Goal: Information Seeking & Learning: Learn about a topic

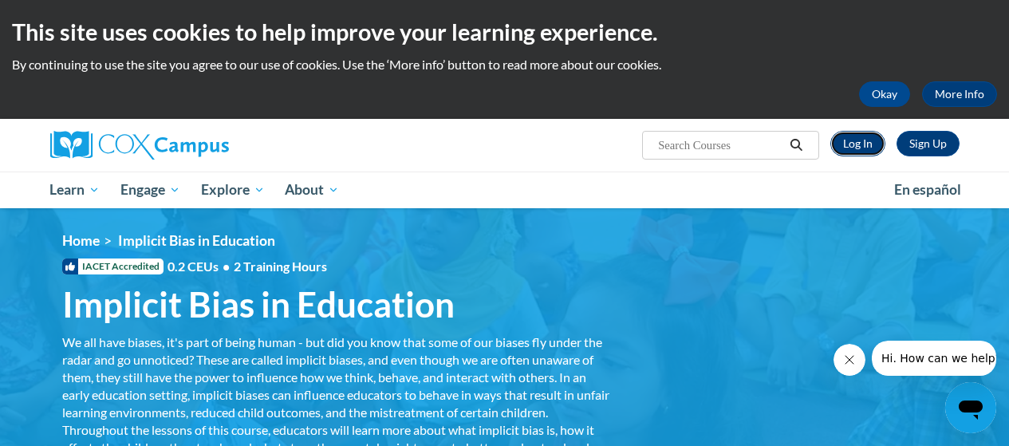
click at [863, 141] on link "Log In" at bounding box center [857, 144] width 55 height 26
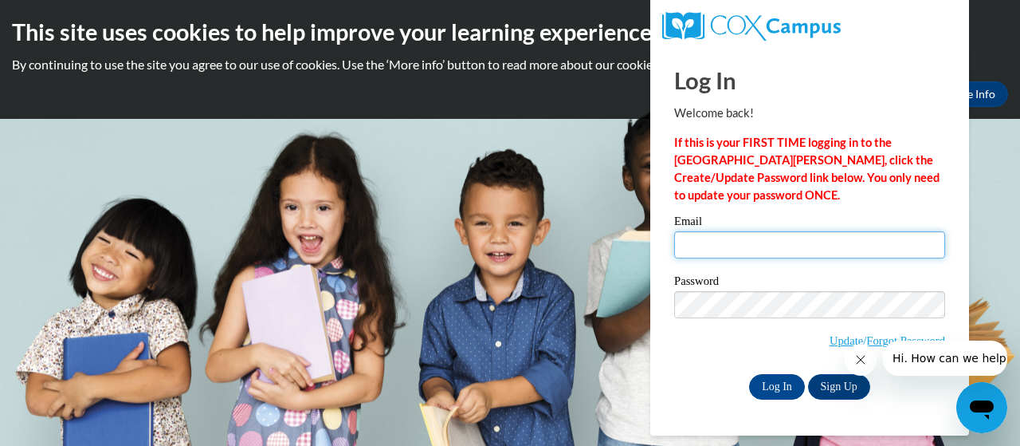
click at [730, 234] on input "Email" at bounding box center [809, 244] width 271 height 27
type input "e20228811@dekalbshoolsga.org"
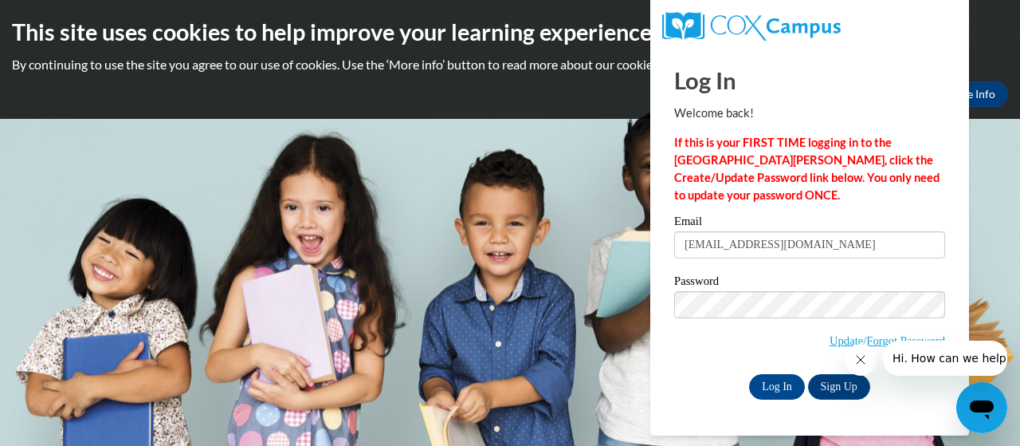
click at [860, 340] on div at bounding box center [926, 357] width 163 height 35
click at [918, 360] on span "Hi. How can we help?" at bounding box center [952, 358] width 120 height 13
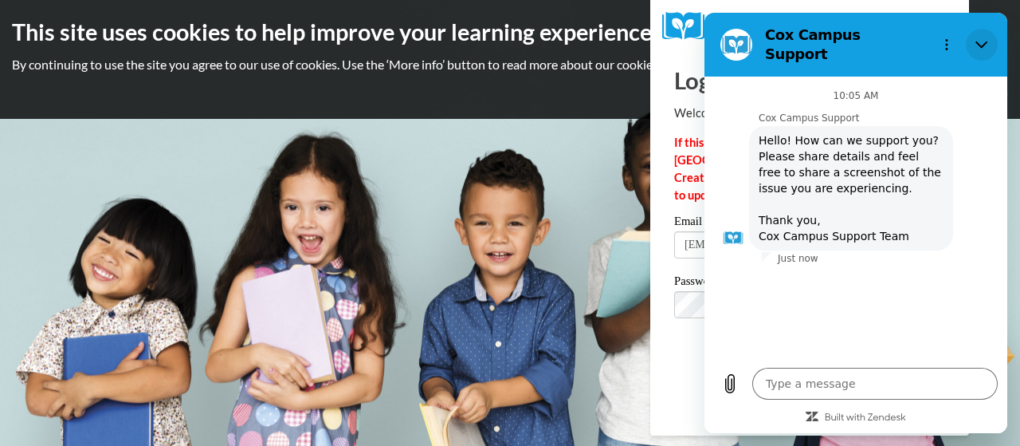
drag, startPoint x: 982, startPoint y: 37, endPoint x: 1686, endPoint y: 50, distance: 704.1
click at [982, 38] on icon "Close" at bounding box center [982, 44] width 13 height 13
type textarea "x"
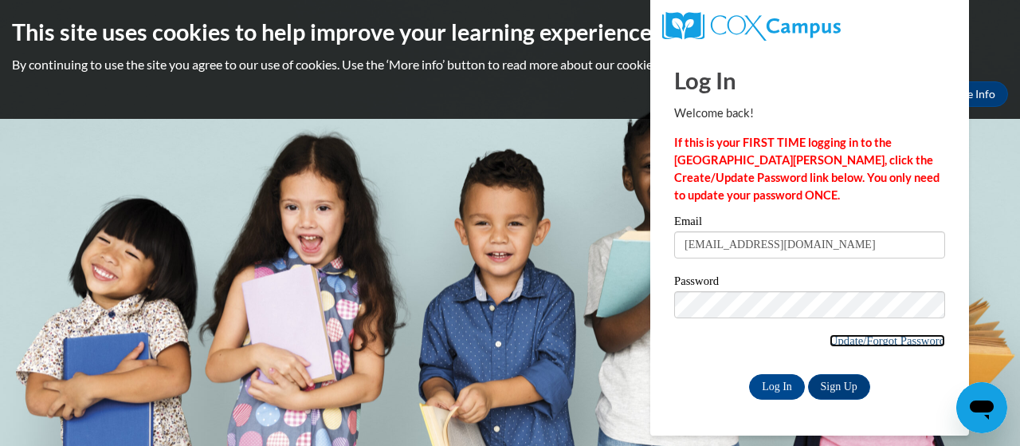
click at [887, 338] on link "Update/Forgot Password" at bounding box center [888, 340] width 116 height 13
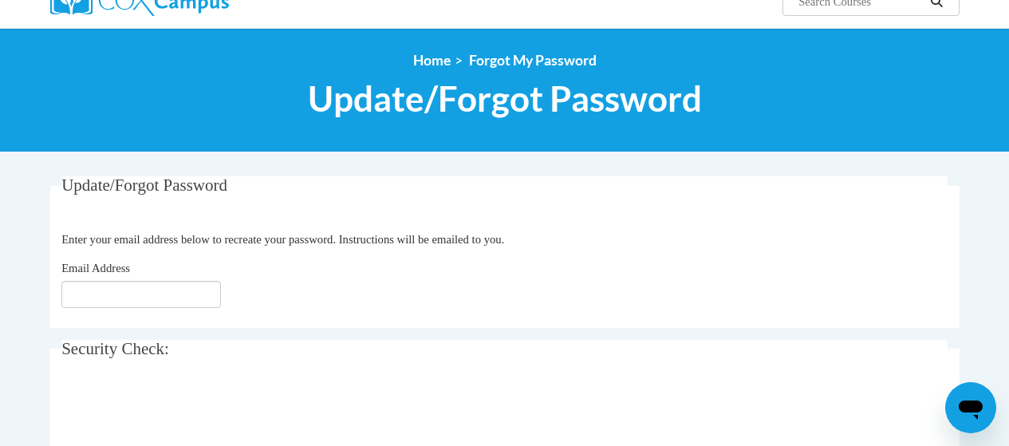
scroll to position [159, 0]
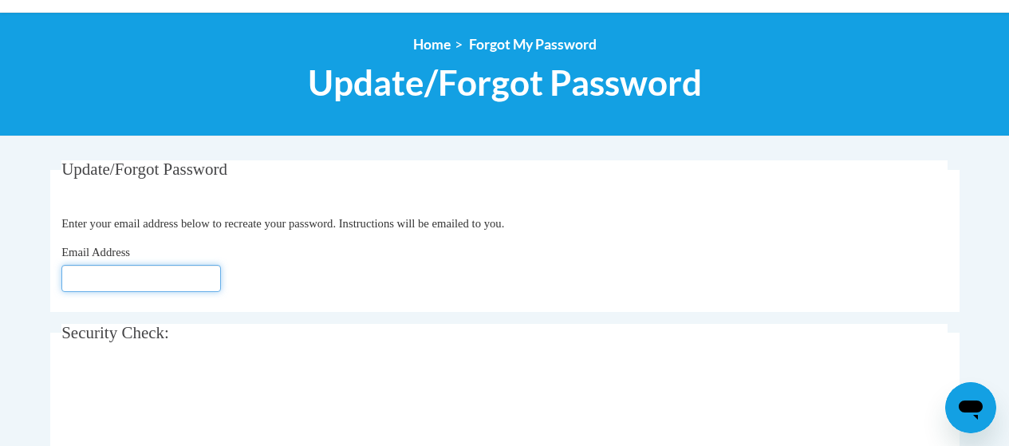
click at [80, 277] on input "Email Address" at bounding box center [140, 278] width 159 height 27
type input "[EMAIL_ADDRESS][DOMAIN_NAME]"
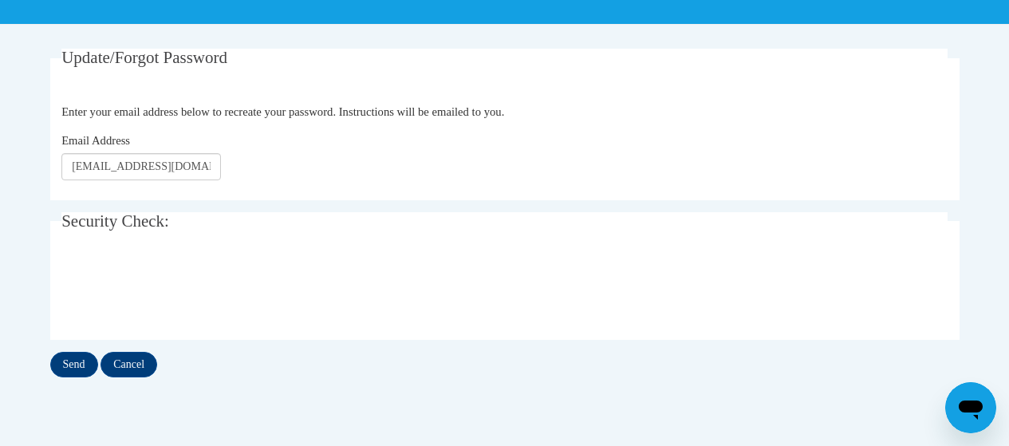
scroll to position [319, 0]
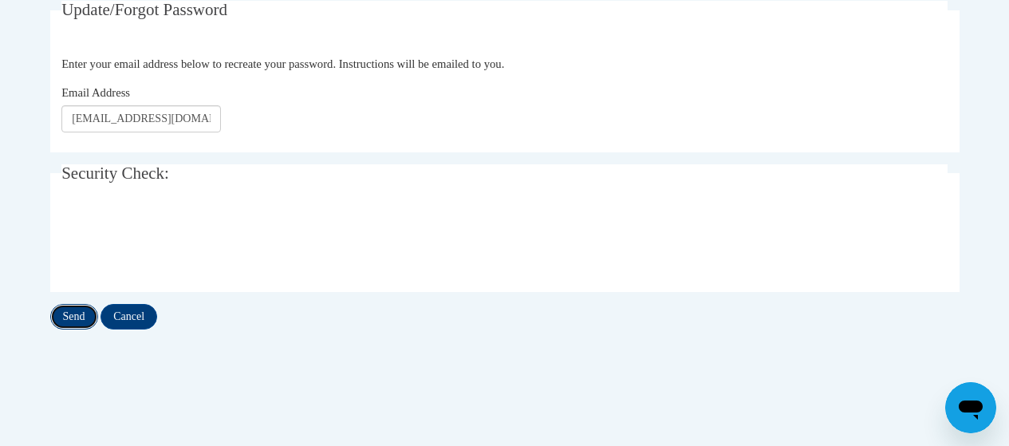
click at [71, 321] on input "Send" at bounding box center [74, 317] width 48 height 26
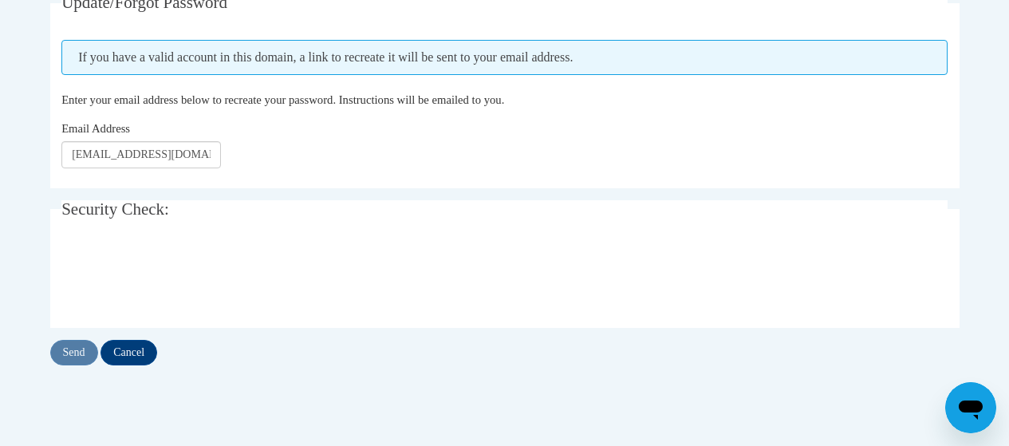
scroll to position [319, 0]
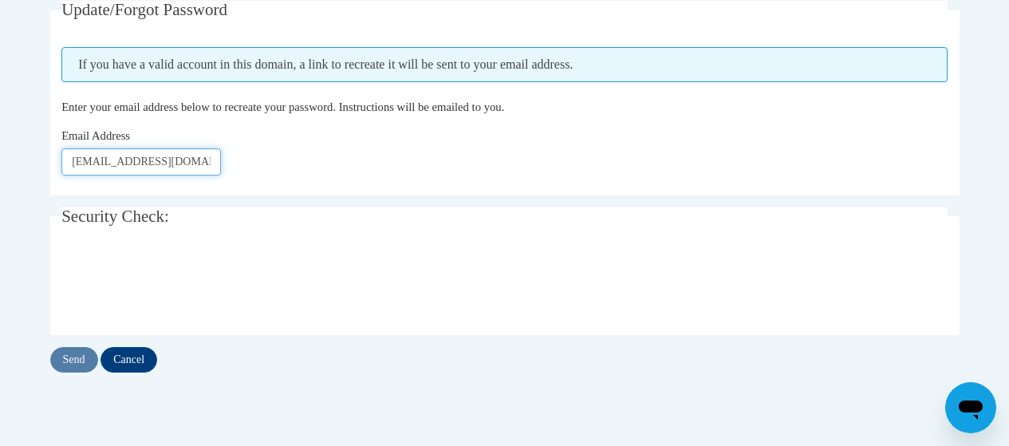
drag, startPoint x: 127, startPoint y: 159, endPoint x: 3, endPoint y: 165, distance: 123.7
click at [4, 167] on body "This site uses cookies to help improve your learning experience. By continuing …" at bounding box center [504, 231] width 1009 height 1100
click at [197, 159] on input "Pamela_Cowans@dekalbshoolsga.org" at bounding box center [140, 161] width 159 height 27
type input "Pamela_Cowans@dekalbschoolsga.org"
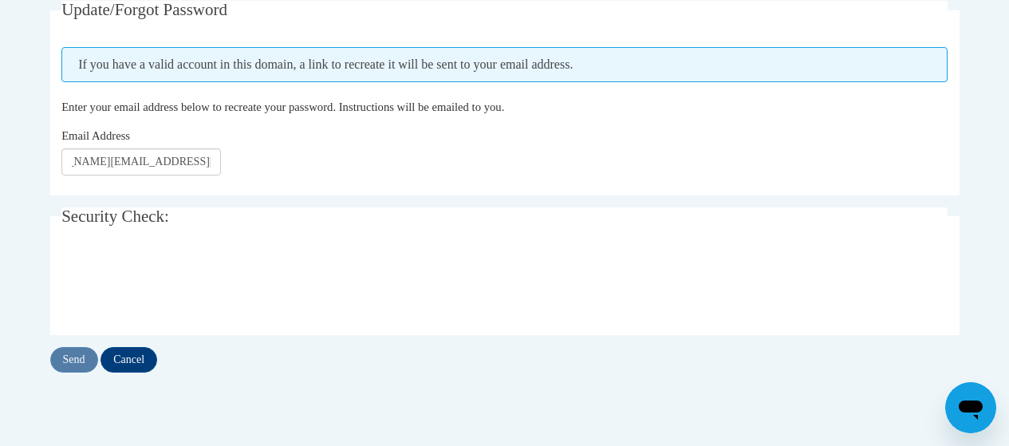
scroll to position [0, 0]
click at [93, 362] on input "Send" at bounding box center [74, 360] width 48 height 26
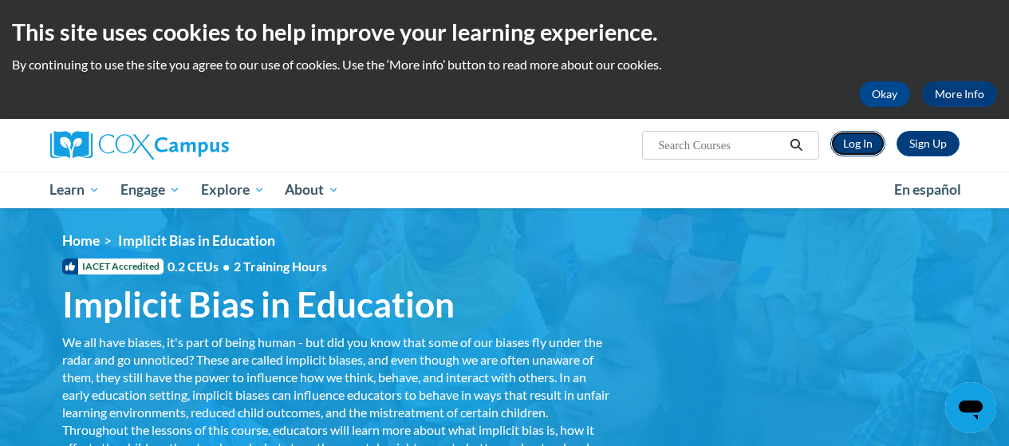
click at [859, 144] on link "Log In" at bounding box center [857, 144] width 55 height 26
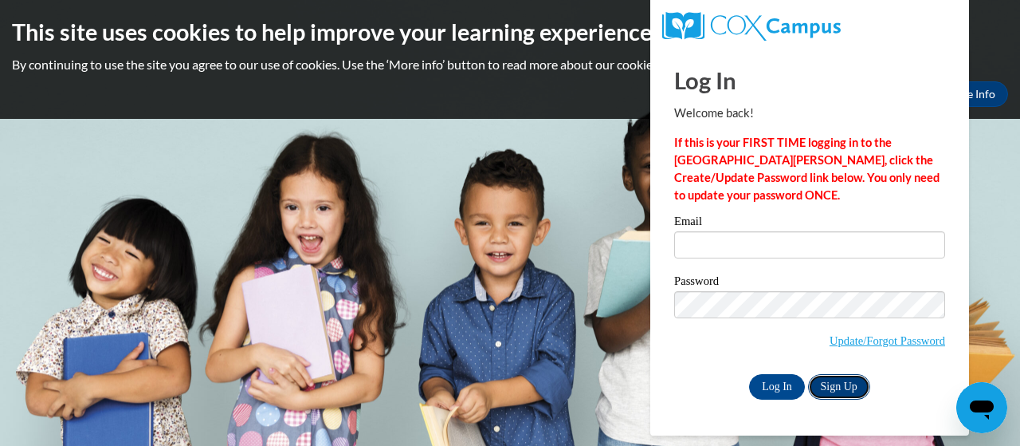
click at [855, 386] on link "Sign Up" at bounding box center [839, 387] width 62 height 26
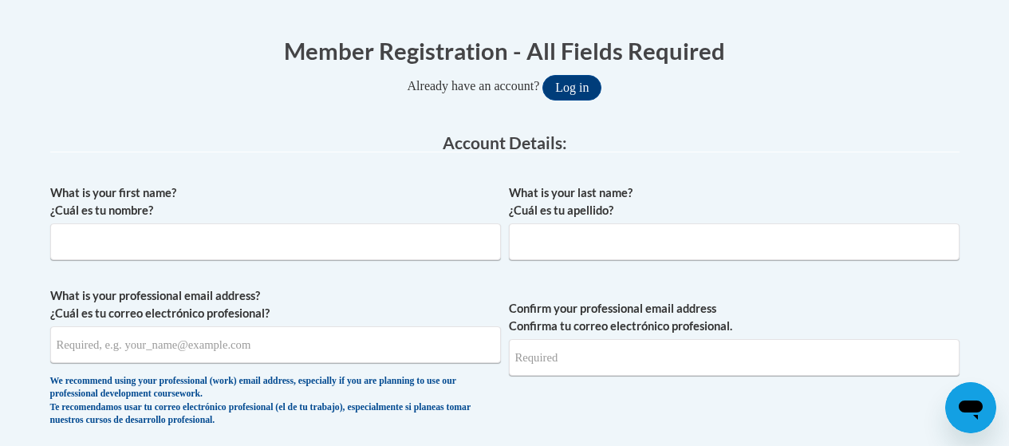
scroll to position [319, 0]
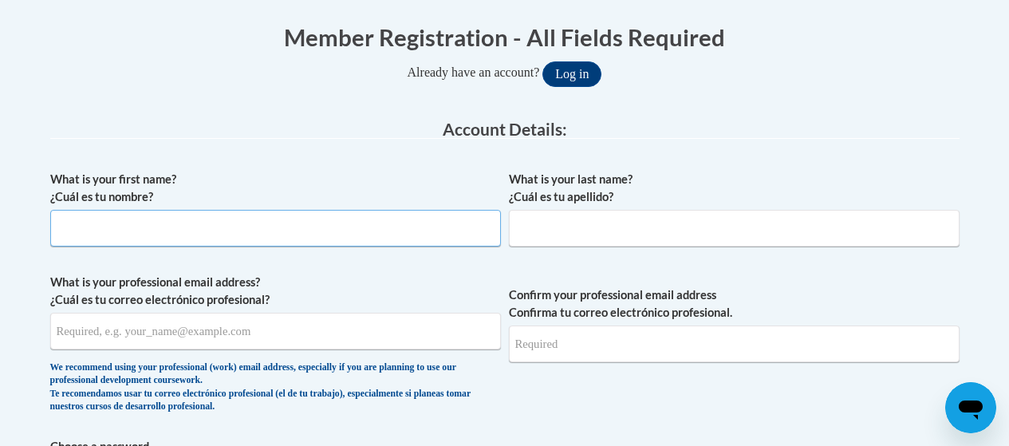
click at [124, 226] on input "What is your first name? ¿Cuál es tu nombre?" at bounding box center [275, 228] width 450 height 37
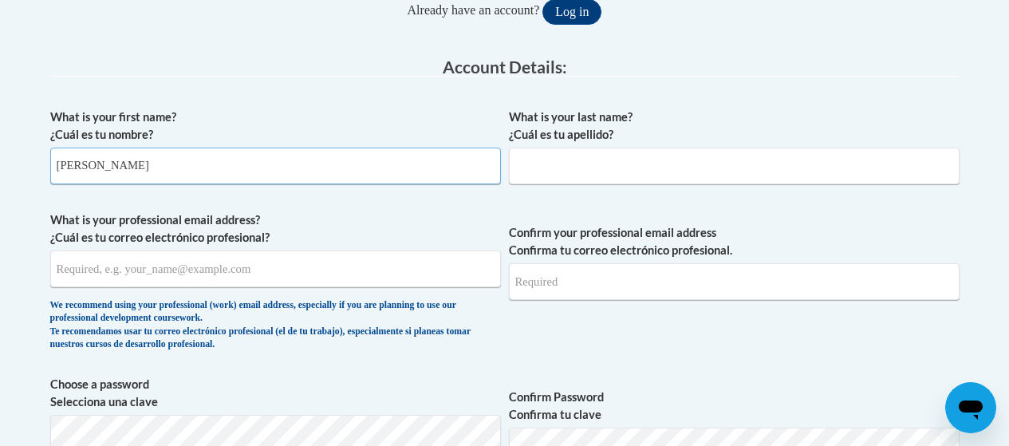
scroll to position [399, 0]
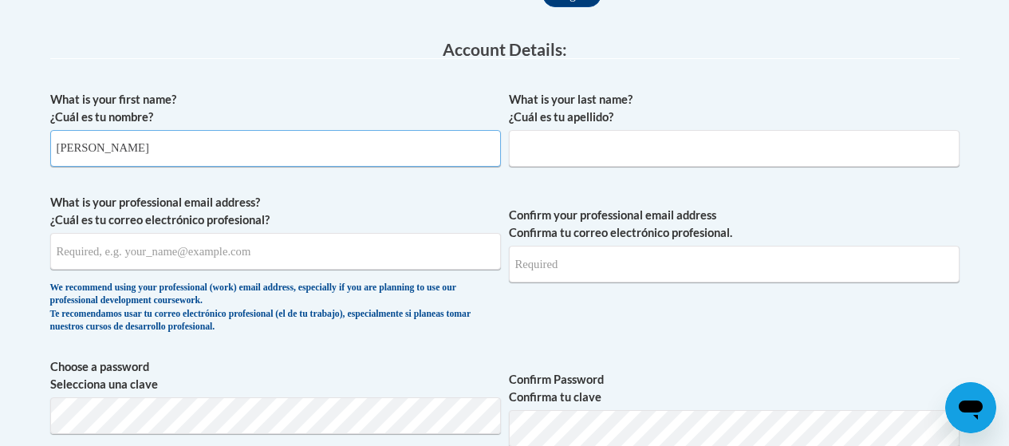
type input "pamela"
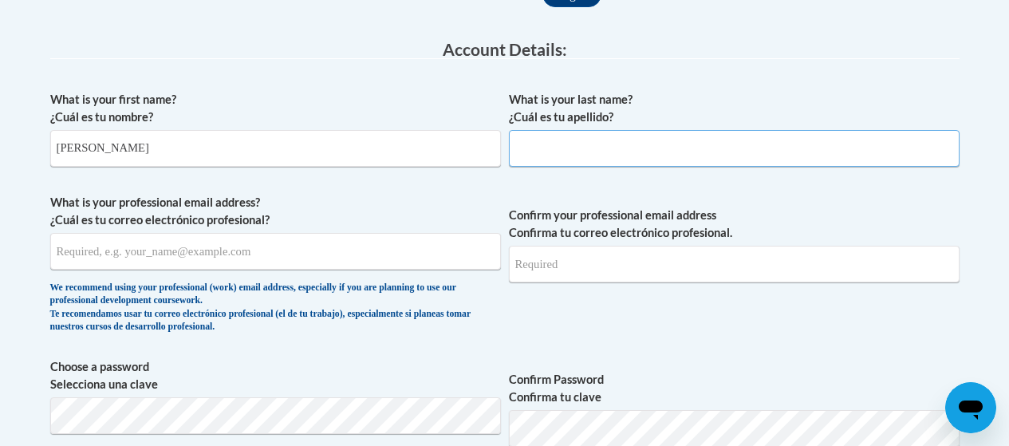
click at [630, 150] on input "What is your last name? ¿Cuál es tu apellido?" at bounding box center [734, 148] width 450 height 37
type input "cowans"
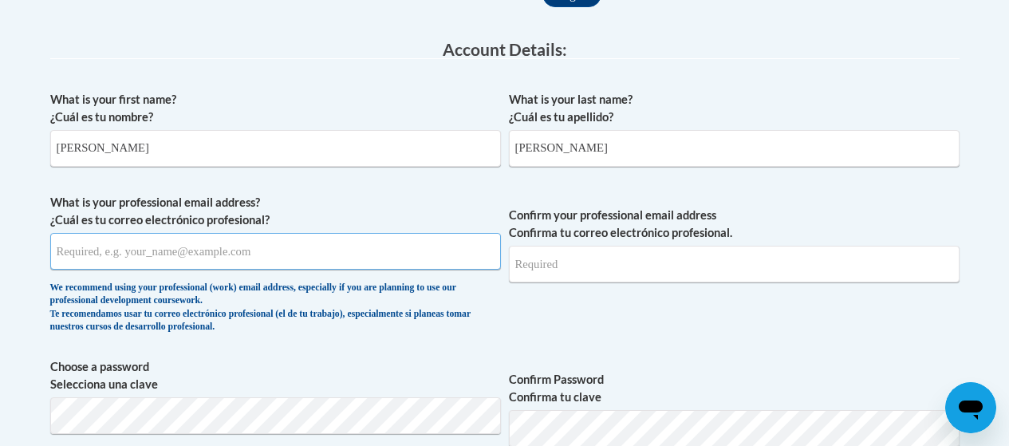
click at [293, 254] on input "What is your professional email address? ¿Cuál es tu correo electrónico profesi…" at bounding box center [275, 251] width 450 height 37
click at [230, 250] on input "What is your professional email address? ¿Cuál es tu correo electrónico profesi…" at bounding box center [275, 251] width 450 height 37
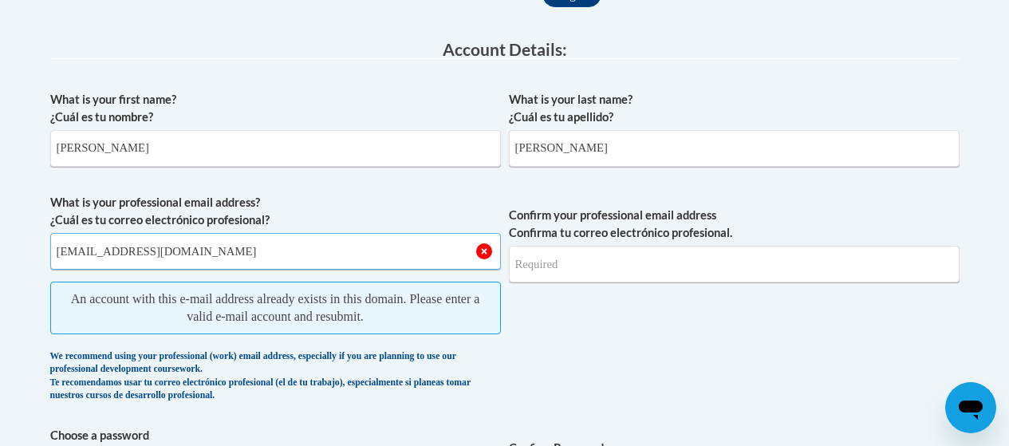
type input "pamela_Cowans@dekalbschoolsga.org"
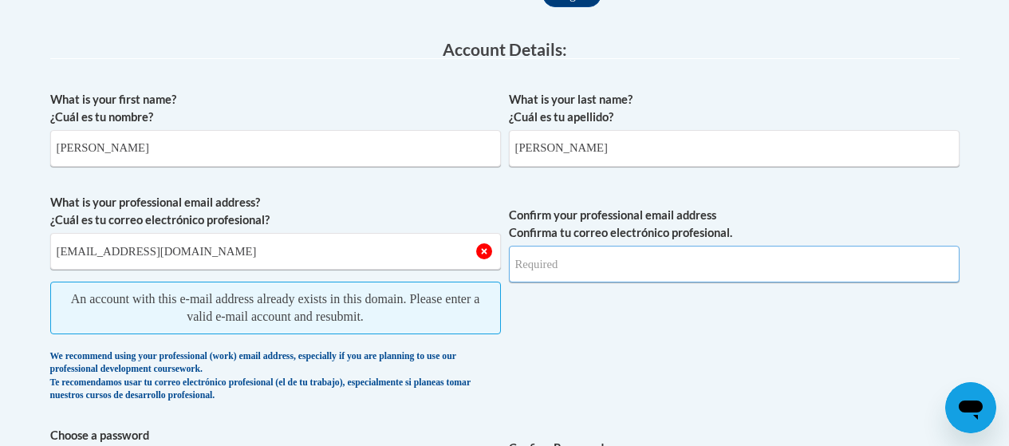
click at [585, 263] on input "Confirm your professional email address Confirma tu correo electrónico profesio…" at bounding box center [734, 264] width 450 height 37
type input "Pamela_cowans@dekalbschoolsga.org"
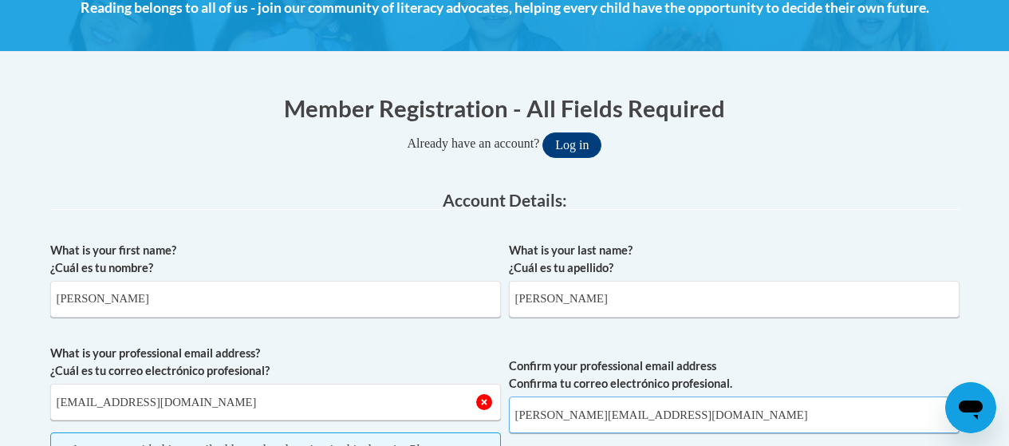
scroll to position [159, 0]
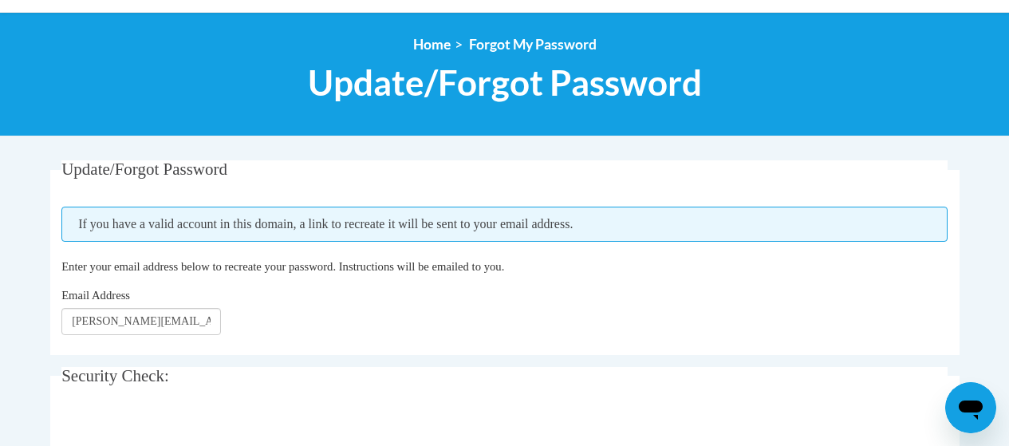
scroll to position [80, 0]
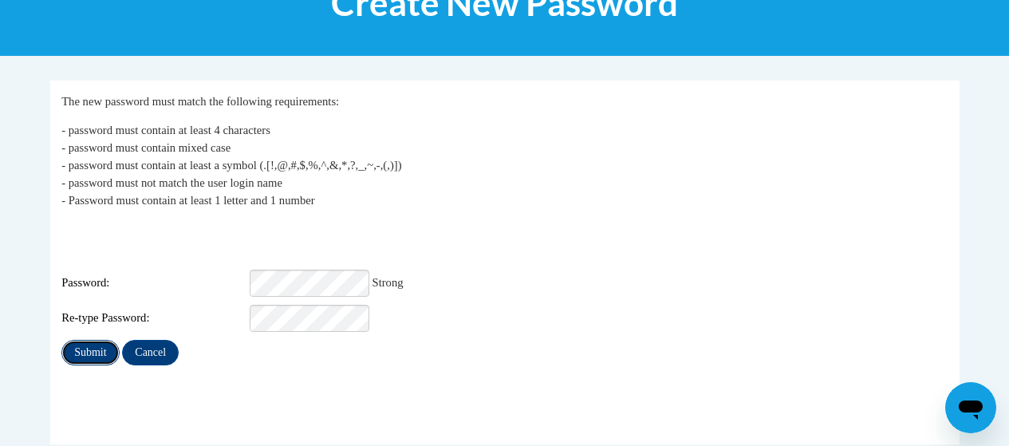
click at [86, 340] on input "Submit" at bounding box center [89, 353] width 57 height 26
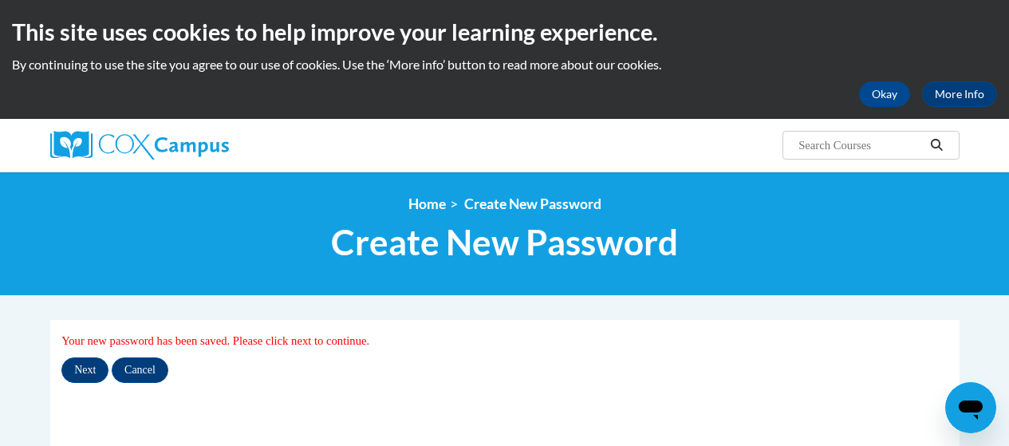
click at [535, 277] on div "<en>Home</en><fr>Accueil</fr><de>Zuhause</de><it>Casa</it><es>Casa</es><pt>Casa…" at bounding box center [504, 233] width 1009 height 124
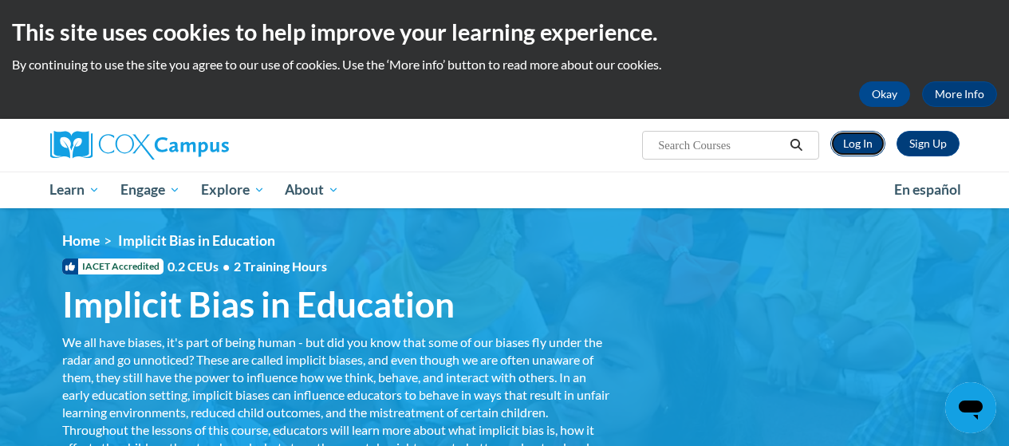
click at [846, 137] on link "Log In" at bounding box center [857, 144] width 55 height 26
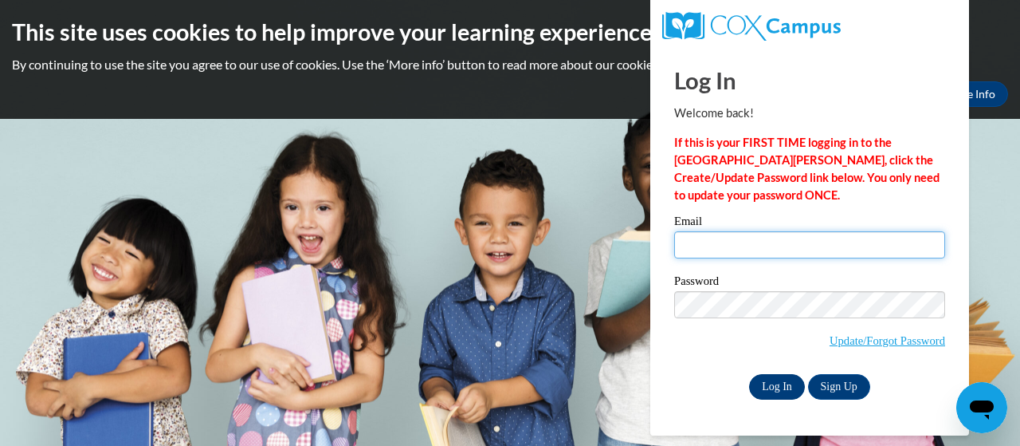
type input "pamela_cowans@dekalbschoolsga.org"
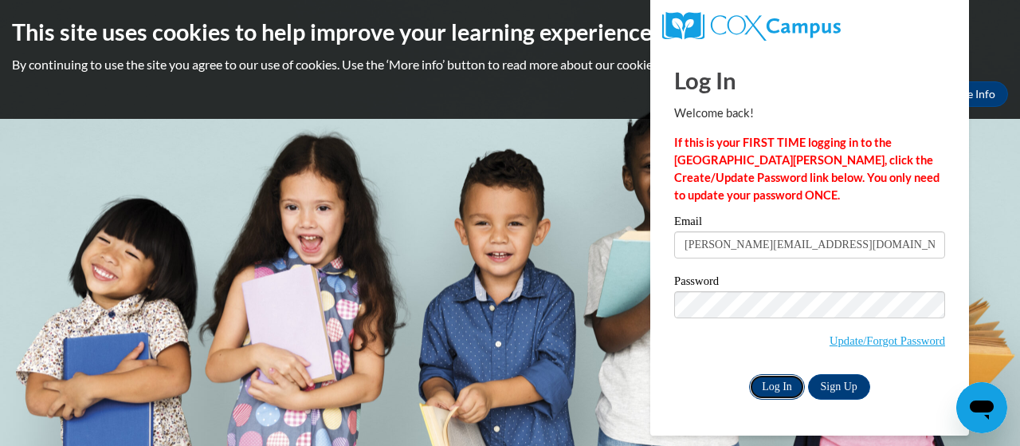
click at [779, 385] on input "Log In" at bounding box center [777, 387] width 56 height 26
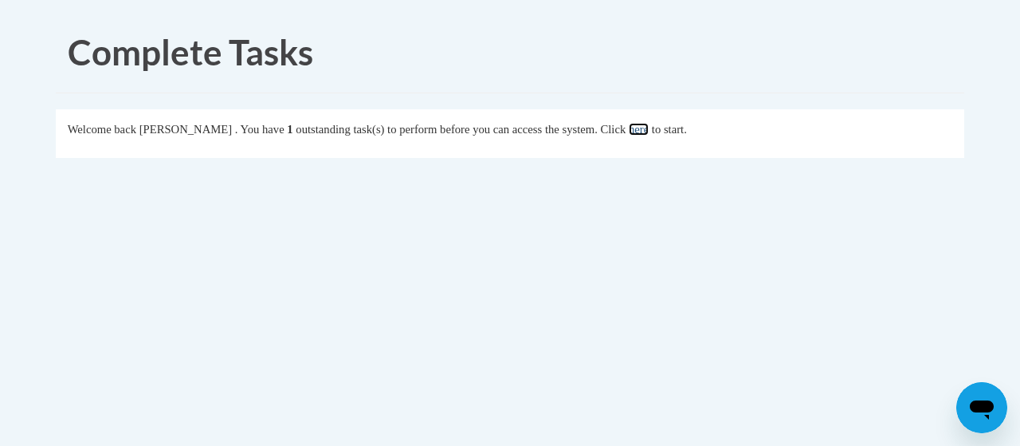
click at [649, 126] on link "here" at bounding box center [639, 129] width 20 height 13
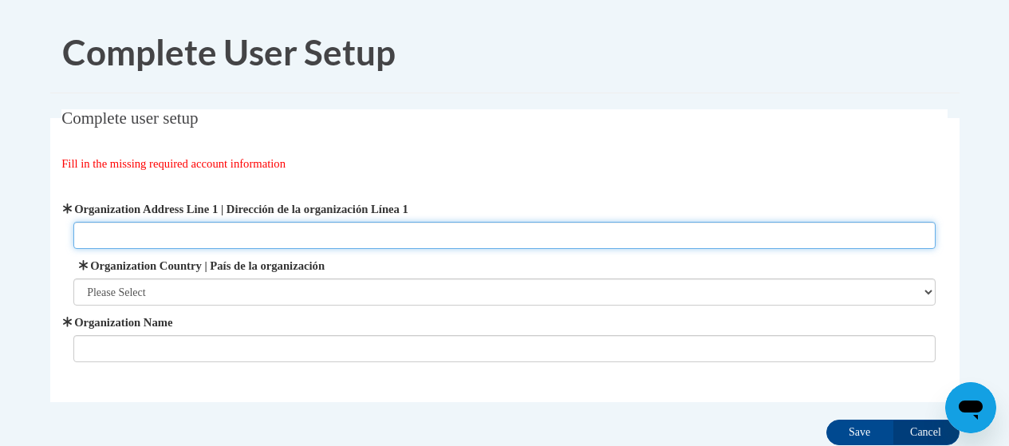
click at [104, 237] on input "Organization Address Line 1 | Dirección de la organización Línea 1" at bounding box center [504, 235] width 862 height 27
type input "[STREET_ADDRESS]"
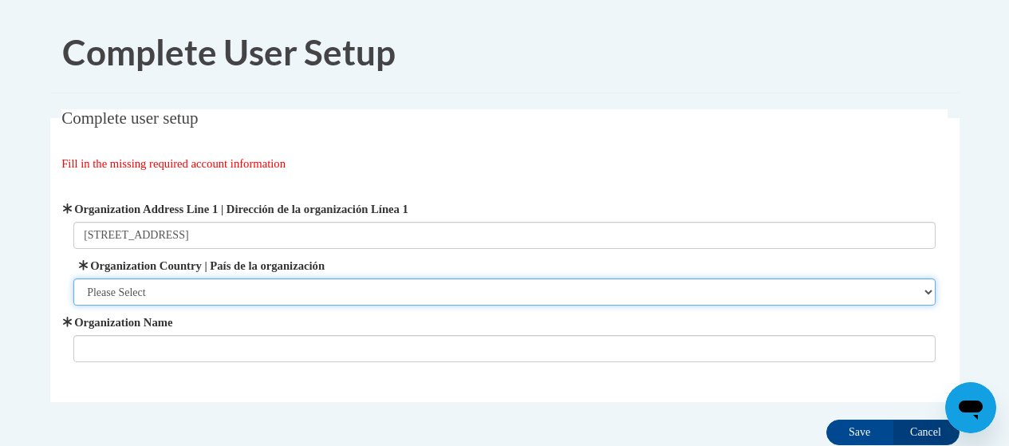
click at [114, 286] on select "Please Select [GEOGRAPHIC_DATA] | [GEOGRAPHIC_DATA] Outside of [GEOGRAPHIC_DATA…" at bounding box center [504, 291] width 862 height 27
select select "ad49bcad-a171-4b2e-b99c-48b446064914"
click at [73, 278] on select "Please Select [GEOGRAPHIC_DATA] | [GEOGRAPHIC_DATA] Outside of [GEOGRAPHIC_DATA…" at bounding box center [504, 291] width 862 height 27
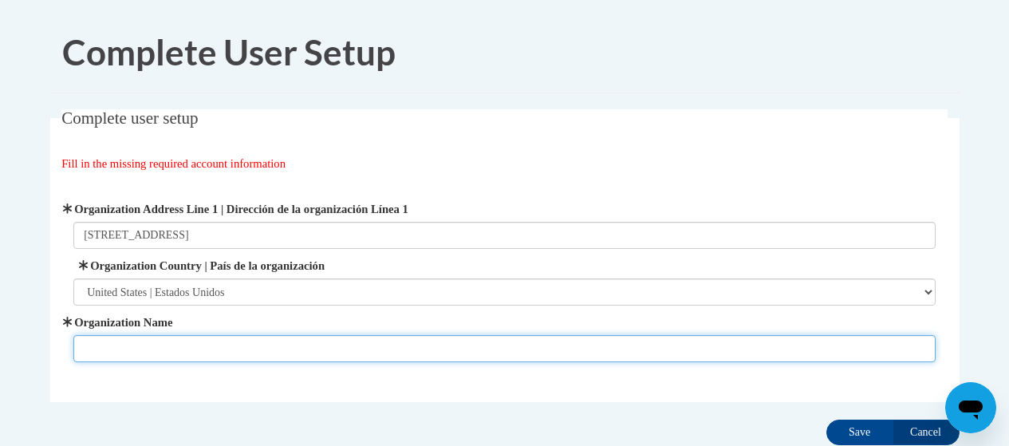
click at [106, 340] on input "Organization Name" at bounding box center [504, 348] width 862 height 27
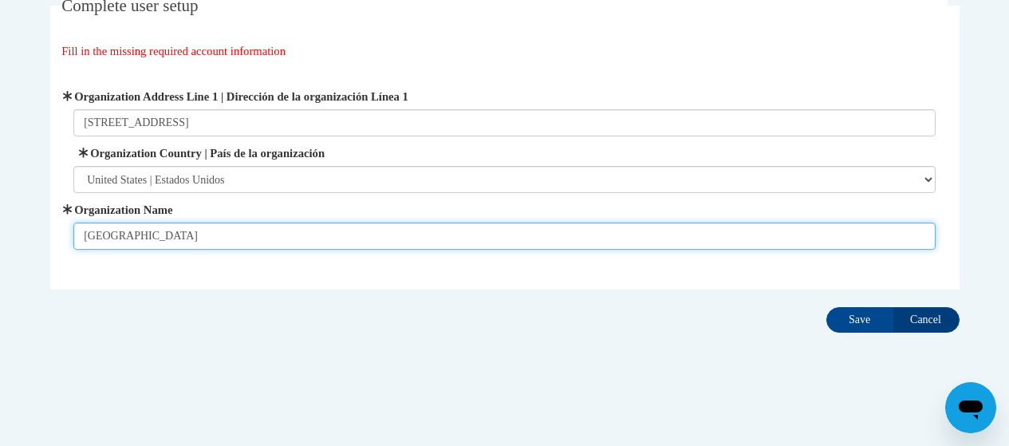
scroll to position [112, 0]
type input "Doraville United Elementary"
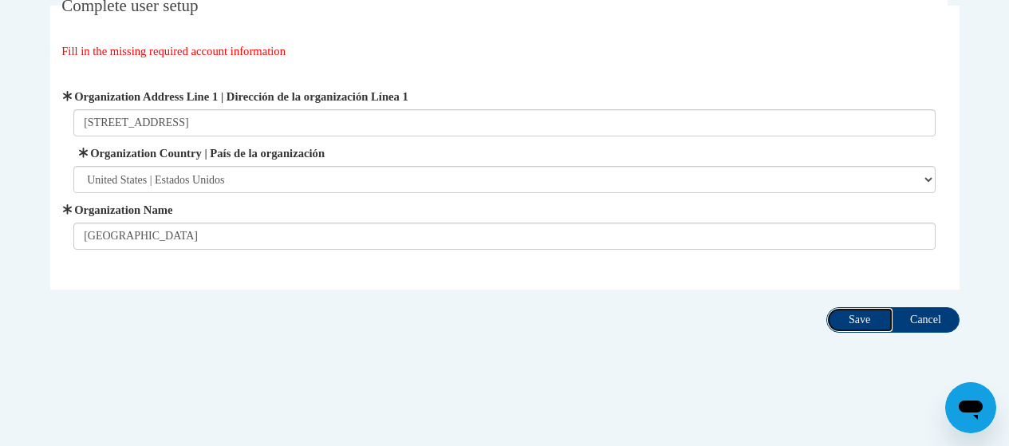
click at [855, 319] on input "Save" at bounding box center [859, 320] width 67 height 26
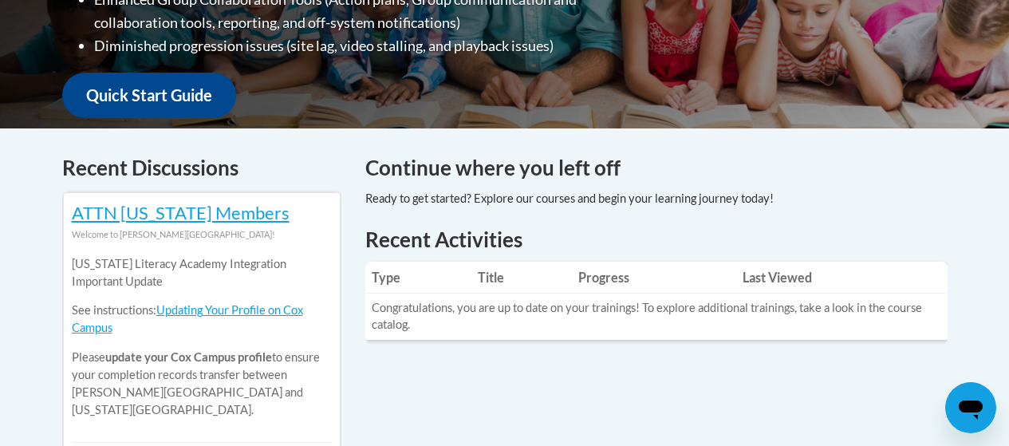
scroll to position [558, 0]
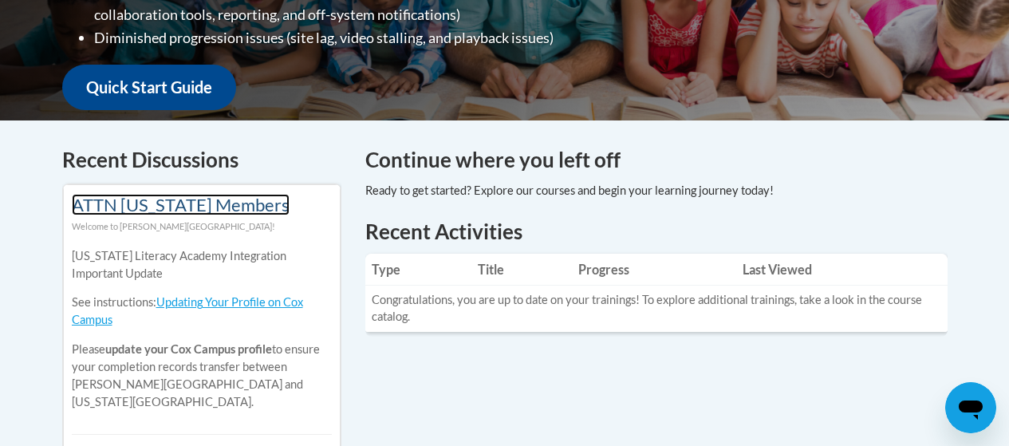
click at [128, 207] on link "ATTN Georgia Members" at bounding box center [181, 205] width 218 height 22
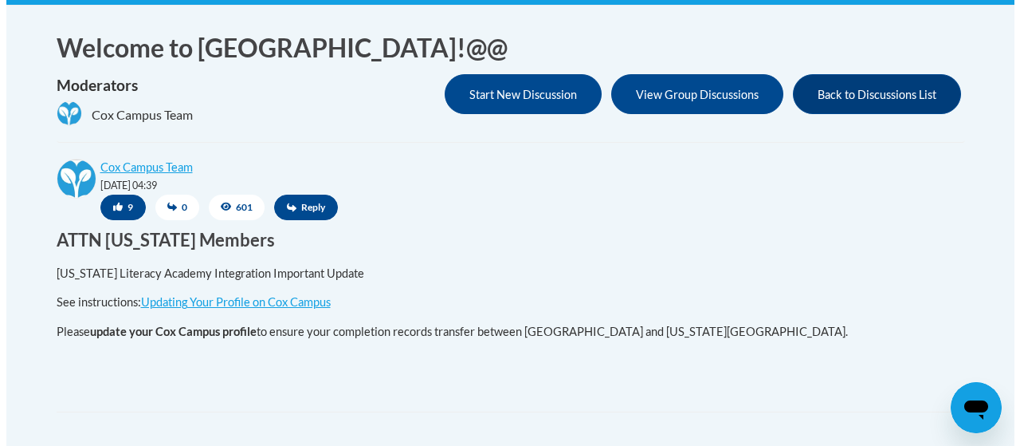
scroll to position [399, 0]
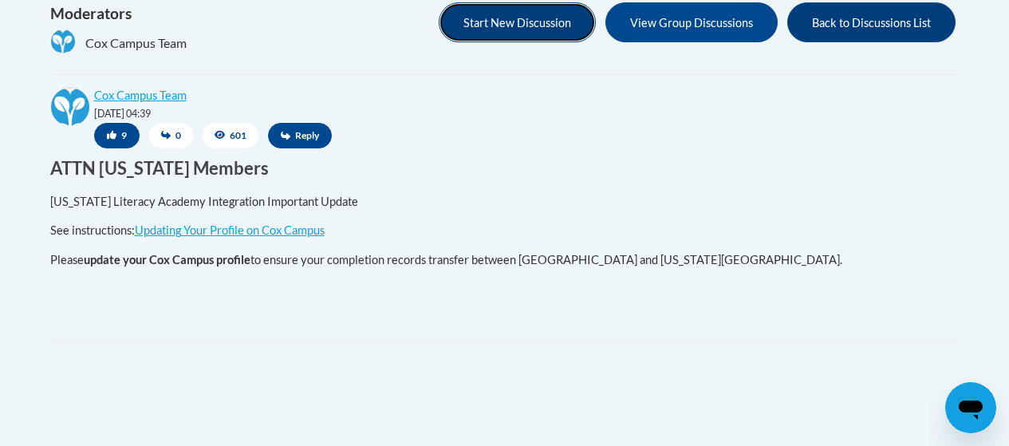
click at [500, 33] on button "Start New Discussion" at bounding box center [516, 22] width 157 height 40
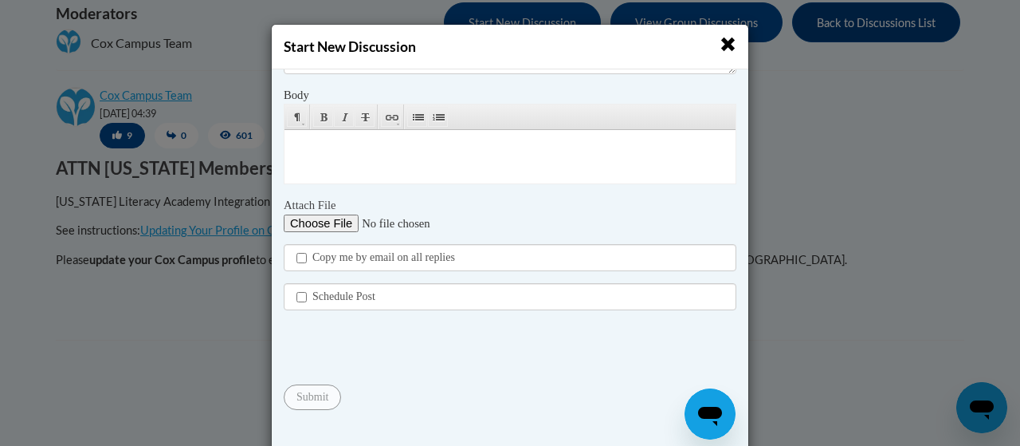
scroll to position [275, 0]
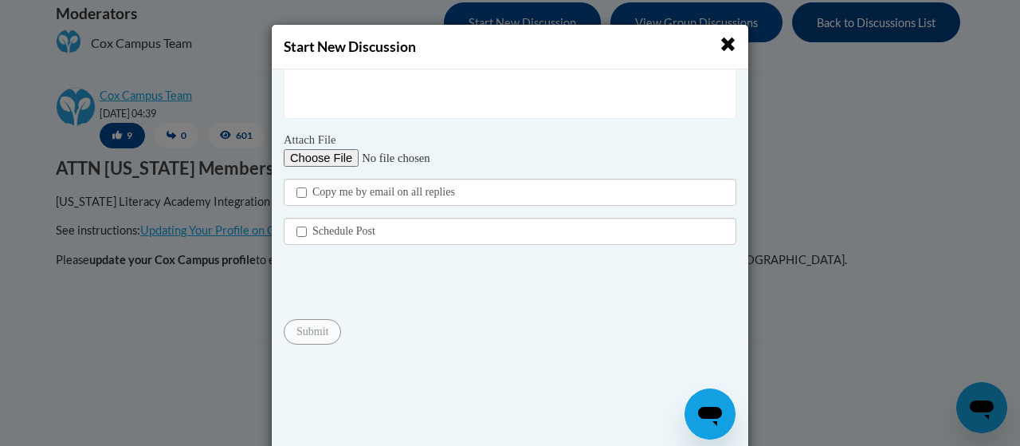
drag, startPoint x: 729, startPoint y: 42, endPoint x: 459, endPoint y: 3, distance: 272.3
click at [729, 42] on span "button" at bounding box center [728, 44] width 17 height 17
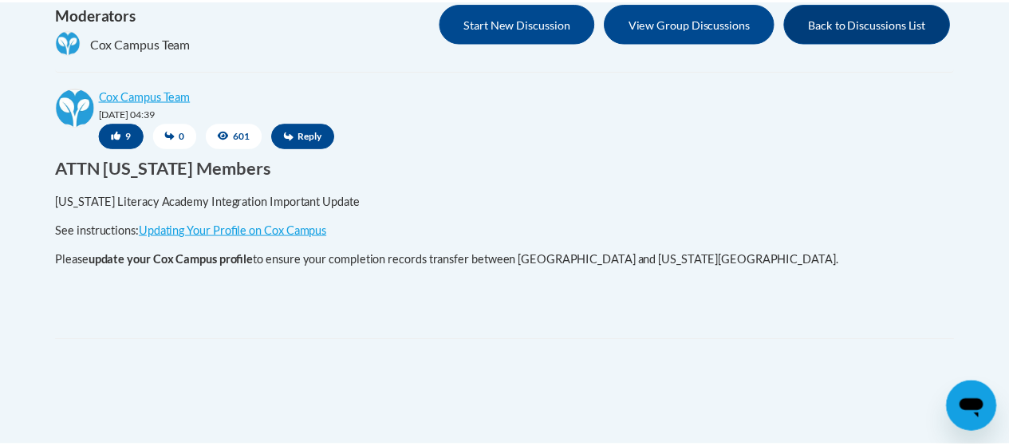
scroll to position [0, 0]
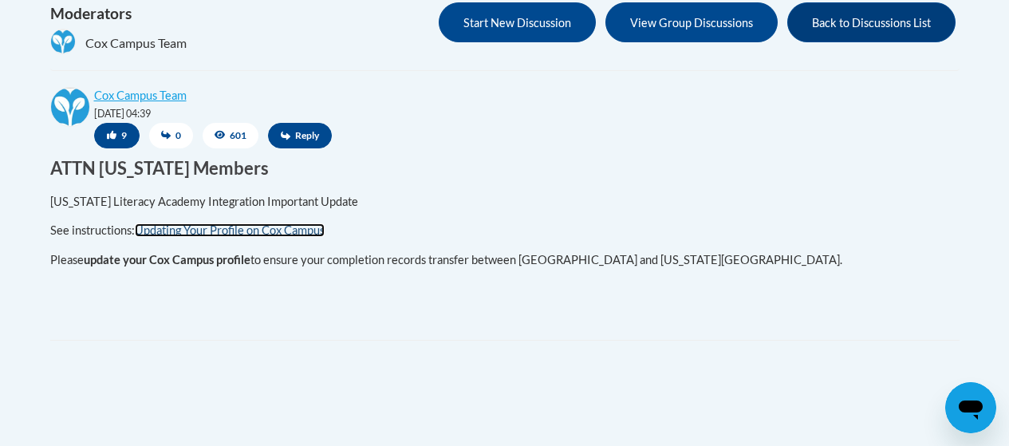
click at [206, 234] on link "Updating Your Profile on Cox Campus" at bounding box center [230, 230] width 190 height 14
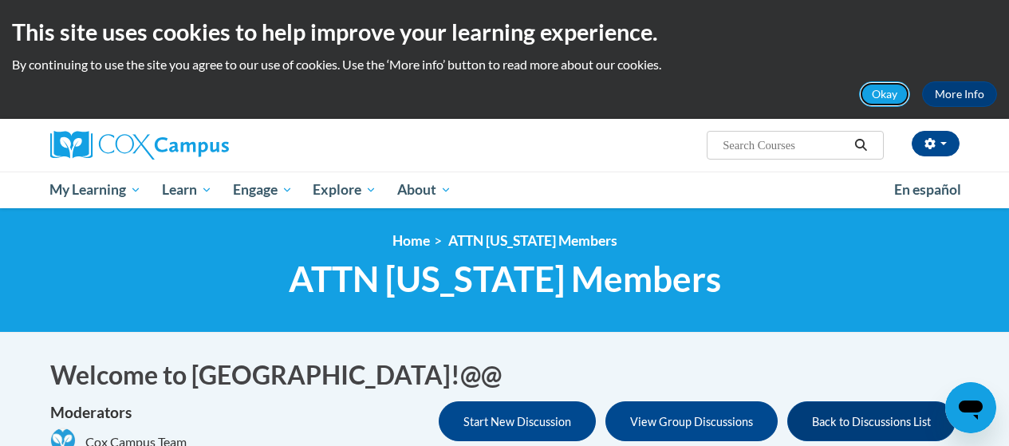
click at [893, 96] on button "Okay" at bounding box center [884, 94] width 51 height 26
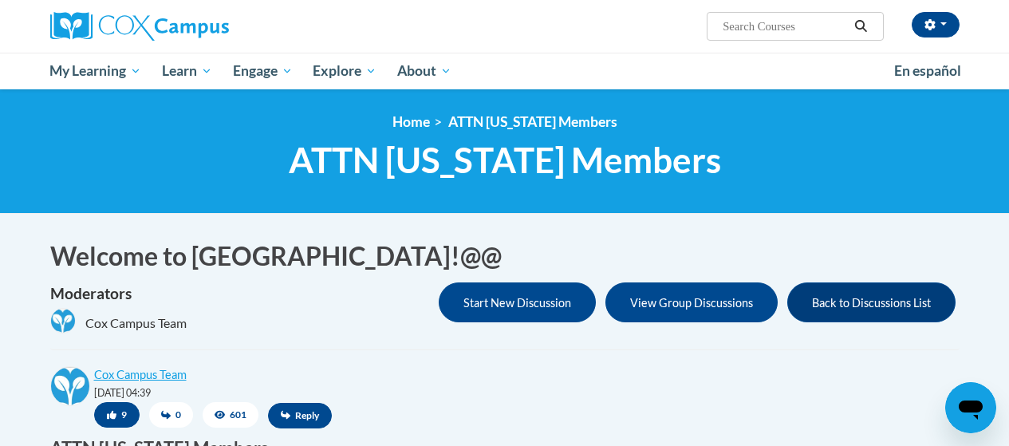
click at [568, 179] on span "ATTN Georgia Members" at bounding box center [505, 160] width 432 height 42
click at [850, 300] on button "Back to Discussions List" at bounding box center [871, 302] width 168 height 40
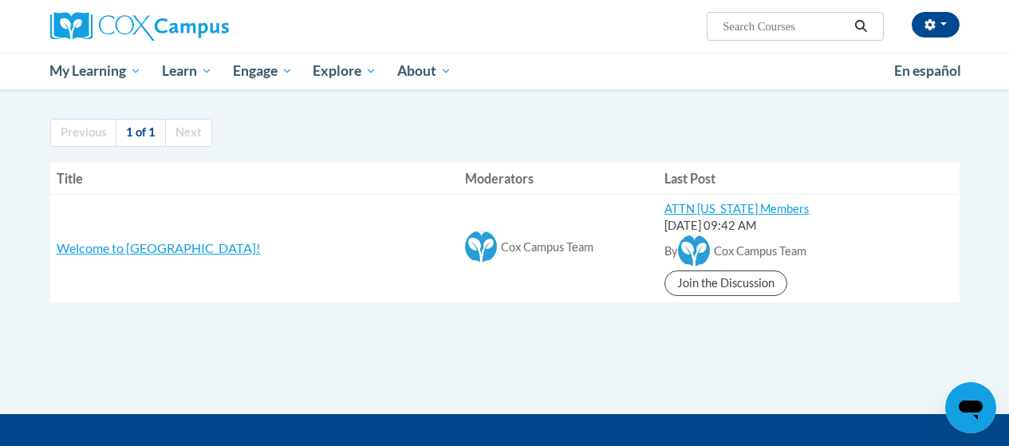
scroll to position [159, 0]
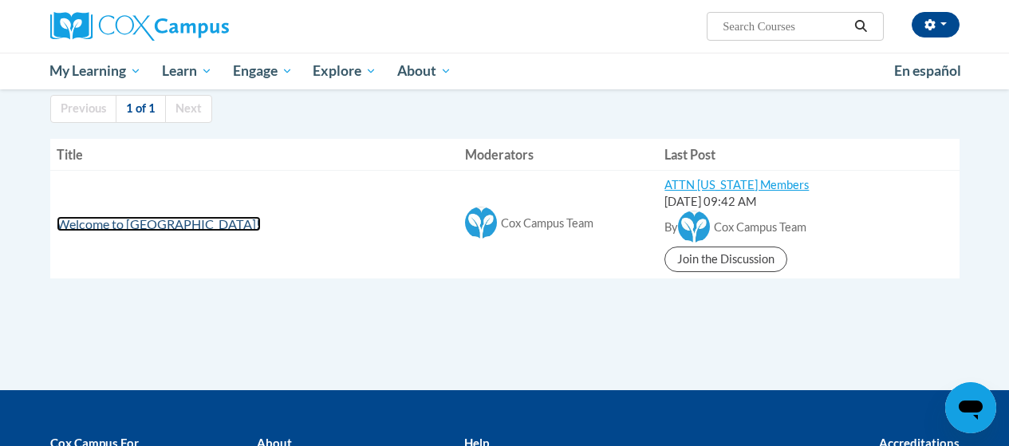
click at [145, 223] on span "Welcome to [GEOGRAPHIC_DATA]!" at bounding box center [159, 223] width 204 height 15
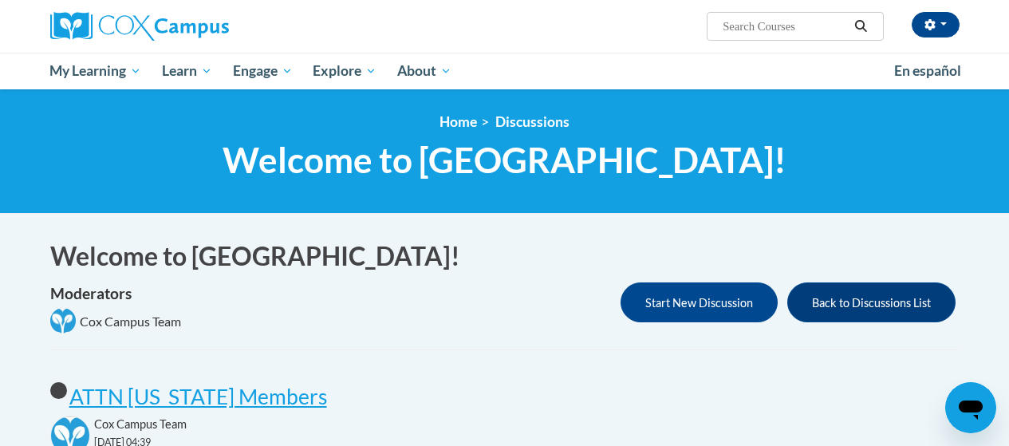
click at [742, 28] on input "Search..." at bounding box center [785, 26] width 128 height 19
type input "implicit Bias"
click at [855, 26] on icon "Search" at bounding box center [861, 26] width 12 height 12
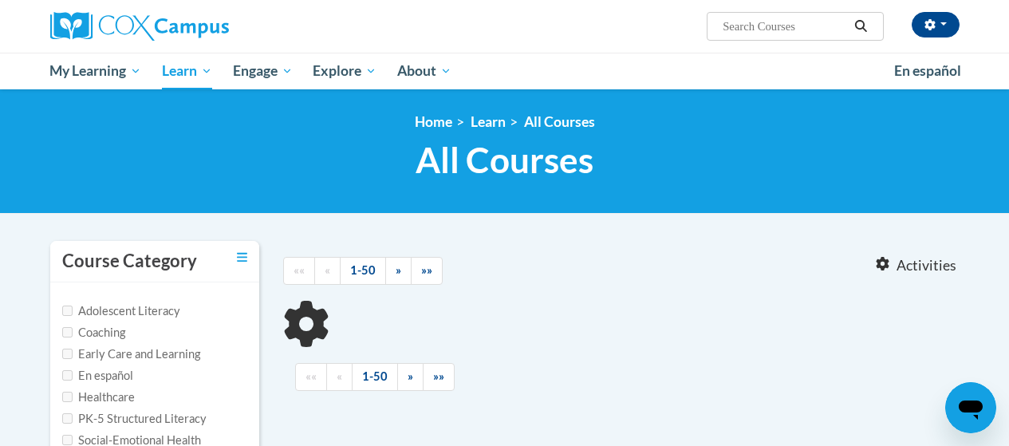
type input "implicit Bias"
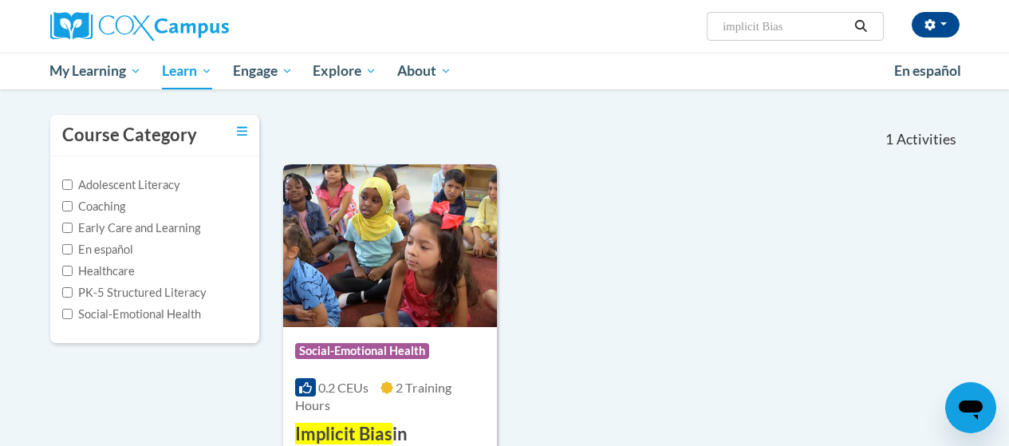
scroll to position [80, 0]
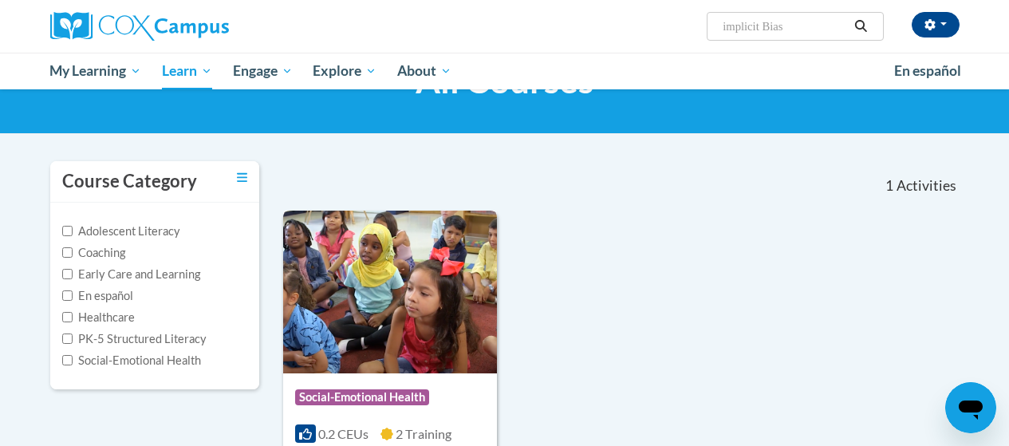
click at [389, 258] on img at bounding box center [390, 291] width 214 height 163
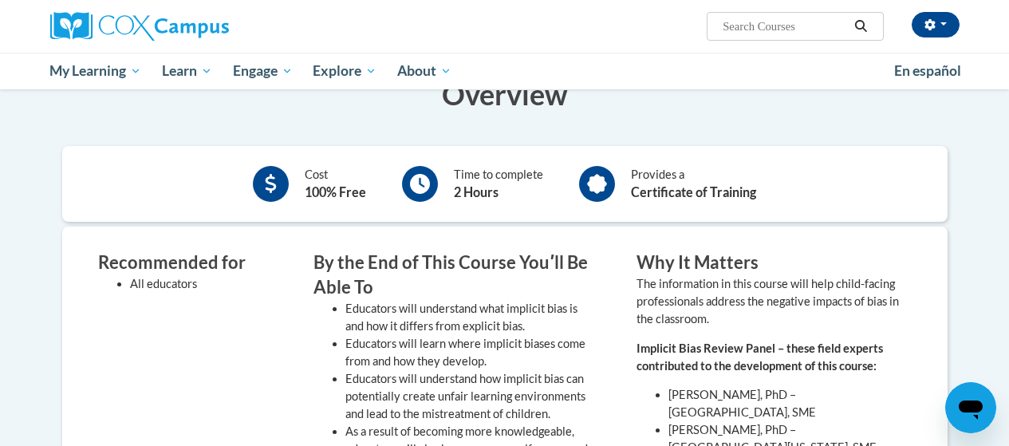
scroll to position [239, 0]
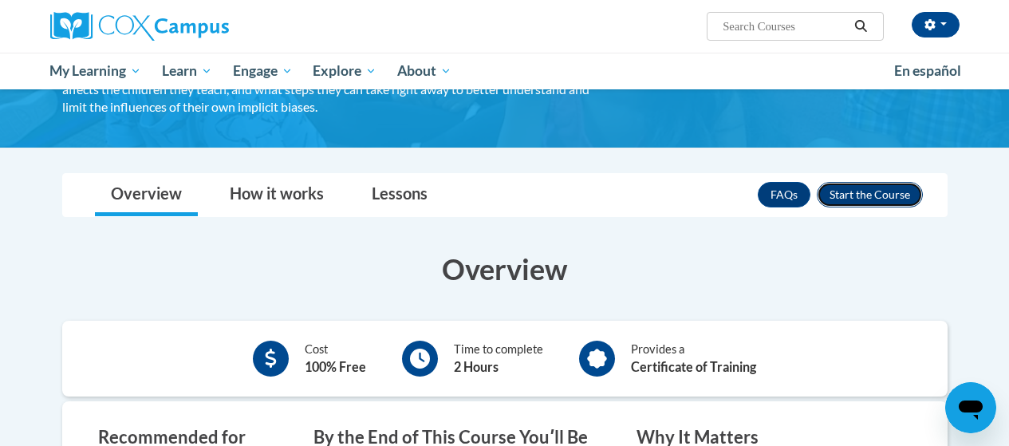
click at [886, 194] on button "Enroll" at bounding box center [869, 195] width 106 height 26
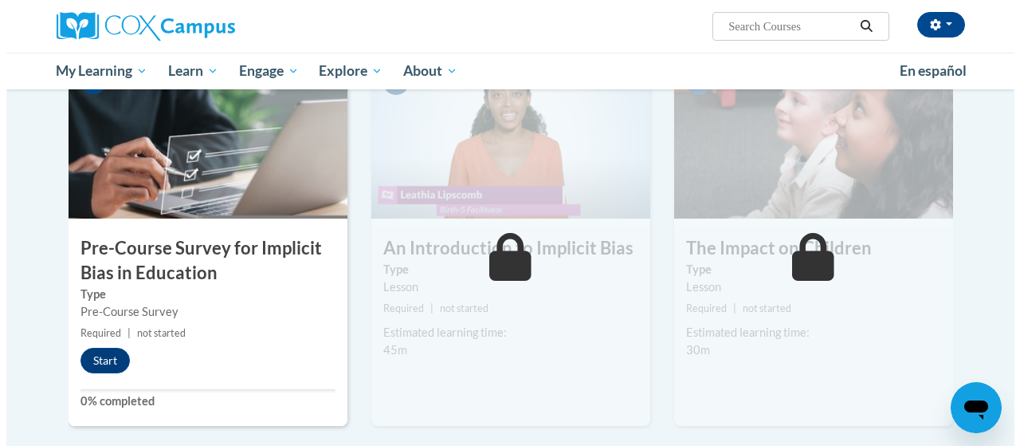
scroll to position [399, 0]
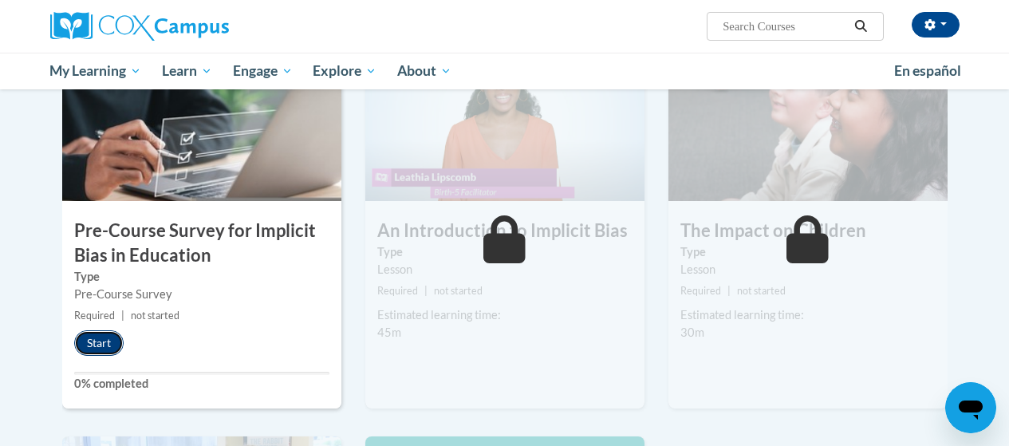
click at [100, 337] on button "Start" at bounding box center [98, 343] width 49 height 26
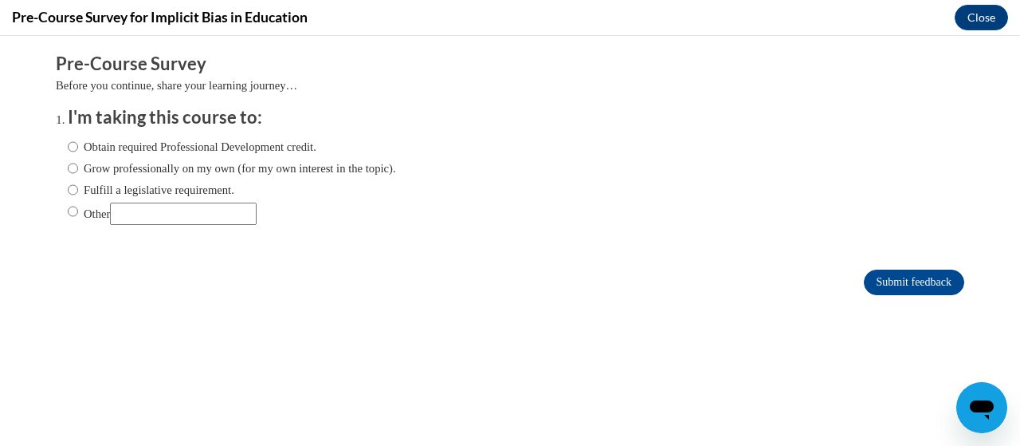
scroll to position [0, 0]
click at [68, 148] on input "Obtain required Professional Development credit." at bounding box center [73, 147] width 10 height 18
radio input "true"
click at [899, 279] on input "Submit feedback" at bounding box center [914, 282] width 100 height 26
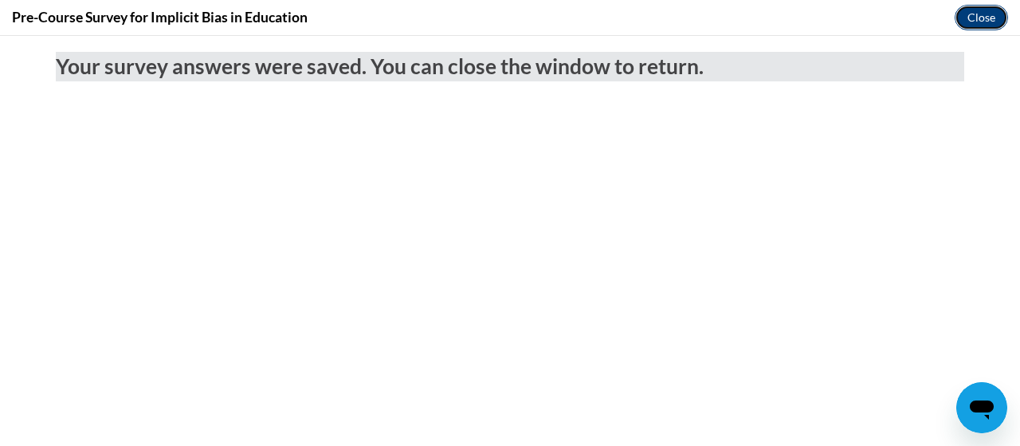
click at [988, 15] on button "Close" at bounding box center [981, 18] width 53 height 26
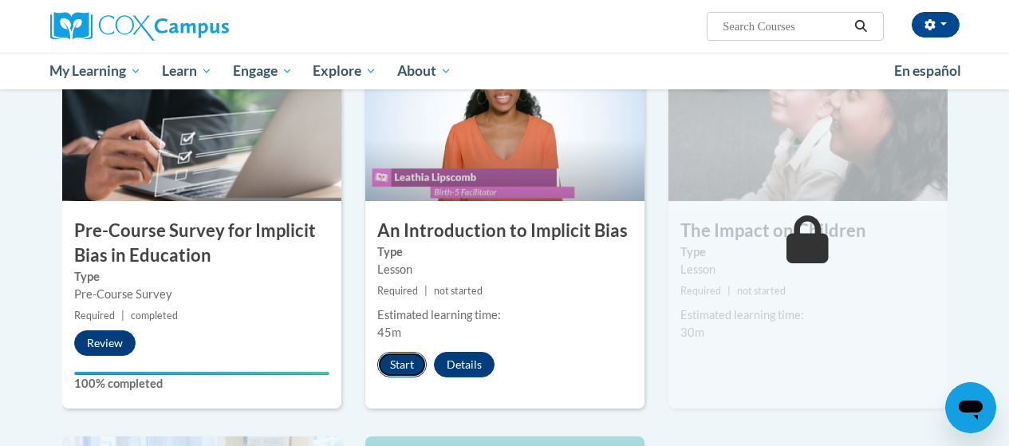
click at [405, 366] on button "Start" at bounding box center [401, 365] width 49 height 26
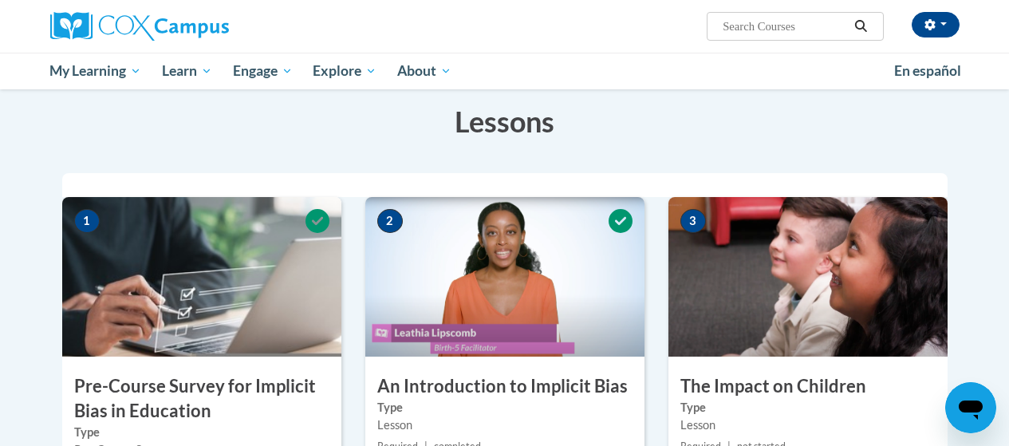
scroll to position [319, 0]
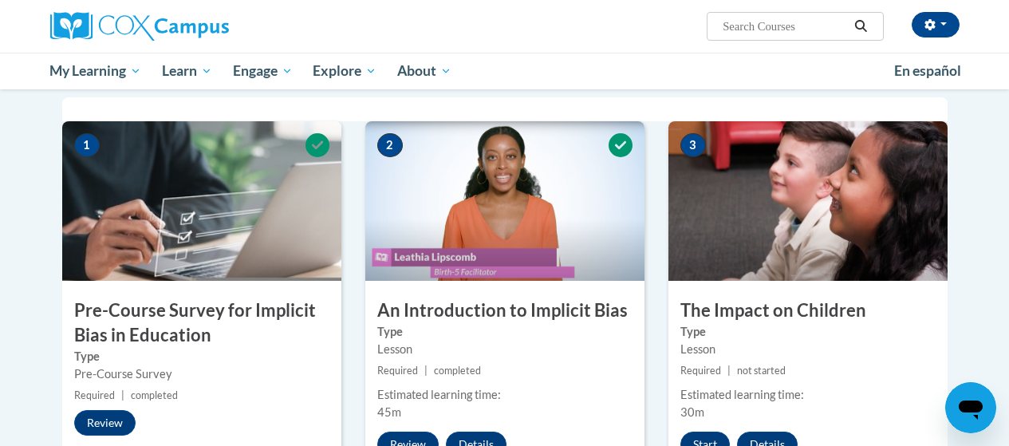
click at [457, 210] on img at bounding box center [504, 200] width 279 height 159
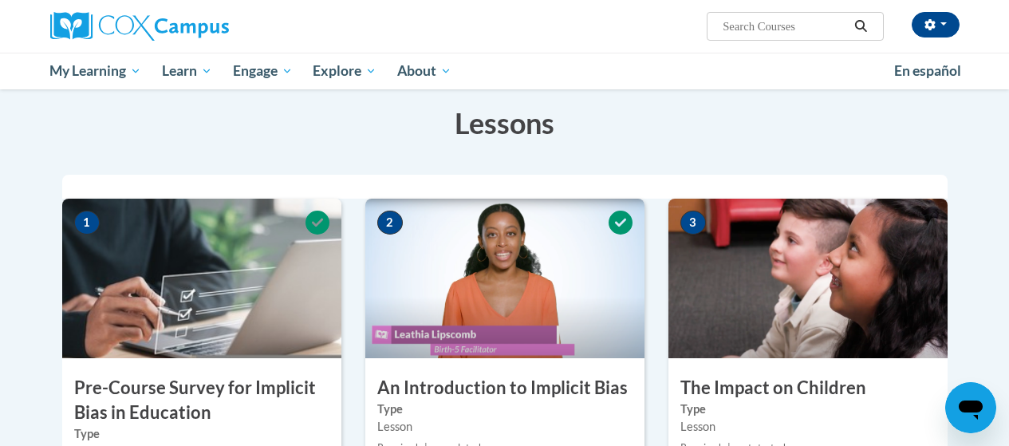
scroll to position [239, 0]
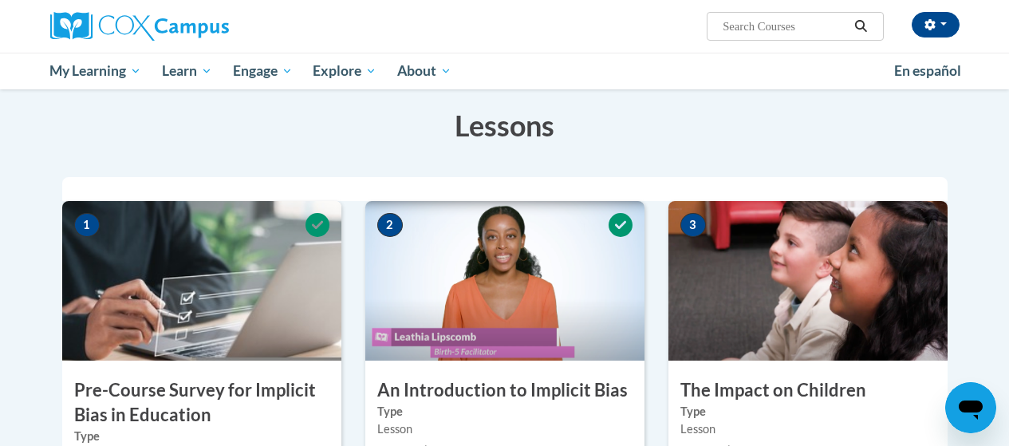
click at [780, 228] on img at bounding box center [807, 280] width 279 height 159
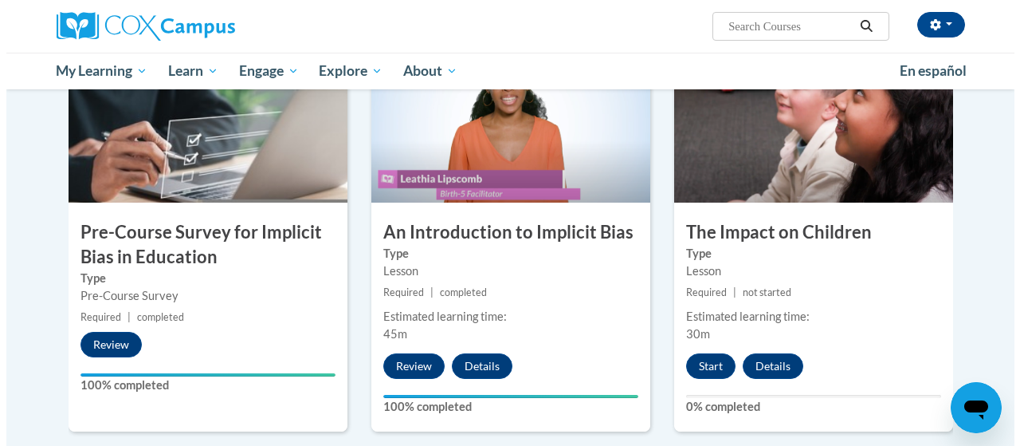
scroll to position [399, 0]
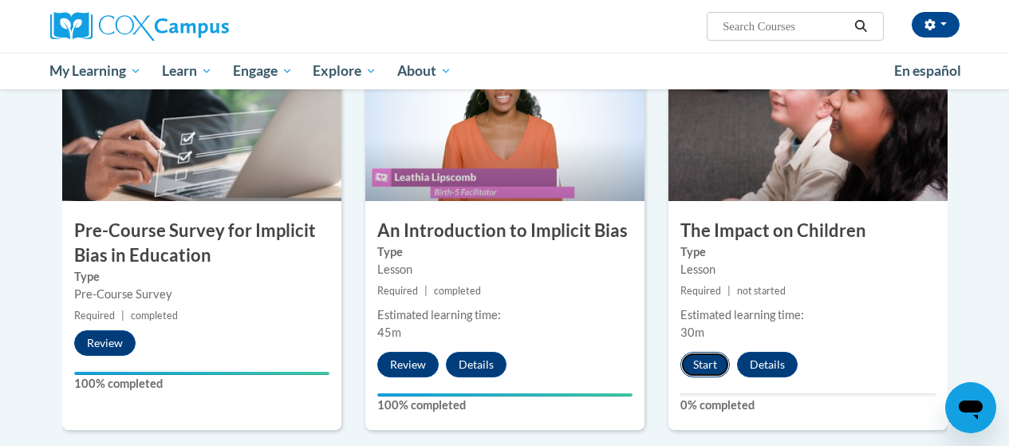
click at [710, 362] on button "Start" at bounding box center [704, 365] width 49 height 26
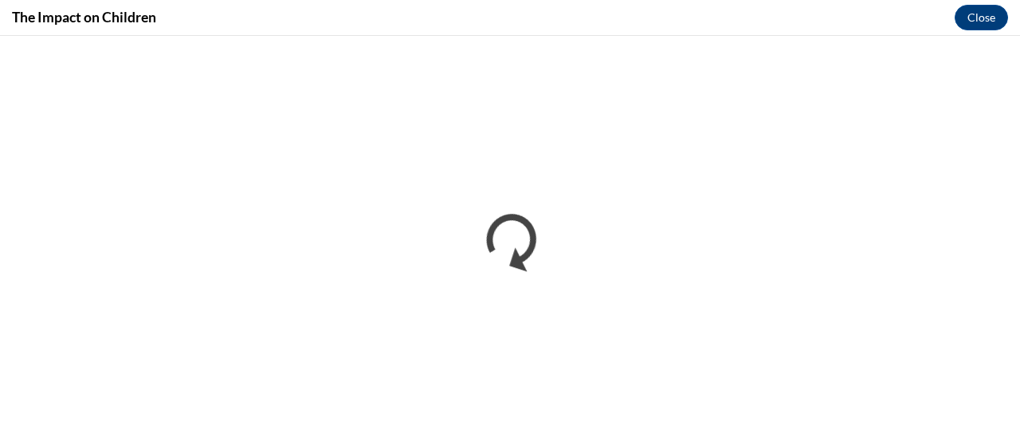
scroll to position [0, 0]
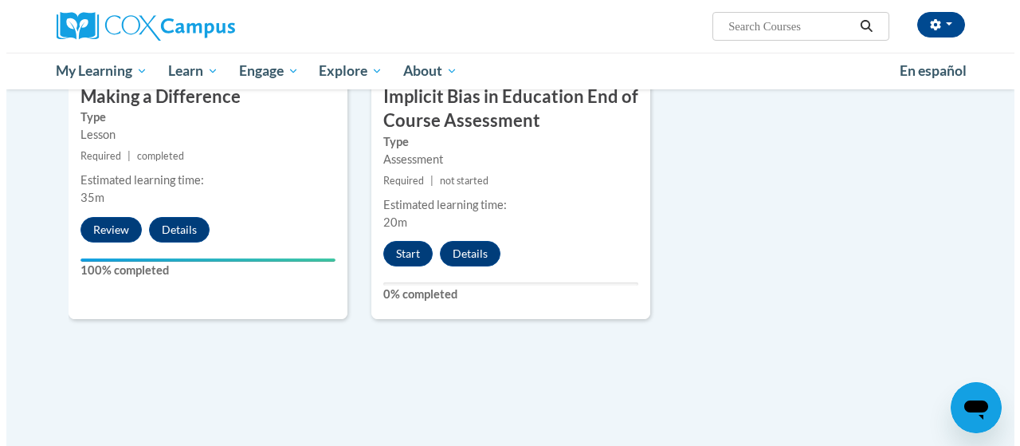
scroll to position [957, 0]
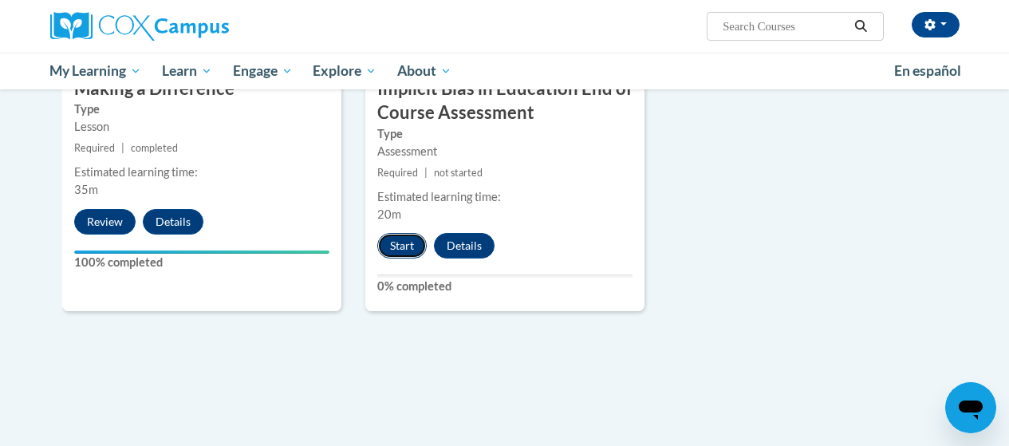
click at [405, 237] on button "Start" at bounding box center [401, 246] width 49 height 26
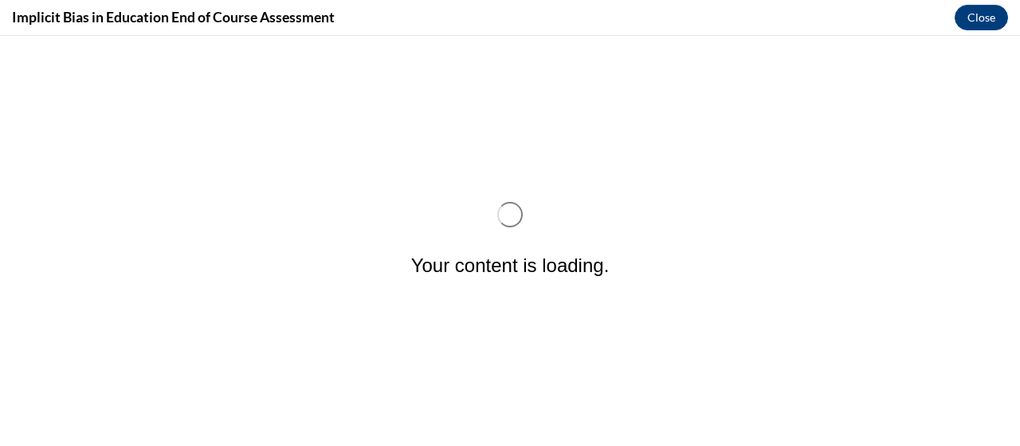
scroll to position [0, 0]
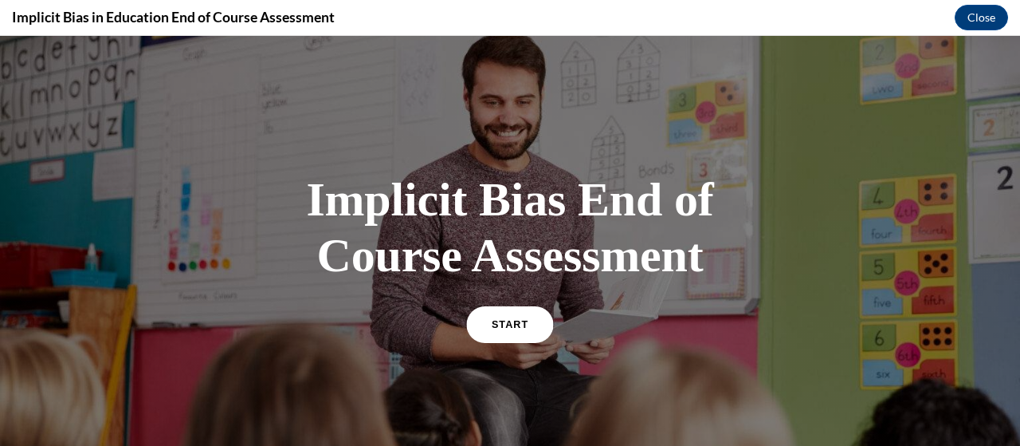
click at [492, 319] on span "START" at bounding box center [510, 324] width 37 height 12
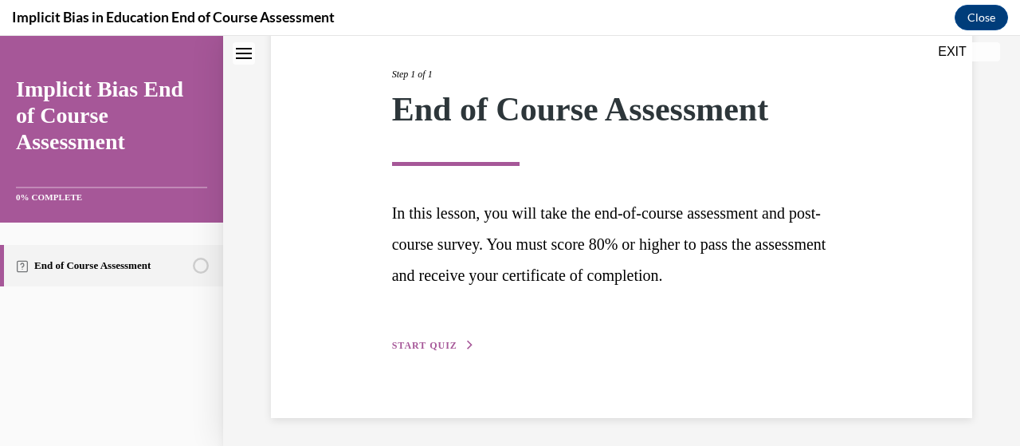
scroll to position [195, 0]
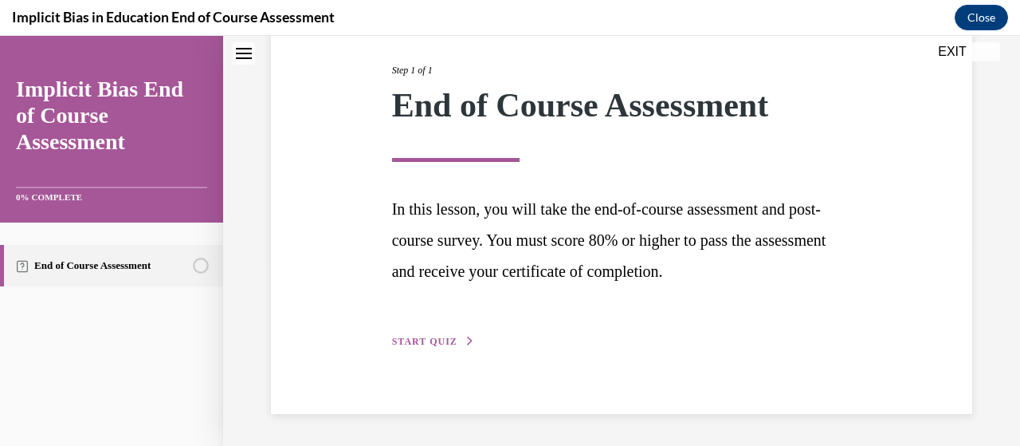
click at [428, 344] on span "START QUIZ" at bounding box center [424, 341] width 65 height 11
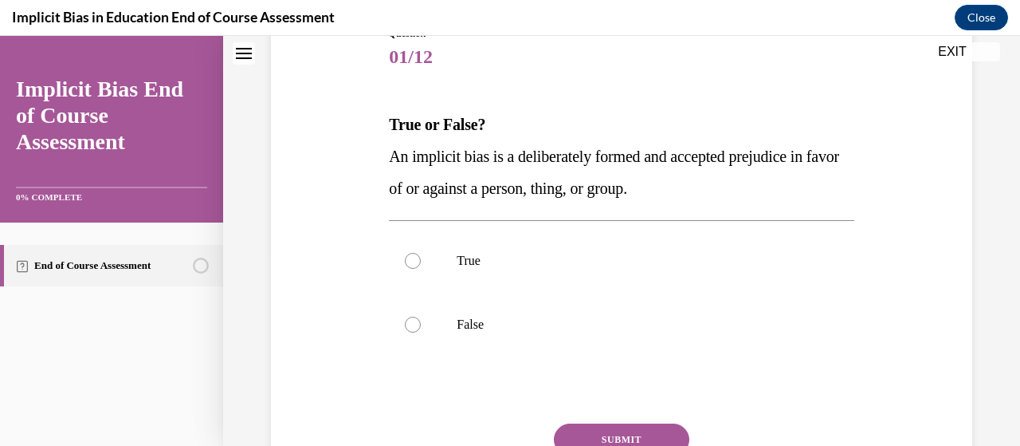
scroll to position [177, 0]
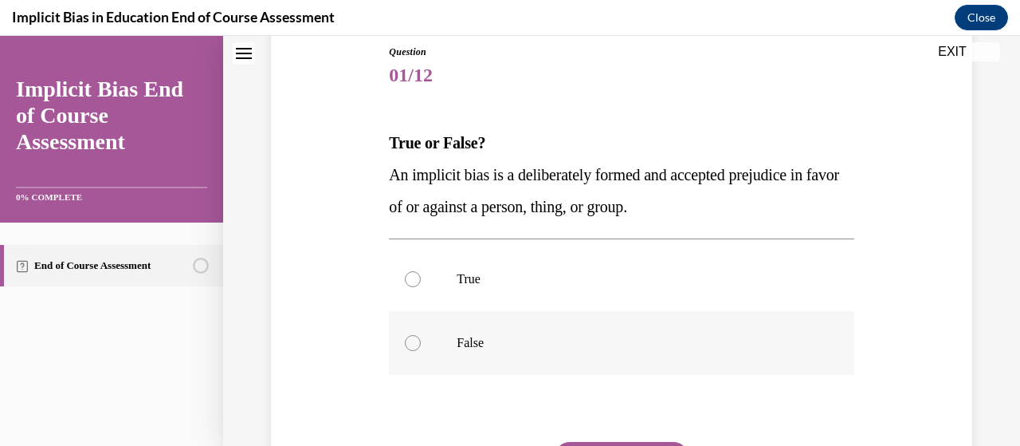
click at [407, 340] on div at bounding box center [413, 343] width 16 height 16
click at [407, 340] on input "False" at bounding box center [413, 343] width 16 height 16
radio input "true"
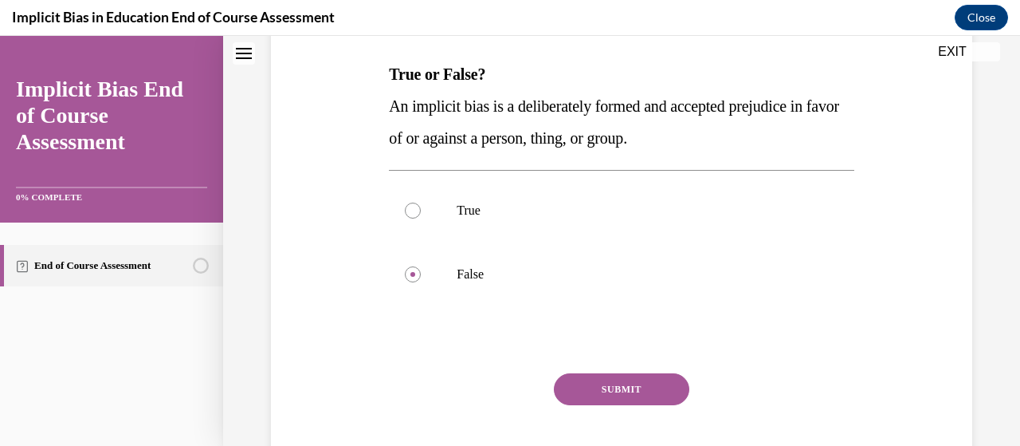
scroll to position [336, 0]
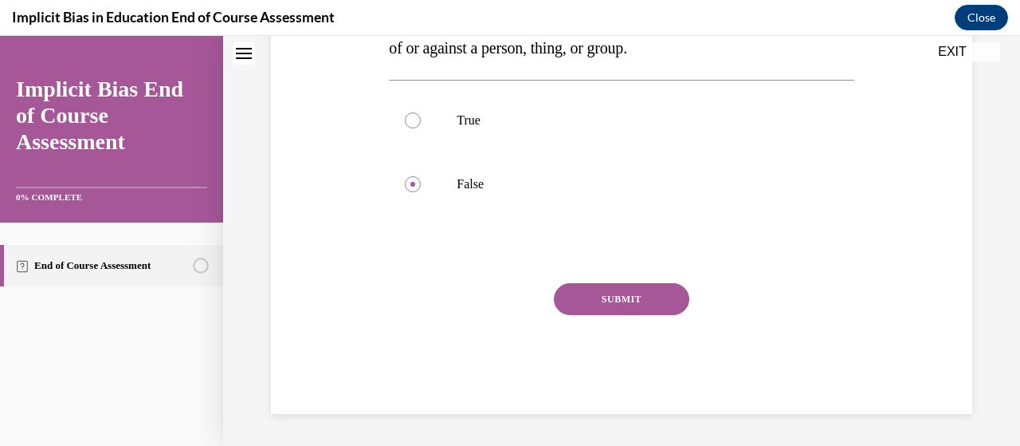
click at [605, 295] on button "SUBMIT" at bounding box center [622, 299] width 136 height 32
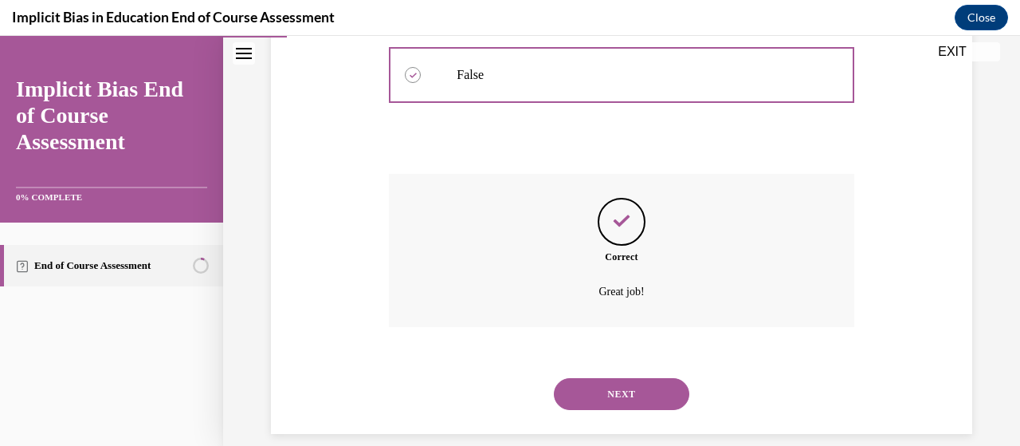
scroll to position [464, 0]
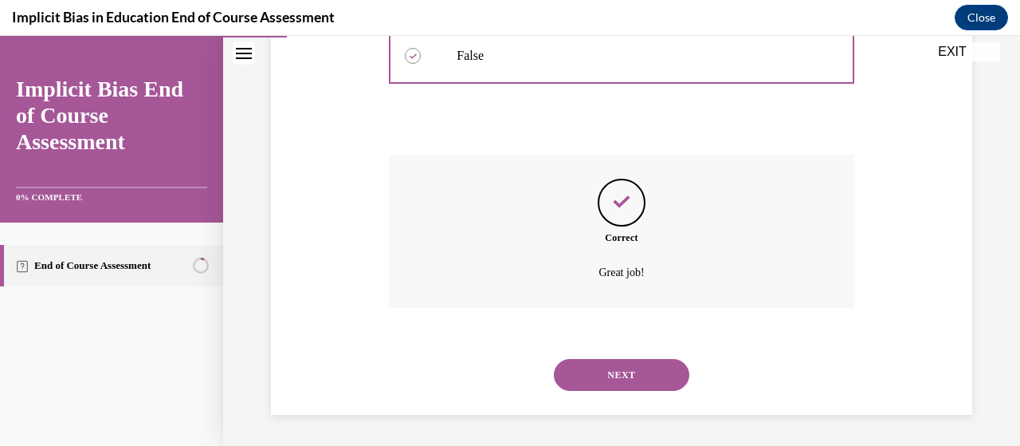
click at [604, 368] on button "NEXT" at bounding box center [622, 375] width 136 height 32
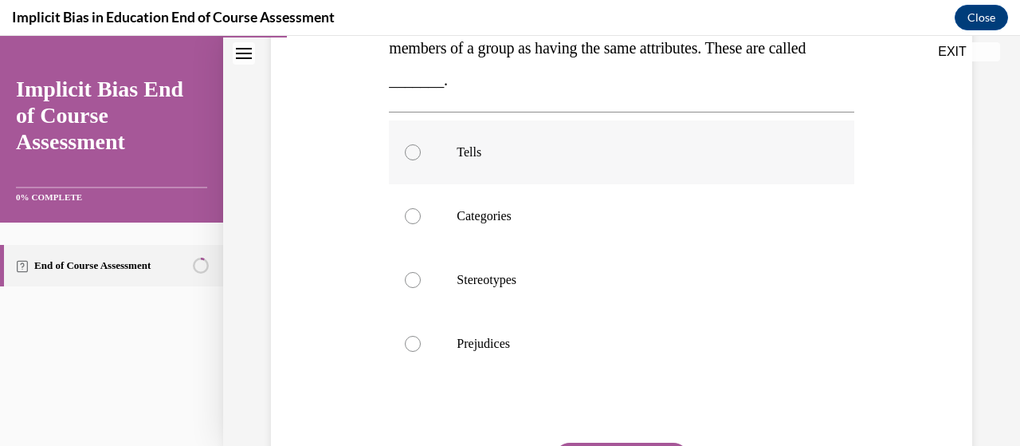
scroll to position [319, 0]
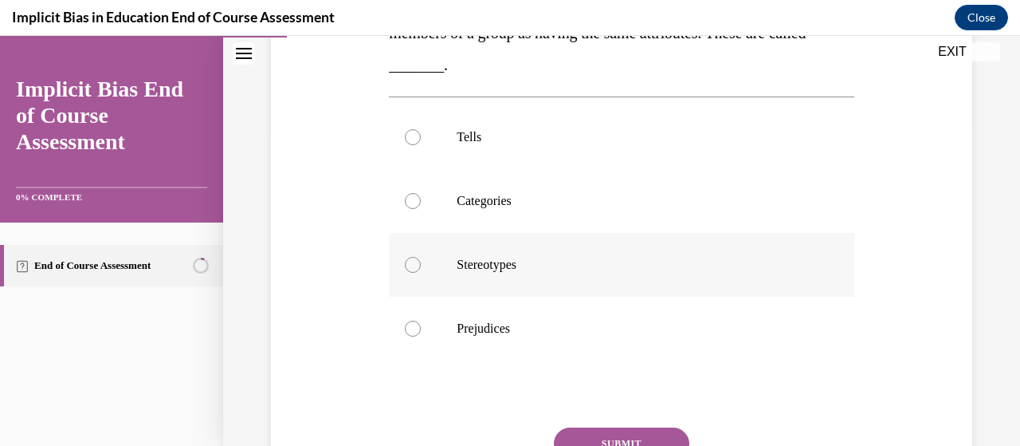
click at [407, 260] on div at bounding box center [413, 265] width 16 height 16
click at [407, 260] on input "Stereotypes" at bounding box center [413, 265] width 16 height 16
radio input "true"
click at [604, 430] on button "SUBMIT" at bounding box center [622, 443] width 136 height 32
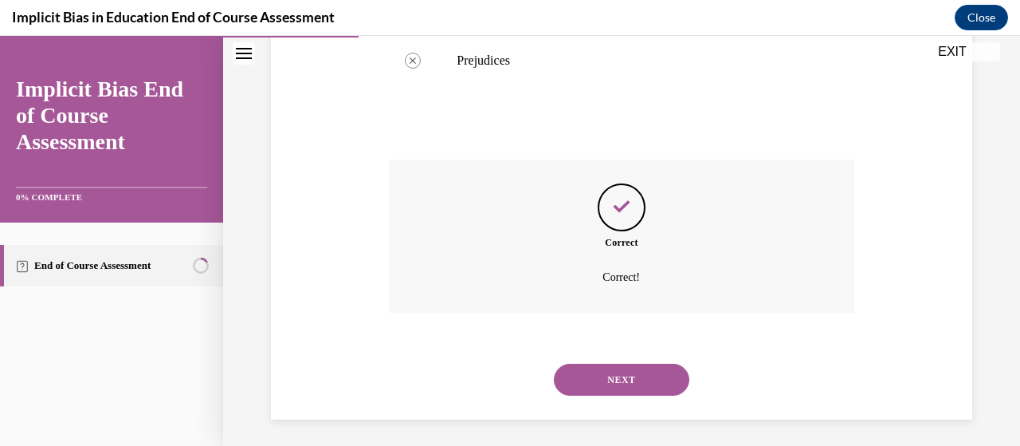
scroll to position [592, 0]
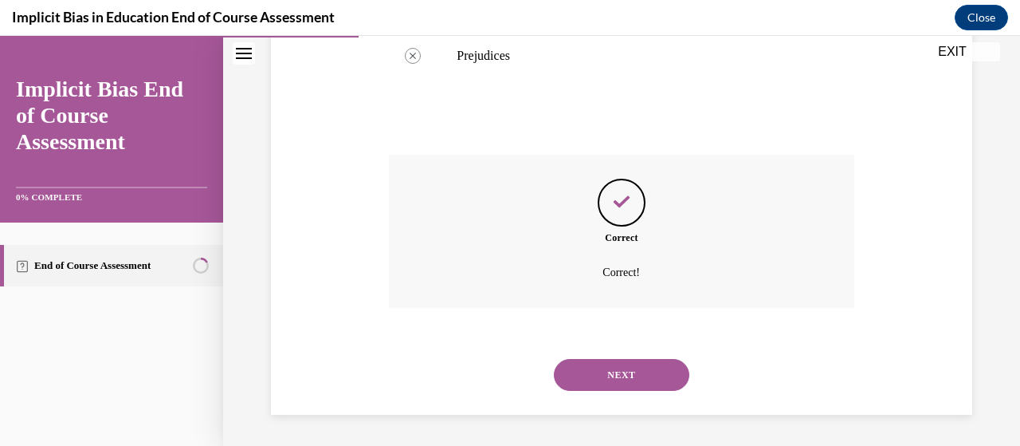
click at [613, 379] on button "NEXT" at bounding box center [622, 375] width 136 height 32
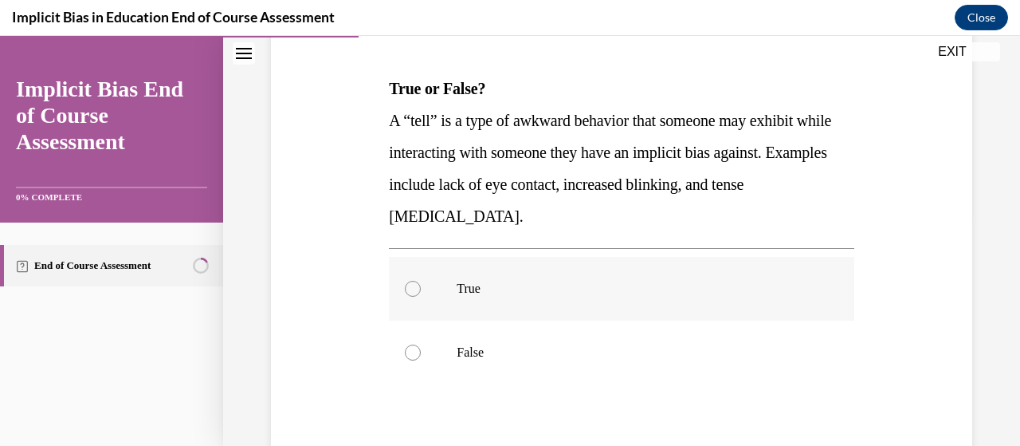
scroll to position [239, 0]
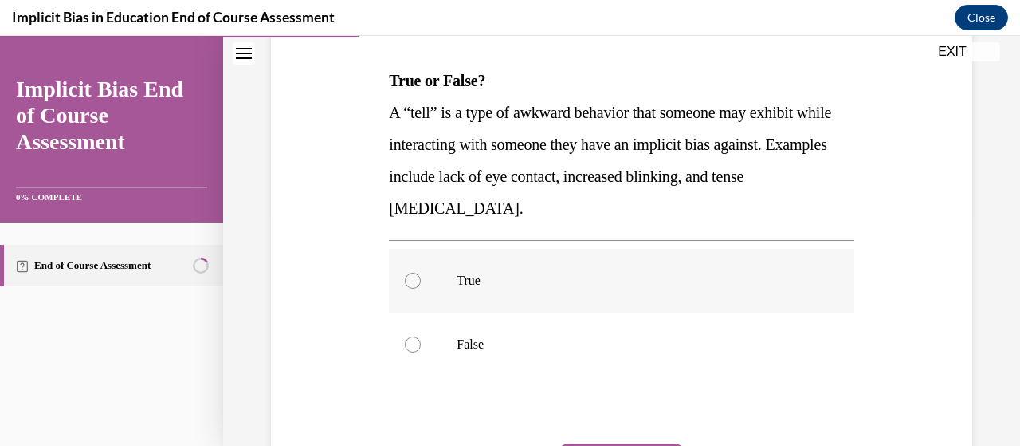
click at [414, 275] on div at bounding box center [413, 281] width 16 height 16
click at [414, 275] on input "True" at bounding box center [413, 281] width 16 height 16
radio input "true"
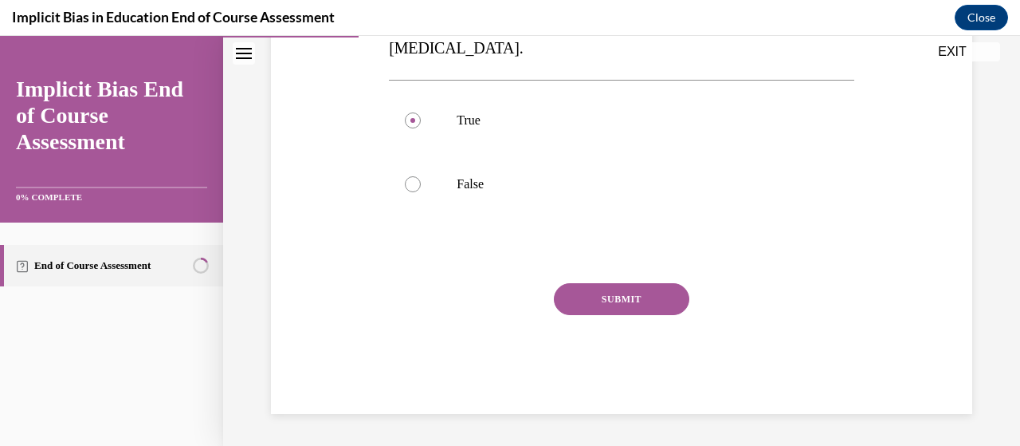
click at [609, 298] on button "SUBMIT" at bounding box center [622, 299] width 136 height 32
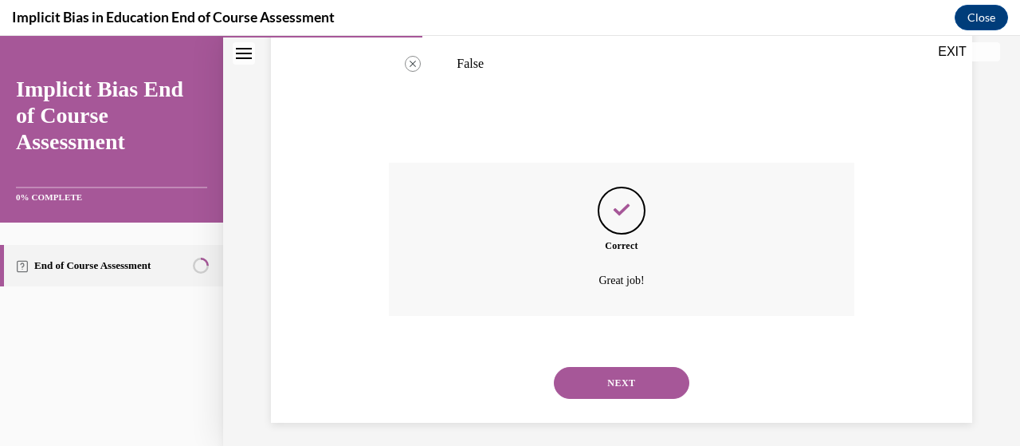
scroll to position [528, 0]
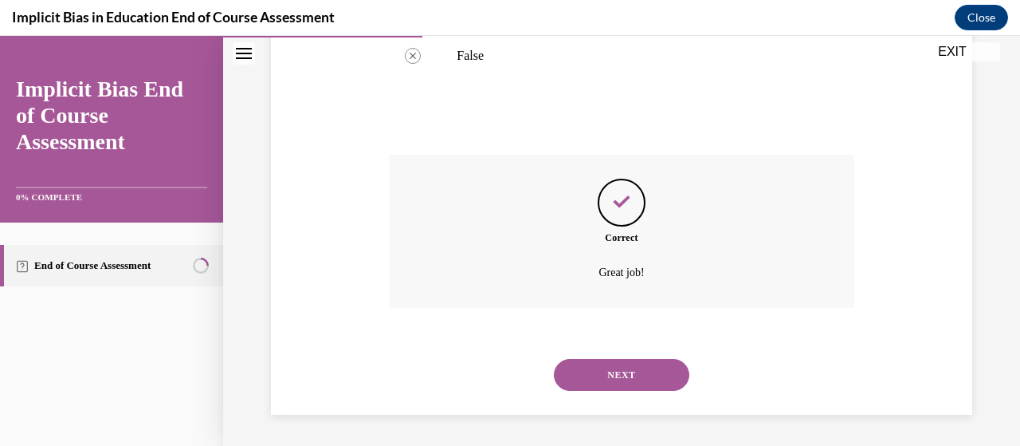
click at [624, 376] on button "NEXT" at bounding box center [622, 375] width 136 height 32
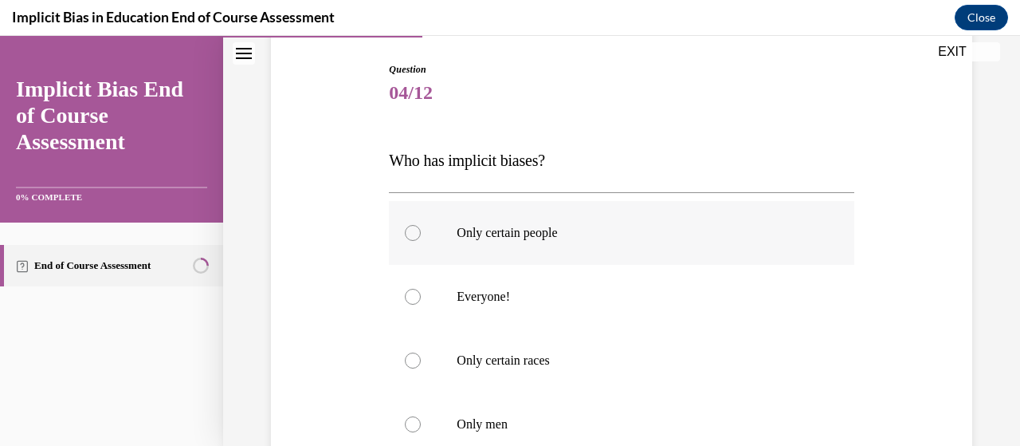
scroll to position [239, 0]
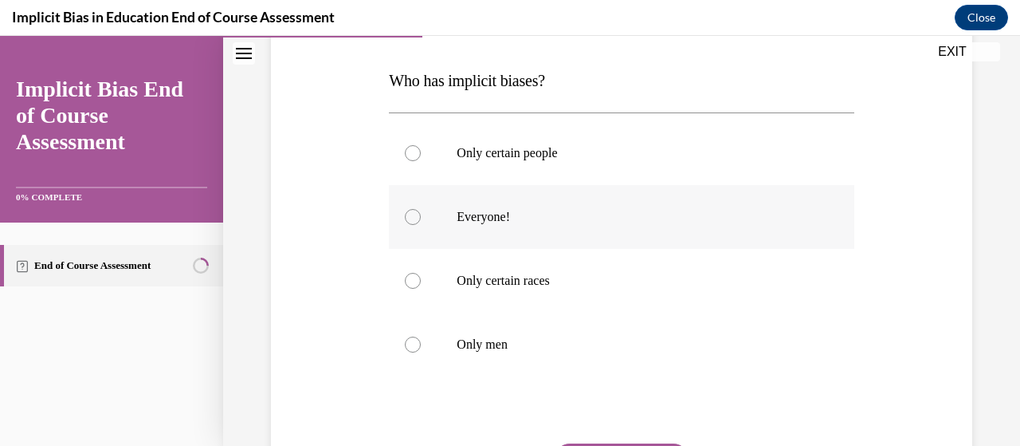
click at [408, 219] on div at bounding box center [413, 217] width 16 height 16
click at [408, 219] on input "Everyone!" at bounding box center [413, 217] width 16 height 16
radio input "true"
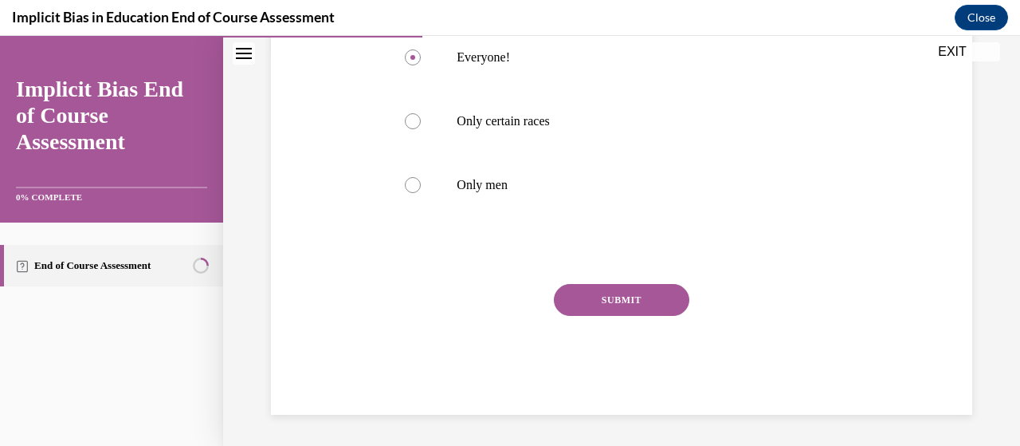
click at [615, 297] on button "SUBMIT" at bounding box center [622, 300] width 136 height 32
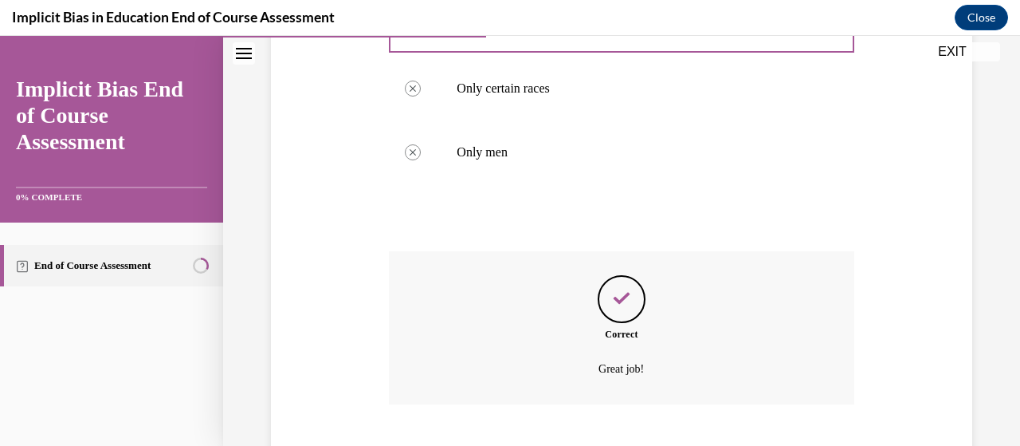
scroll to position [528, 0]
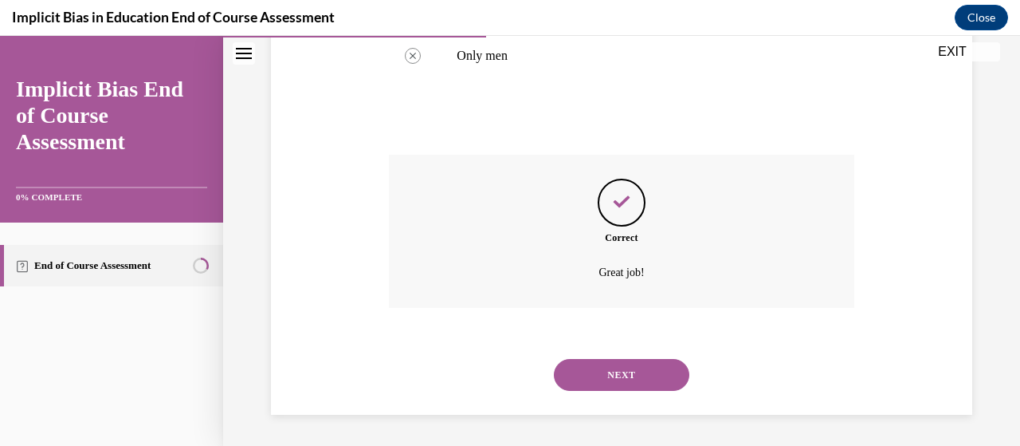
click at [623, 376] on button "NEXT" at bounding box center [622, 375] width 136 height 32
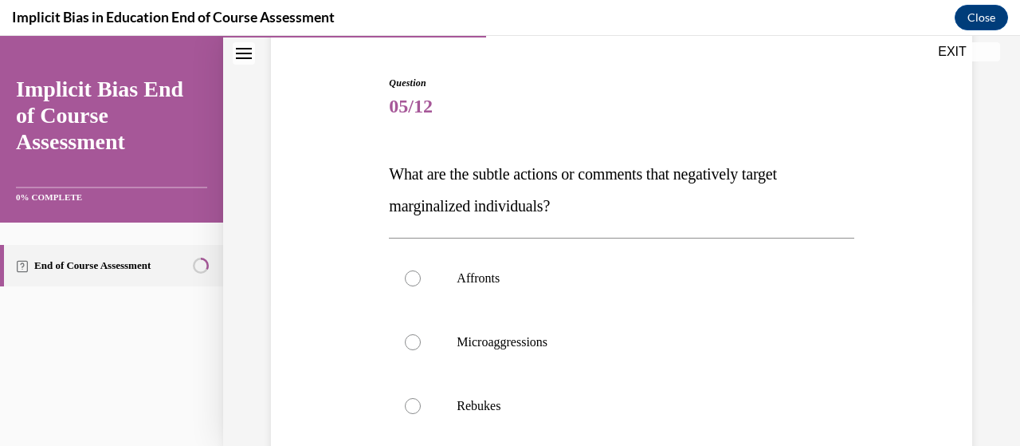
scroll to position [159, 0]
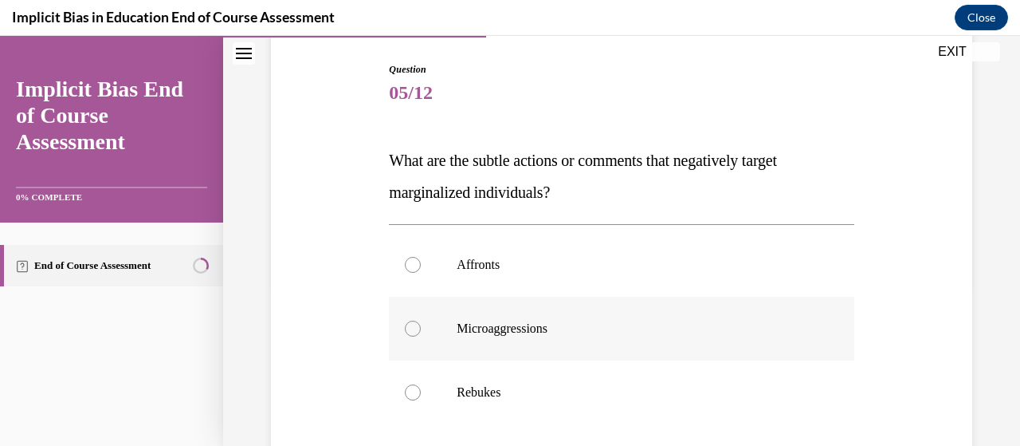
click at [407, 326] on div at bounding box center [413, 328] width 16 height 16
click at [407, 326] on input "Microaggressions" at bounding box center [413, 328] width 16 height 16
radio input "true"
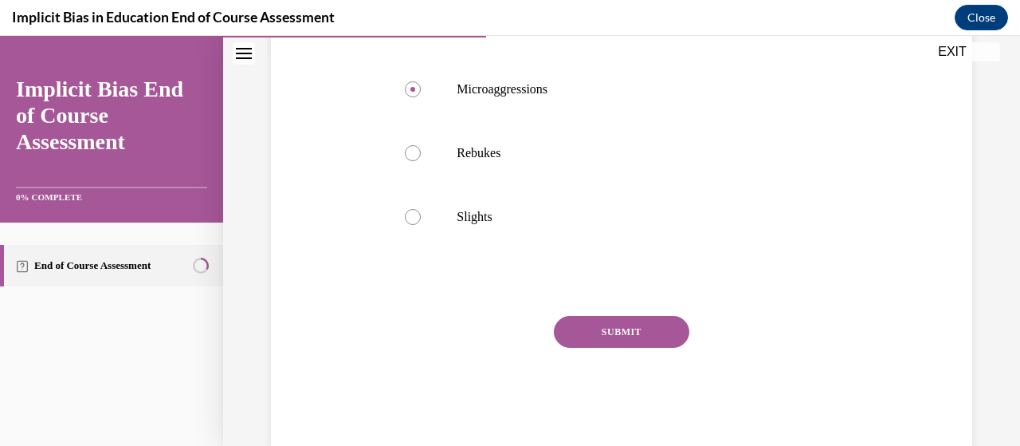
click at [668, 334] on button "SUBMIT" at bounding box center [622, 332] width 136 height 32
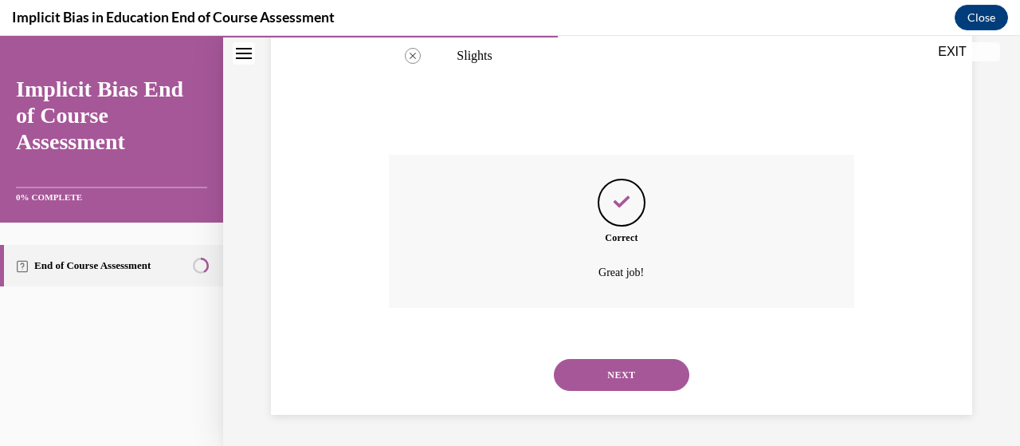
scroll to position [560, 0]
click at [639, 372] on button "NEXT" at bounding box center [622, 375] width 136 height 32
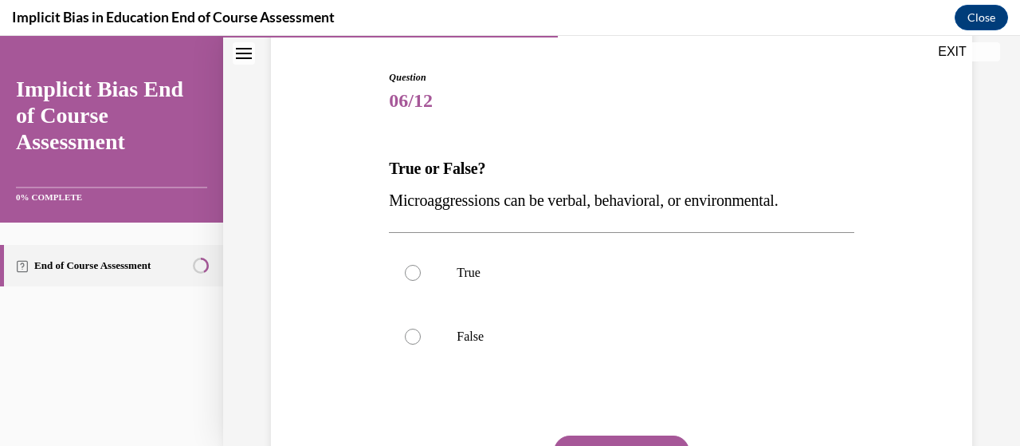
scroll to position [159, 0]
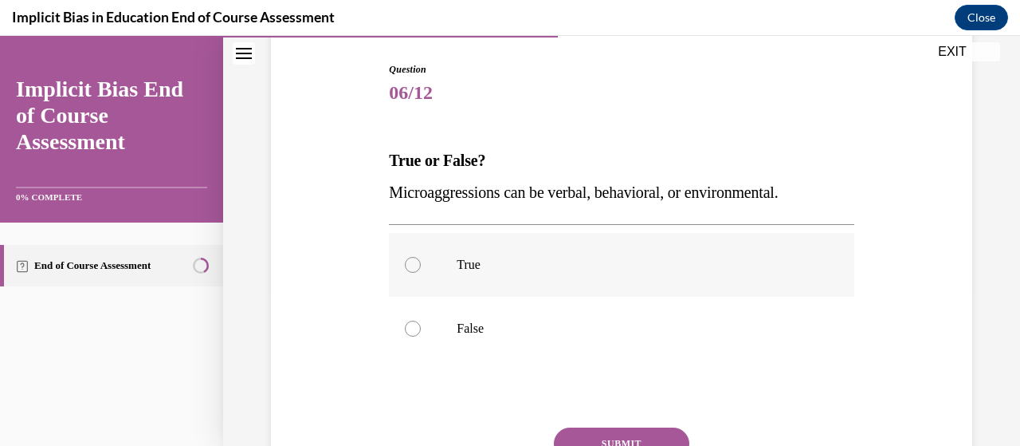
click at [409, 262] on div at bounding box center [413, 265] width 16 height 16
click at [409, 262] on input "True" at bounding box center [413, 265] width 16 height 16
radio input "true"
click at [625, 431] on button "SUBMIT" at bounding box center [622, 443] width 136 height 32
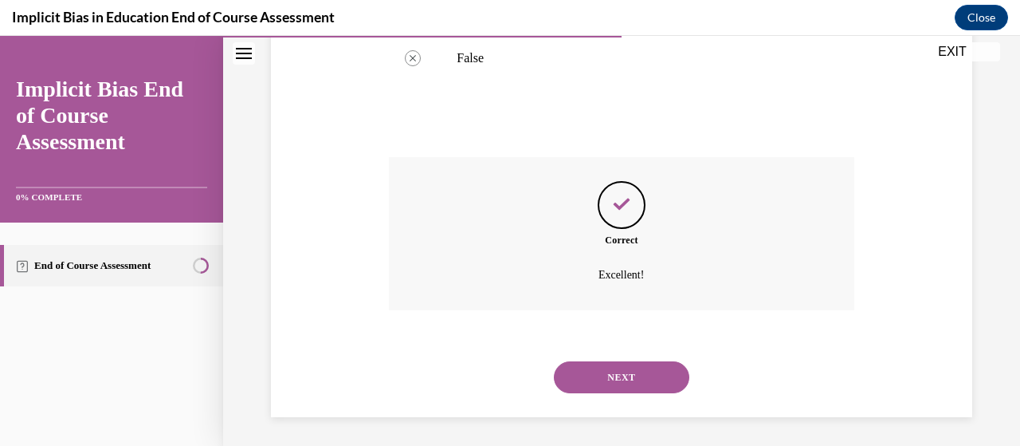
scroll to position [432, 0]
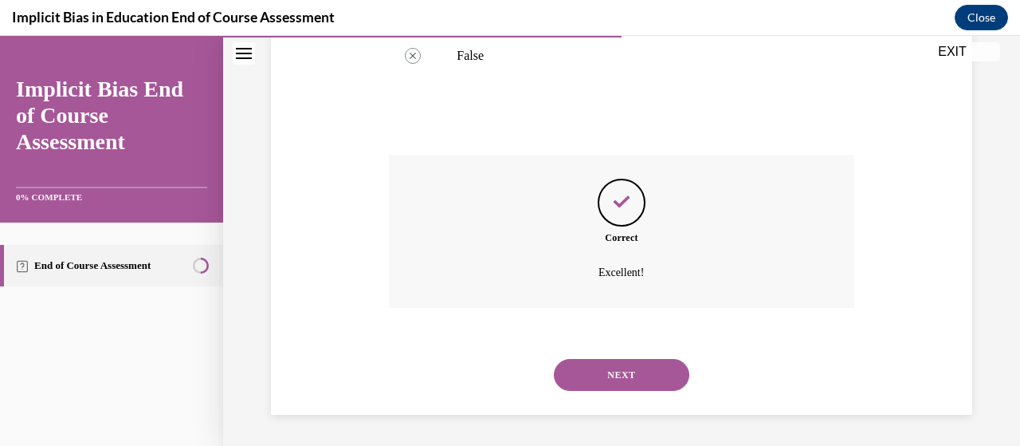
click at [635, 377] on button "NEXT" at bounding box center [622, 375] width 136 height 32
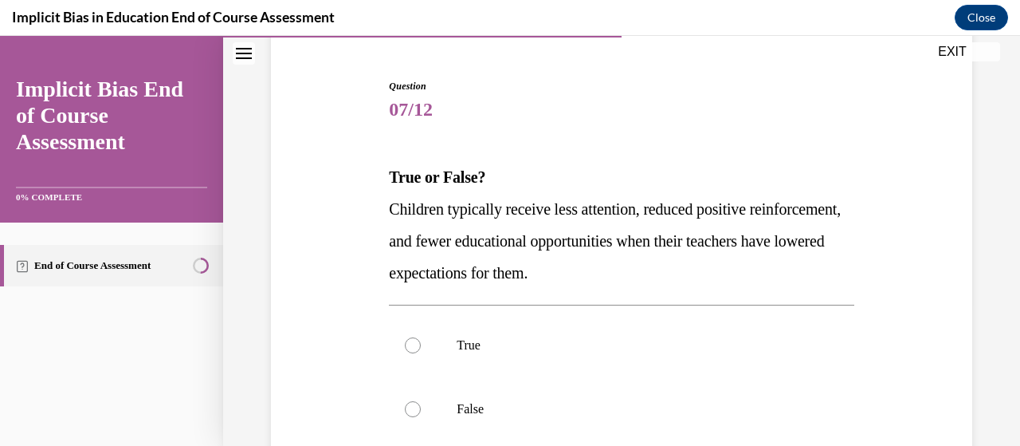
scroll to position [159, 0]
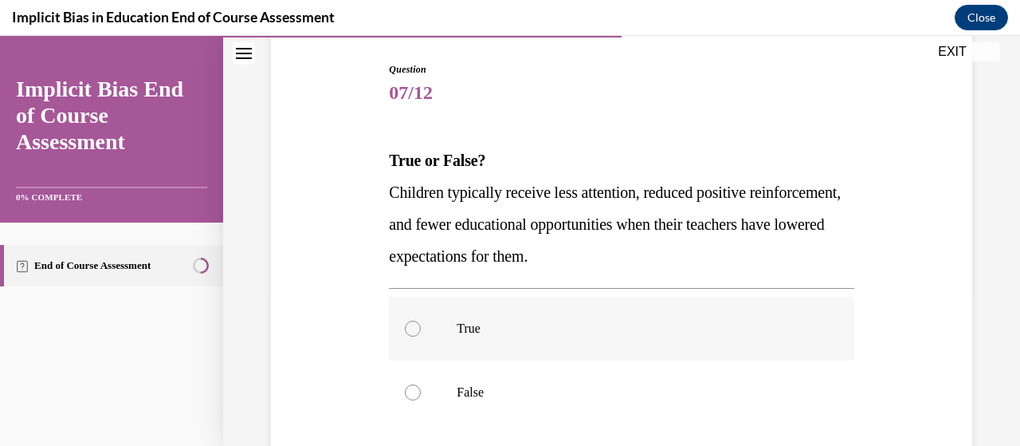
click at [415, 328] on div at bounding box center [413, 328] width 16 height 16
click at [415, 328] on input "True" at bounding box center [413, 328] width 16 height 16
radio input "true"
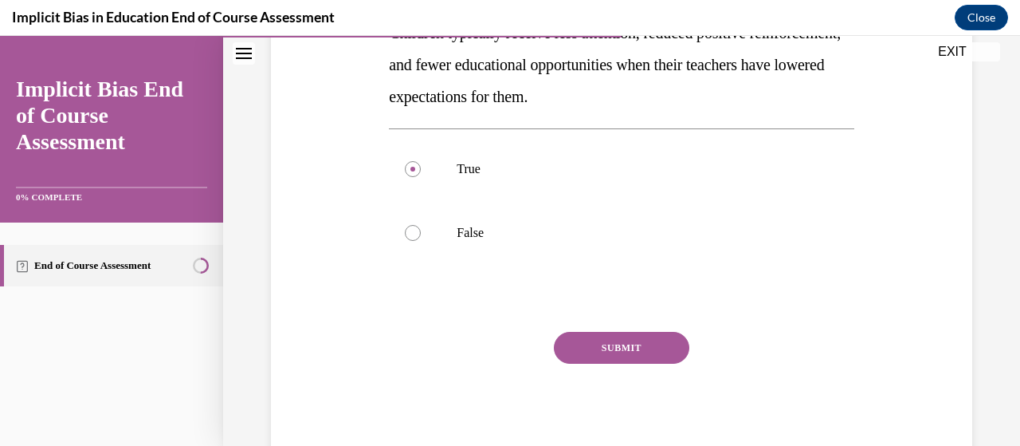
click at [635, 342] on button "SUBMIT" at bounding box center [622, 348] width 136 height 32
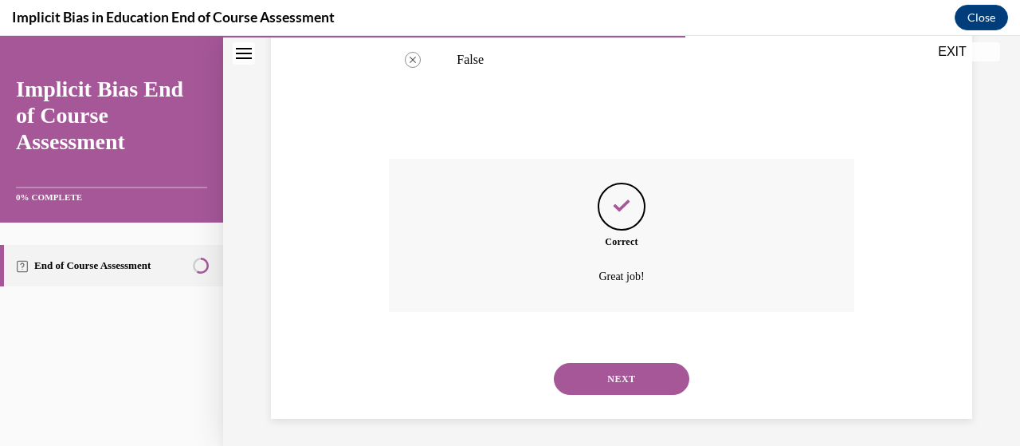
scroll to position [496, 0]
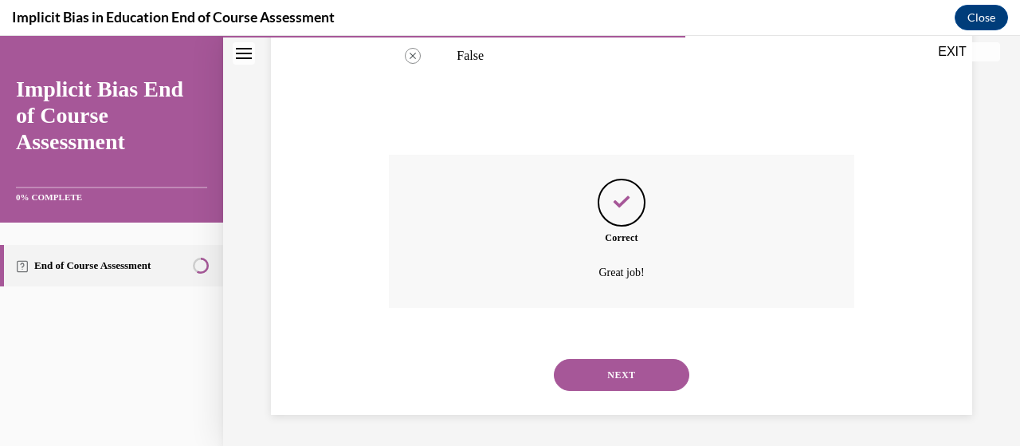
click at [620, 373] on button "NEXT" at bounding box center [622, 375] width 136 height 32
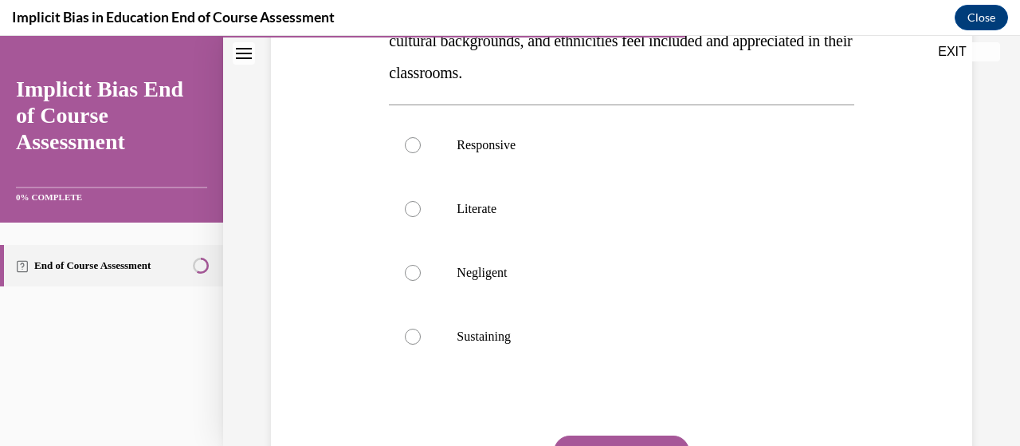
scroll to position [319, 0]
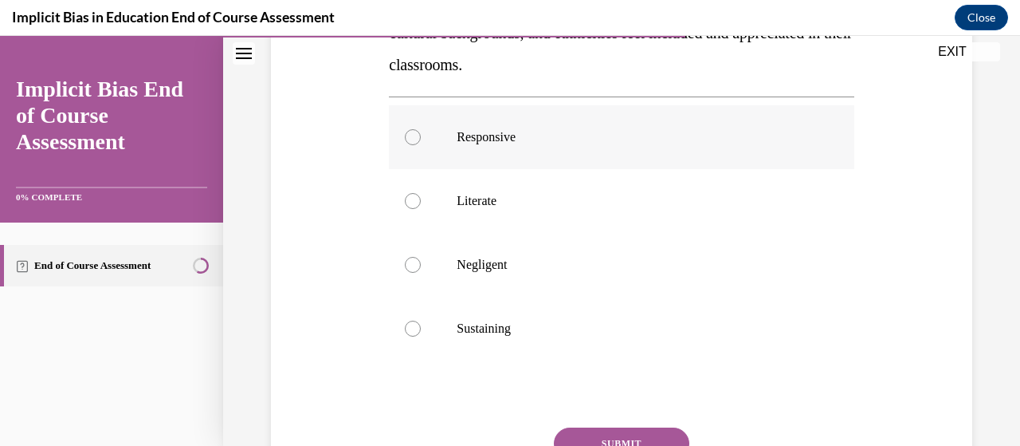
click at [417, 144] on label "Responsive" at bounding box center [621, 137] width 465 height 64
click at [417, 144] on input "Responsive" at bounding box center [413, 137] width 16 height 16
radio input "true"
click at [624, 437] on button "SUBMIT" at bounding box center [622, 443] width 136 height 32
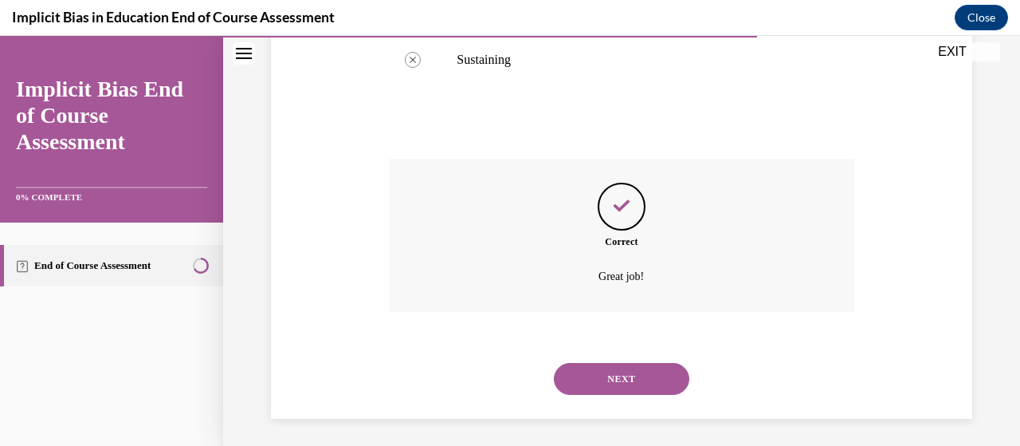
scroll to position [592, 0]
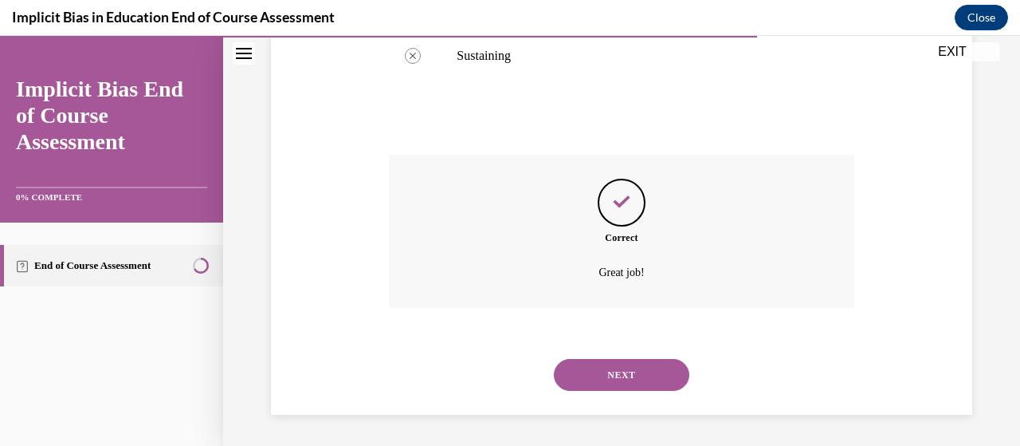
click at [610, 364] on button "NEXT" at bounding box center [622, 375] width 136 height 32
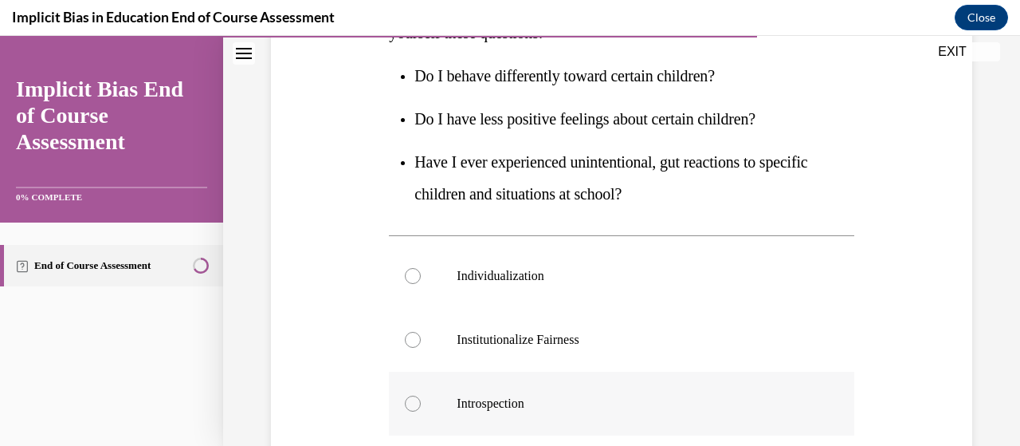
scroll to position [478, 0]
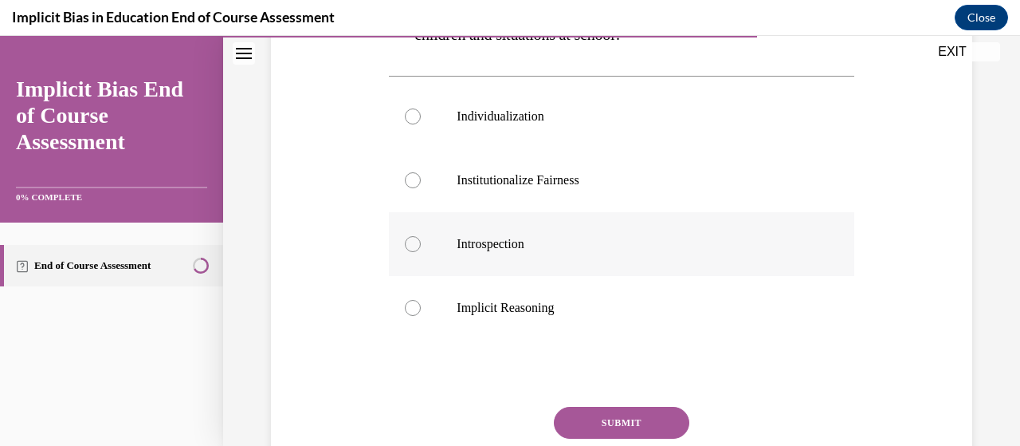
click at [407, 248] on div at bounding box center [413, 244] width 16 height 16
click at [407, 248] on input "Introspection" at bounding box center [413, 244] width 16 height 16
radio input "true"
click at [599, 429] on button "SUBMIT" at bounding box center [622, 423] width 136 height 32
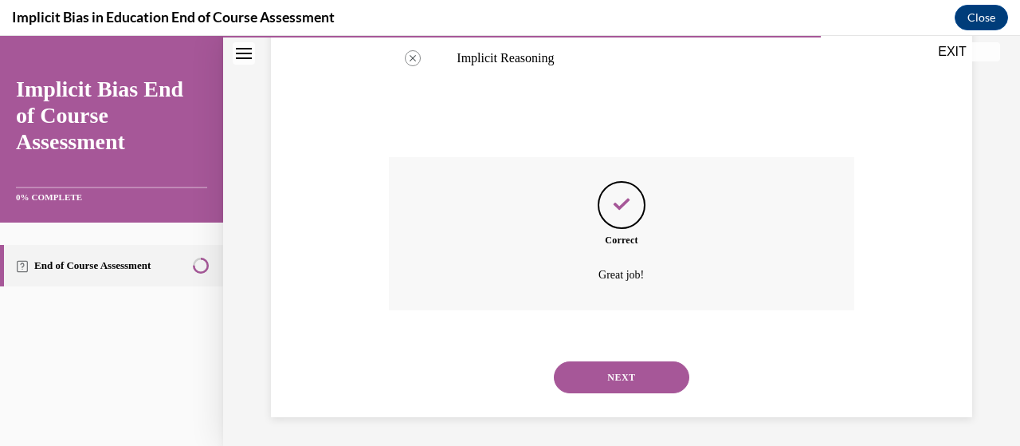
scroll to position [730, 0]
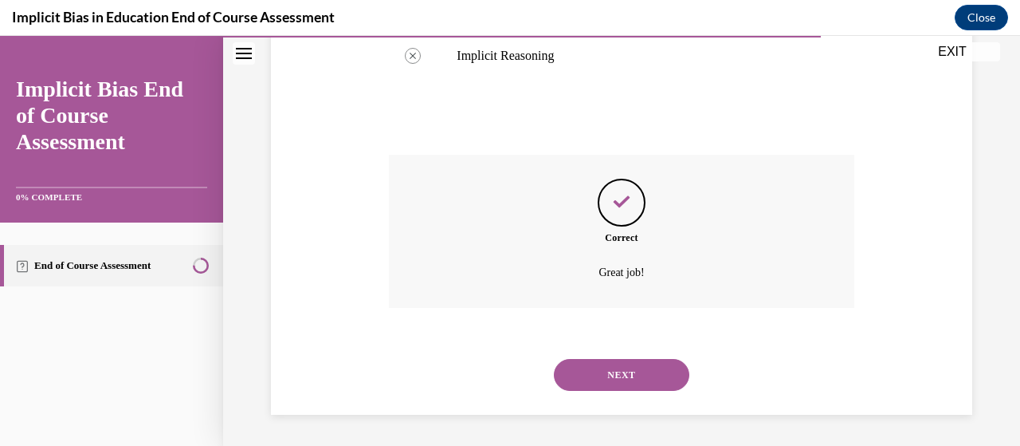
click at [610, 372] on button "NEXT" at bounding box center [622, 375] width 136 height 32
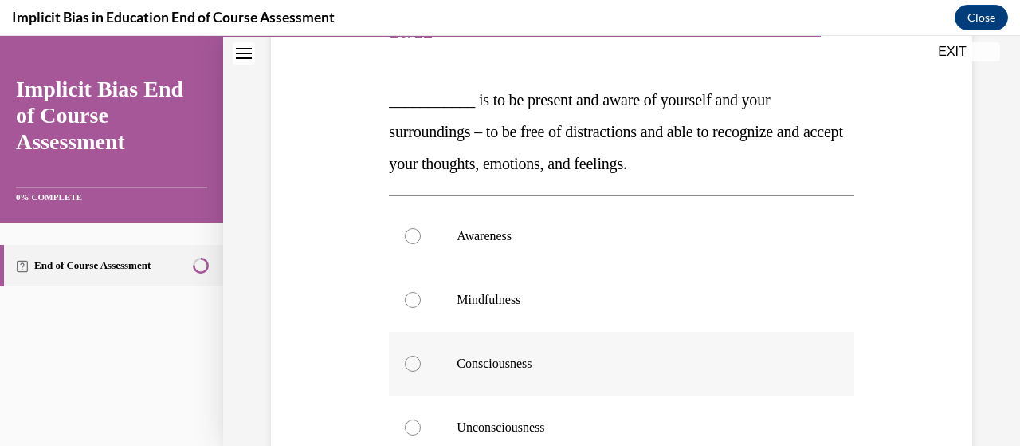
scroll to position [239, 0]
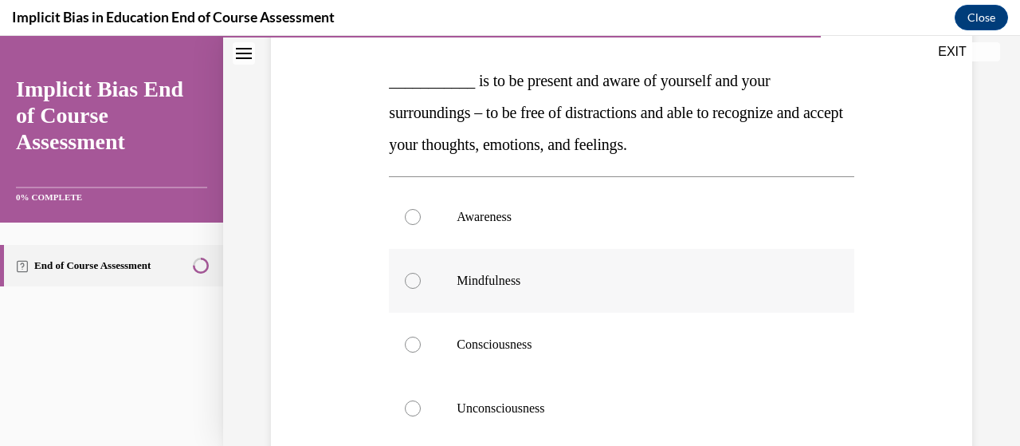
click at [410, 278] on div at bounding box center [413, 281] width 16 height 16
click at [410, 278] on input "Mindfulness" at bounding box center [413, 281] width 16 height 16
radio input "true"
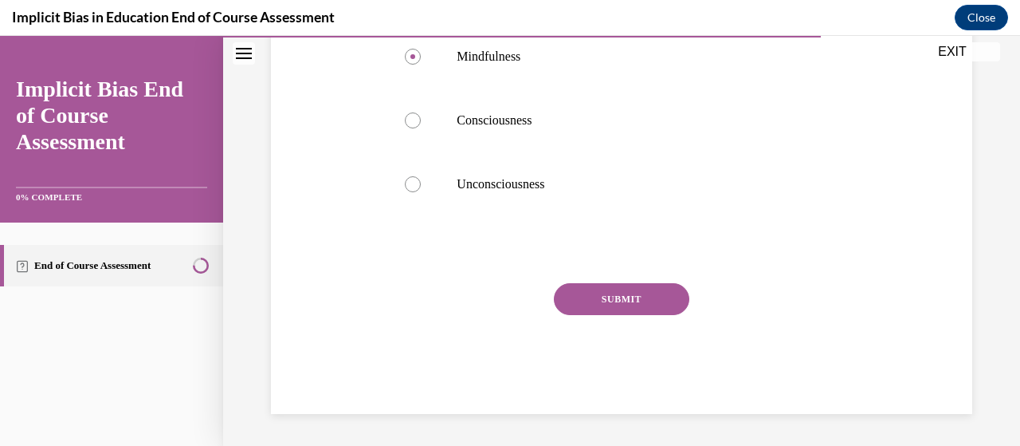
click at [667, 299] on button "SUBMIT" at bounding box center [622, 299] width 136 height 32
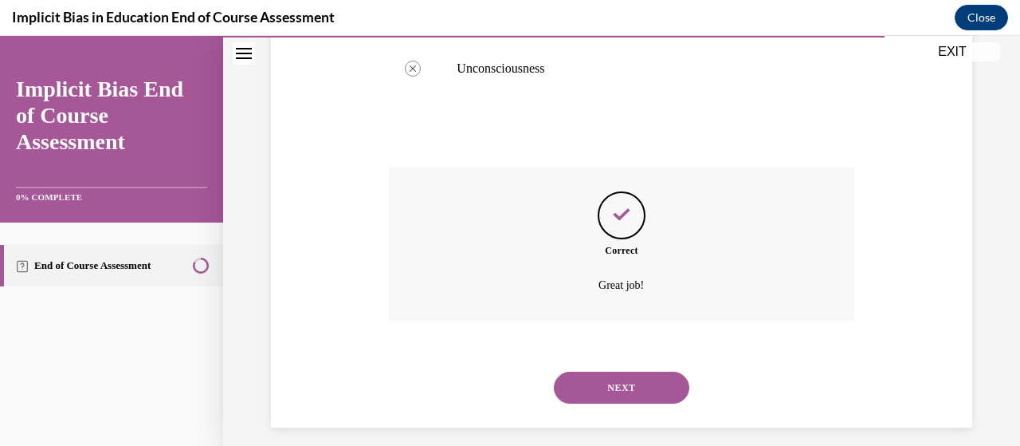
scroll to position [592, 0]
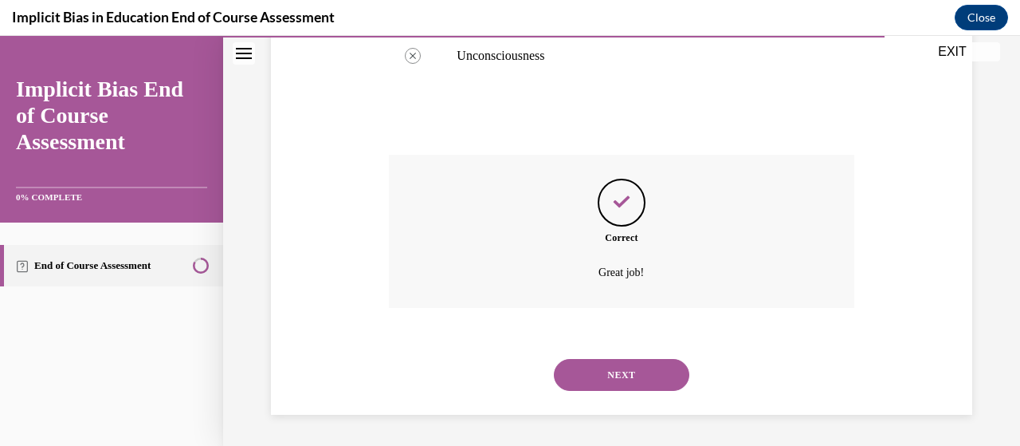
click at [601, 383] on button "NEXT" at bounding box center [622, 375] width 136 height 32
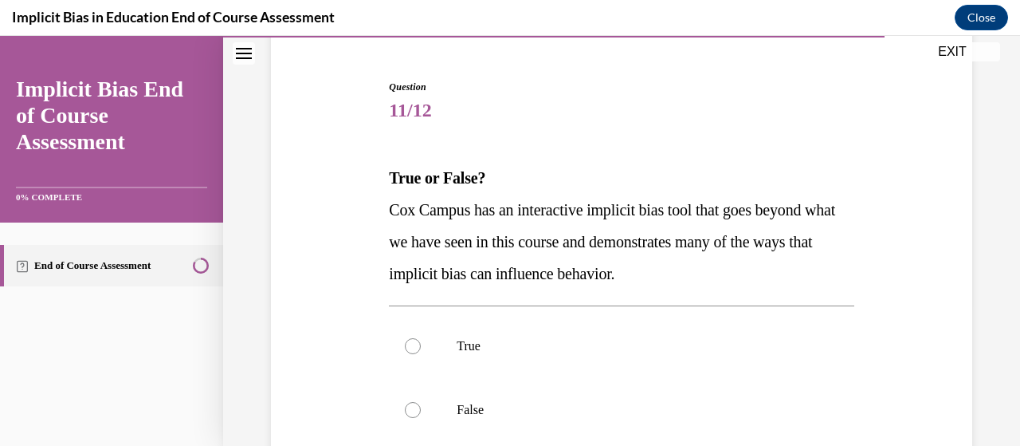
scroll to position [159, 0]
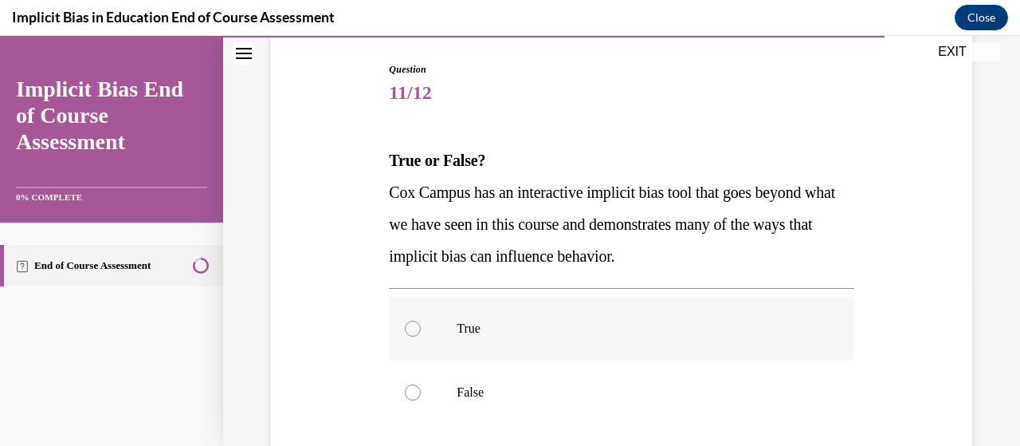
click at [418, 328] on div at bounding box center [413, 328] width 16 height 16
click at [418, 328] on input "True" at bounding box center [413, 328] width 16 height 16
radio input "true"
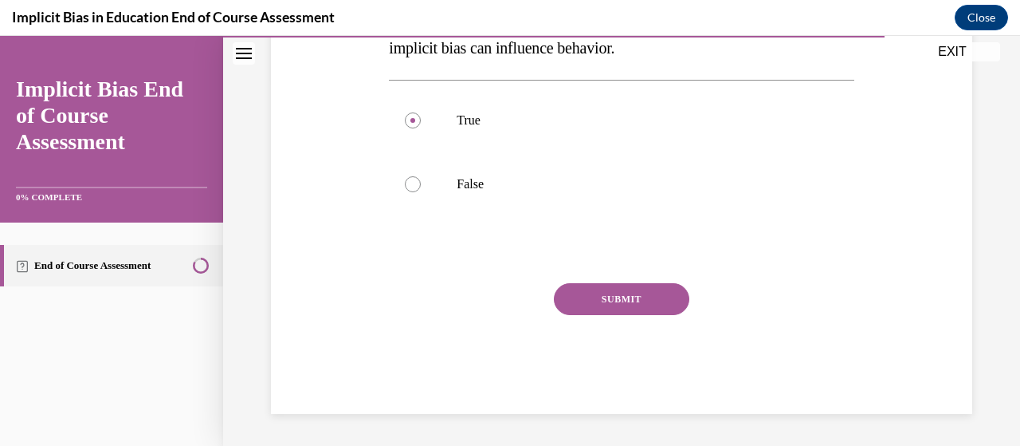
click at [648, 293] on button "SUBMIT" at bounding box center [622, 299] width 136 height 32
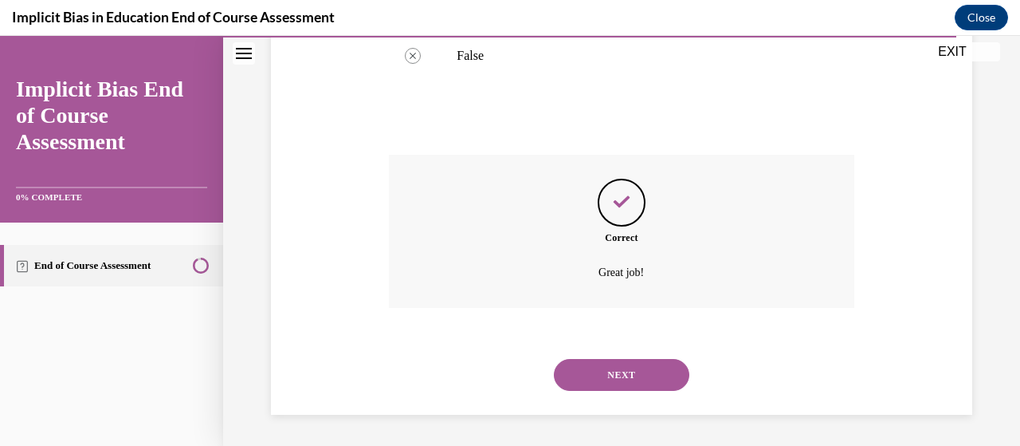
scroll to position [496, 0]
click at [654, 385] on button "NEXT" at bounding box center [622, 375] width 136 height 32
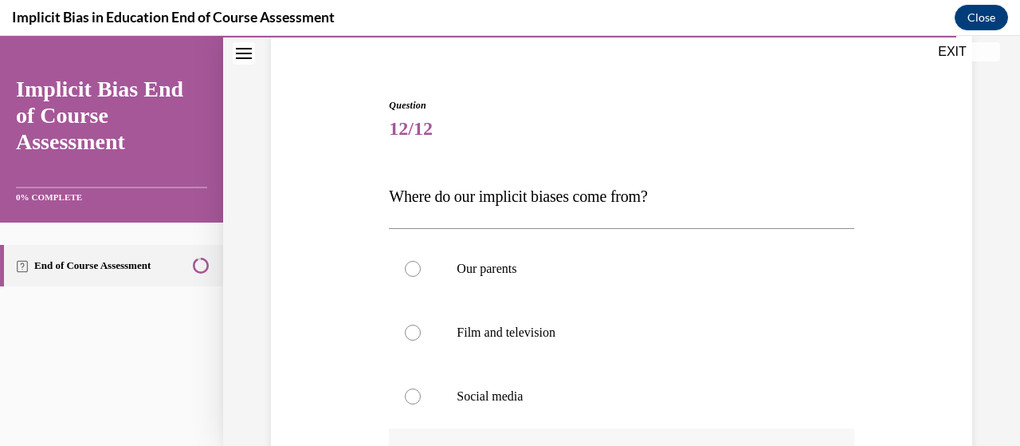
scroll to position [239, 0]
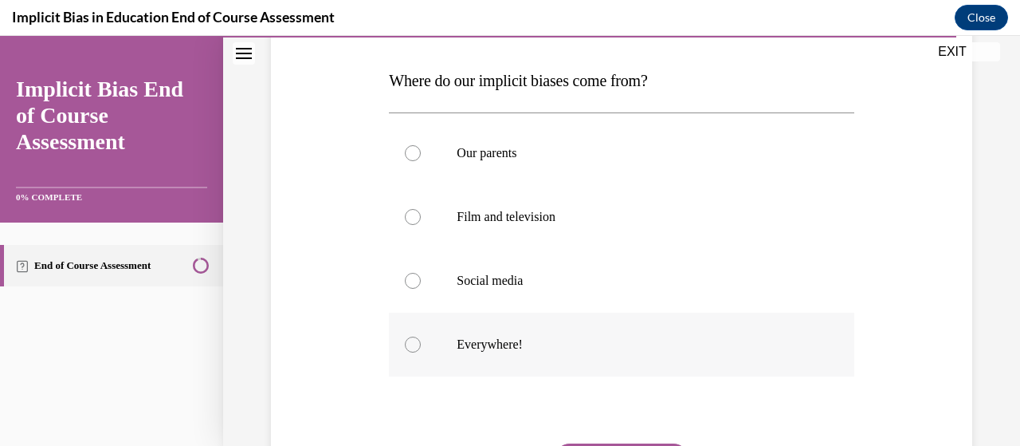
click at [414, 341] on div at bounding box center [413, 344] width 16 height 16
click at [414, 341] on input "Everywhere!" at bounding box center [413, 344] width 16 height 16
radio input "true"
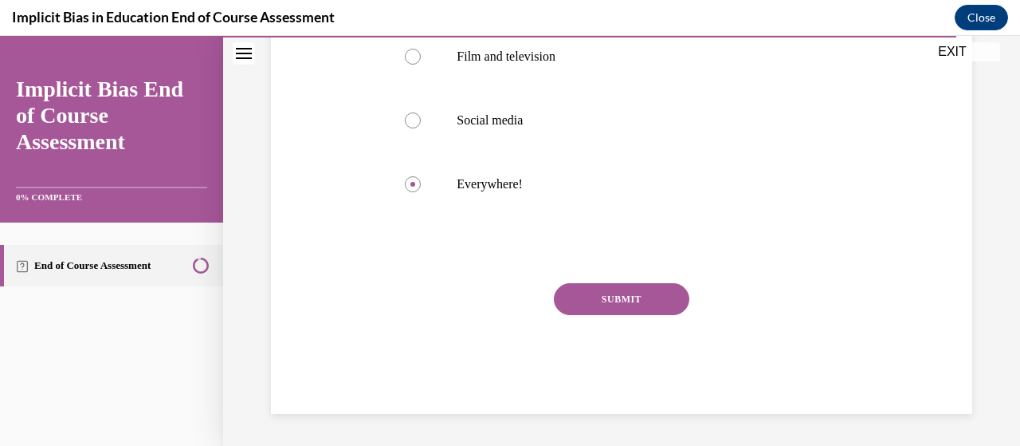
click at [600, 294] on button "SUBMIT" at bounding box center [622, 299] width 136 height 32
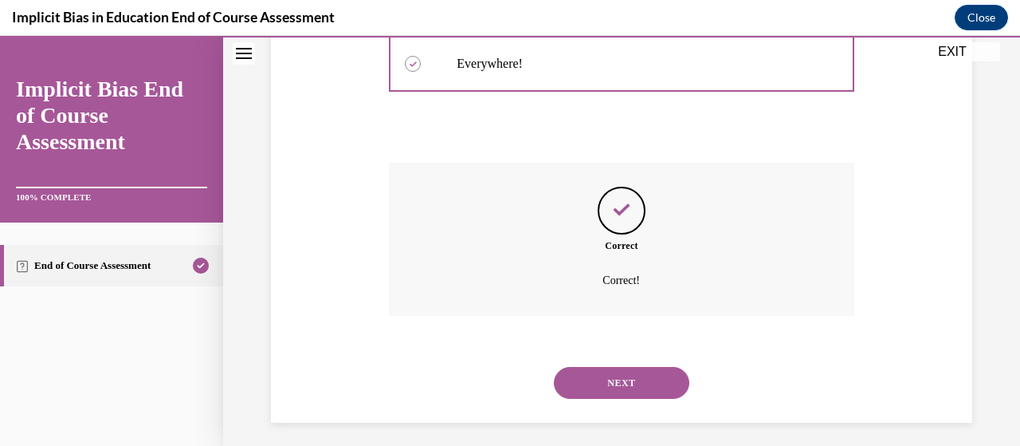
scroll to position [528, 0]
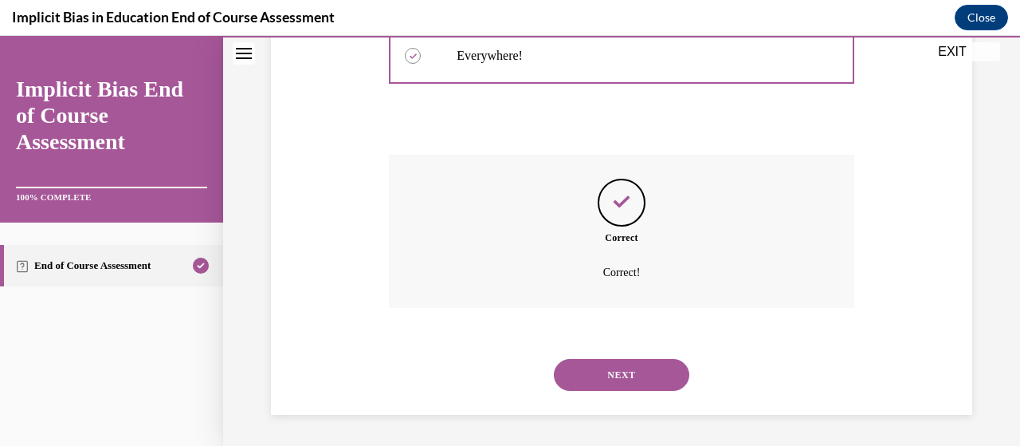
click at [629, 366] on button "NEXT" at bounding box center [622, 375] width 136 height 32
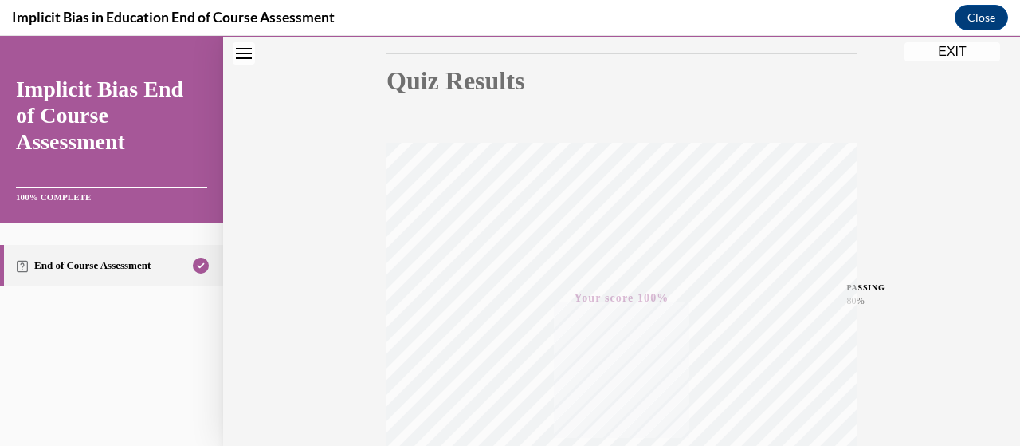
scroll to position [0, 0]
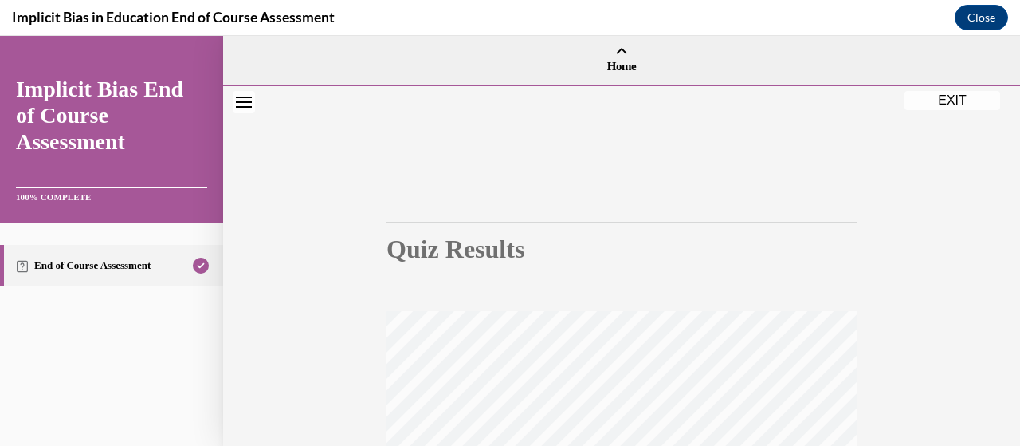
click at [238, 107] on button "Close navigation menu" at bounding box center [244, 102] width 22 height 22
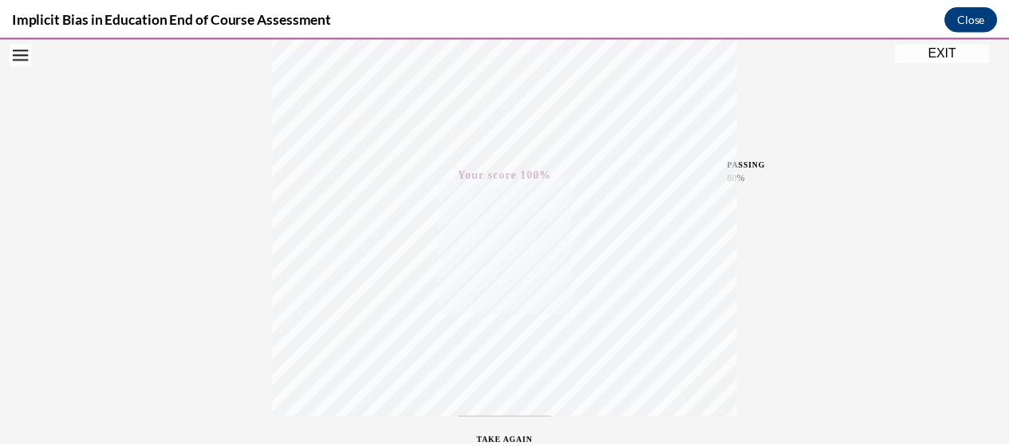
scroll to position [88, 0]
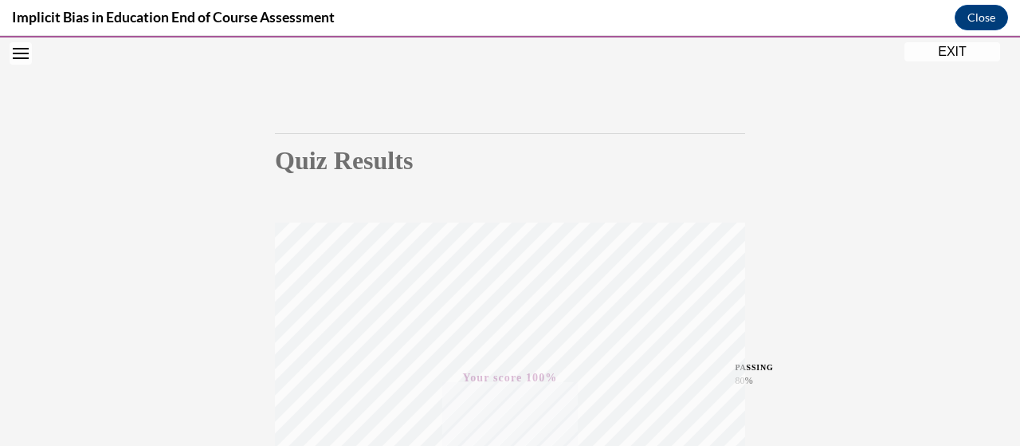
click at [952, 52] on button "EXIT" at bounding box center [953, 51] width 96 height 19
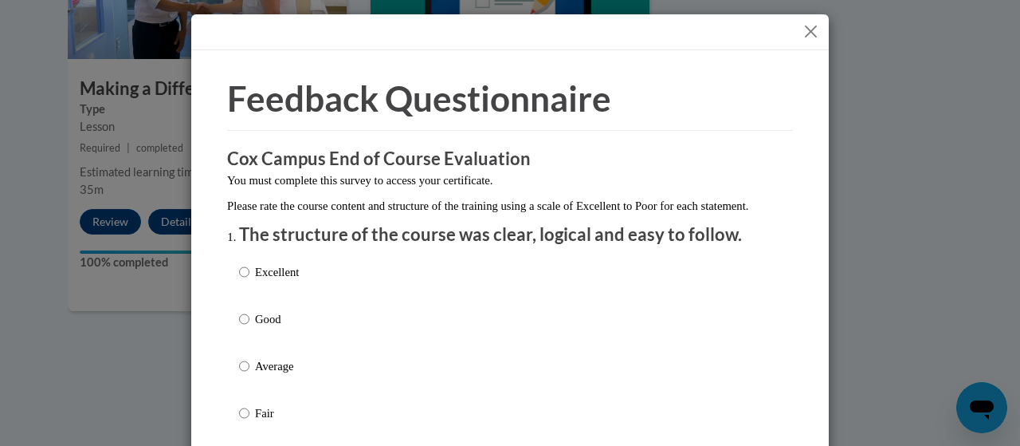
scroll to position [80, 0]
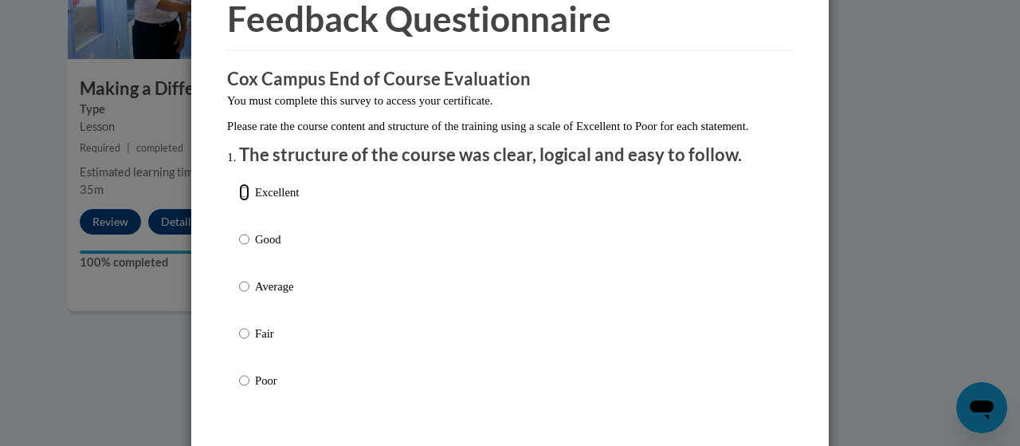
click at [240, 201] on input "Excellent" at bounding box center [244, 192] width 10 height 18
radio input "true"
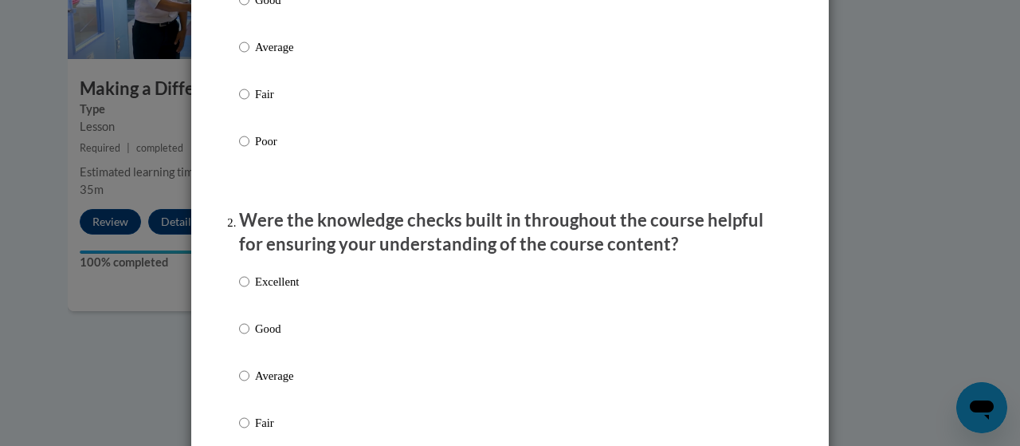
scroll to position [399, 0]
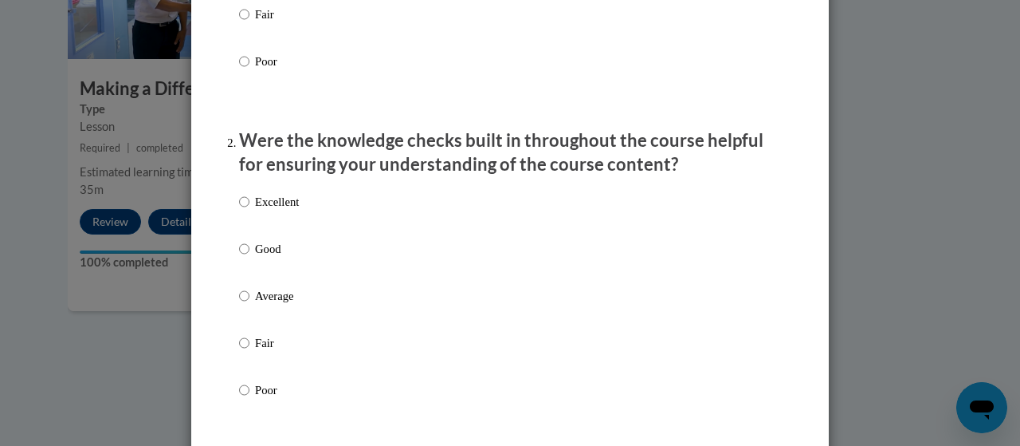
click at [255, 210] on p "Excellent" at bounding box center [277, 202] width 44 height 18
click at [250, 210] on input "Excellent" at bounding box center [244, 202] width 10 height 18
radio input "true"
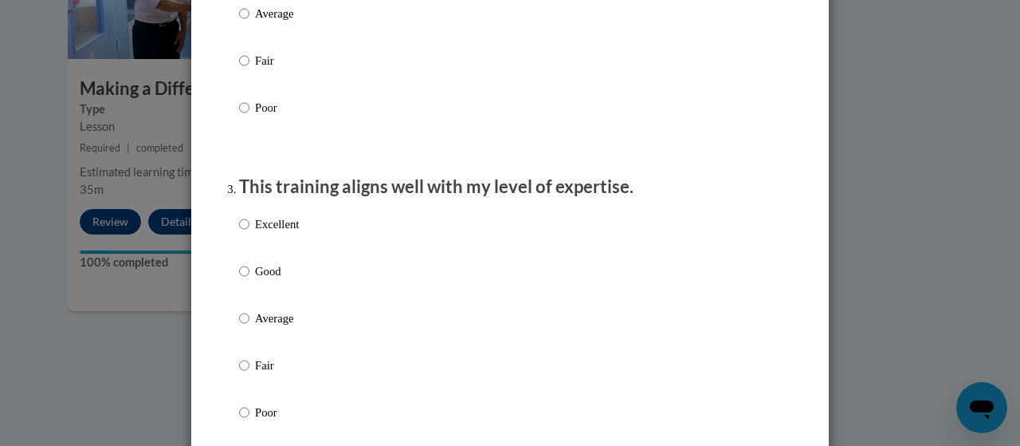
scroll to position [718, 0]
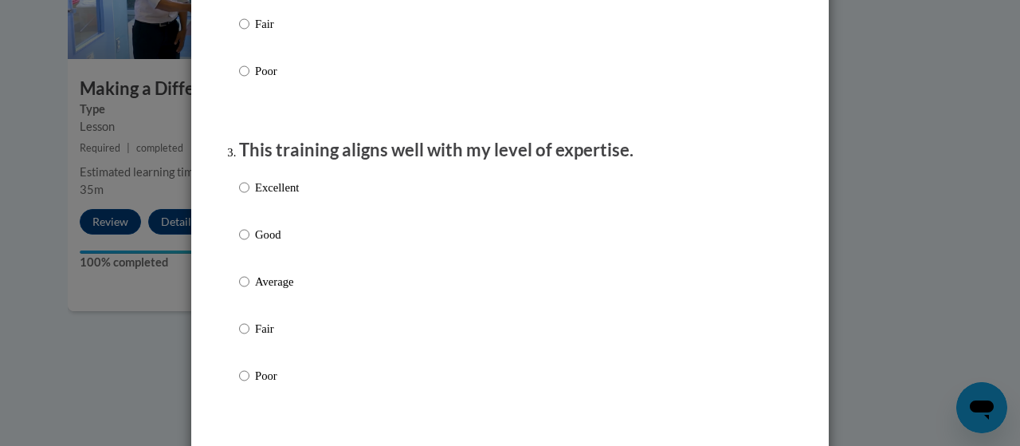
click at [243, 205] on label "Excellent" at bounding box center [269, 200] width 60 height 43
click at [243, 196] on input "Excellent" at bounding box center [244, 188] width 10 height 18
radio input "true"
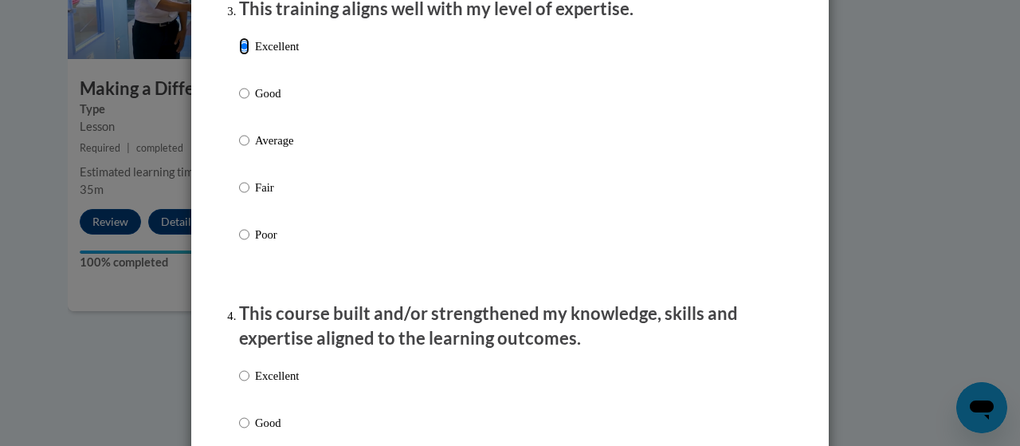
scroll to position [1036, 0]
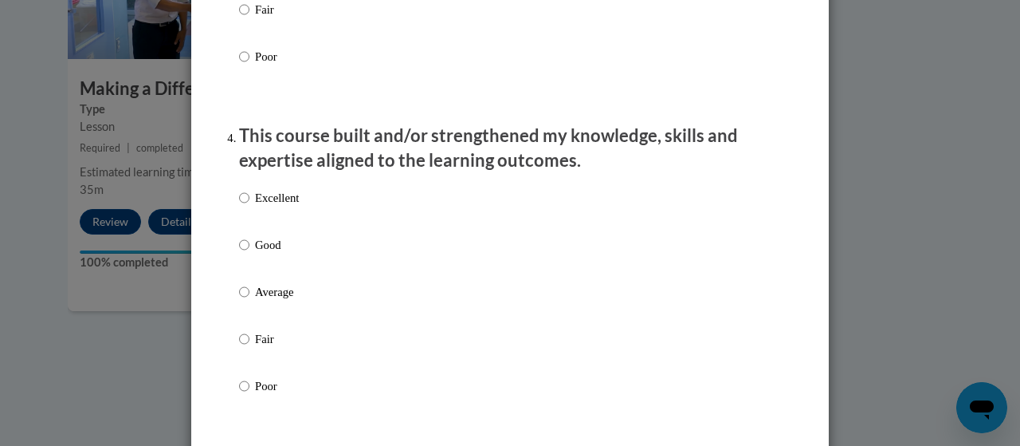
click at [255, 206] on p "Excellent" at bounding box center [277, 198] width 44 height 18
click at [250, 206] on input "Excellent" at bounding box center [244, 198] width 10 height 18
radio input "true"
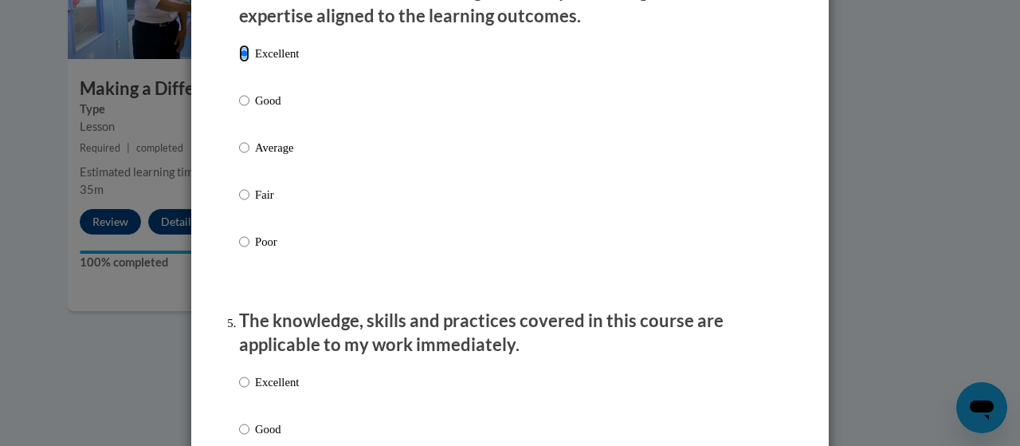
scroll to position [1355, 0]
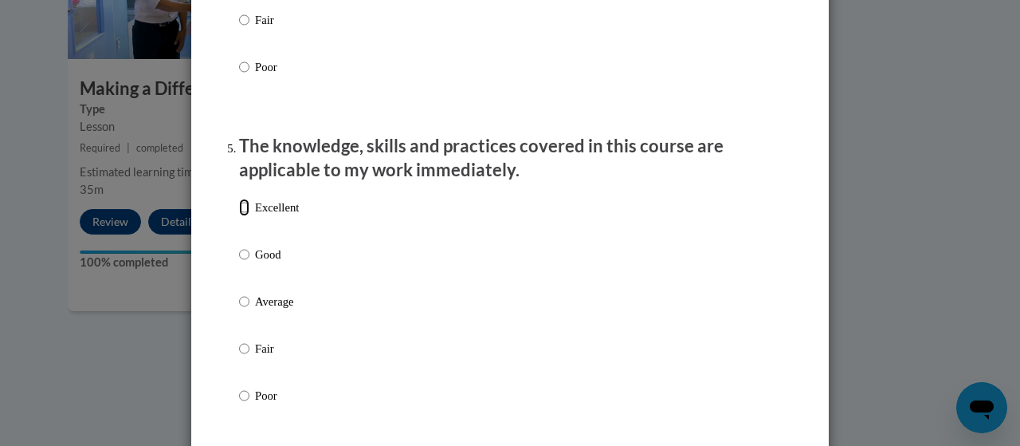
click at [239, 216] on input "Excellent" at bounding box center [244, 208] width 10 height 18
radio input "true"
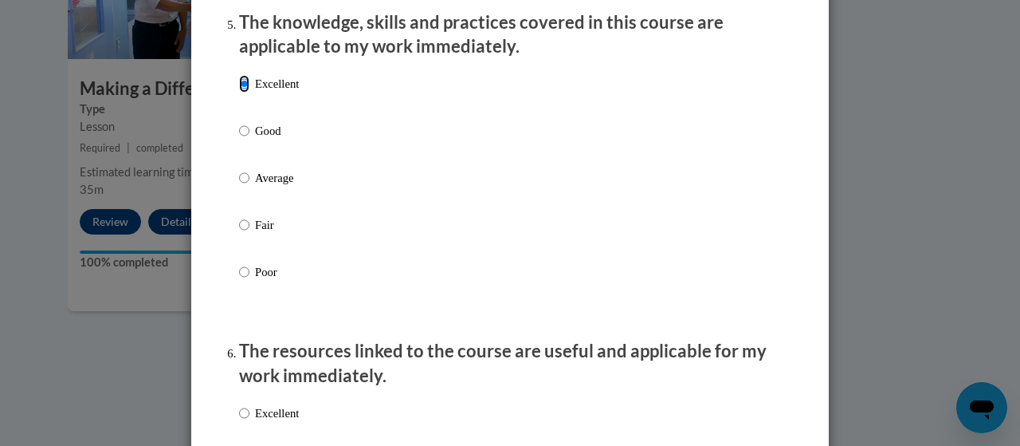
scroll to position [1595, 0]
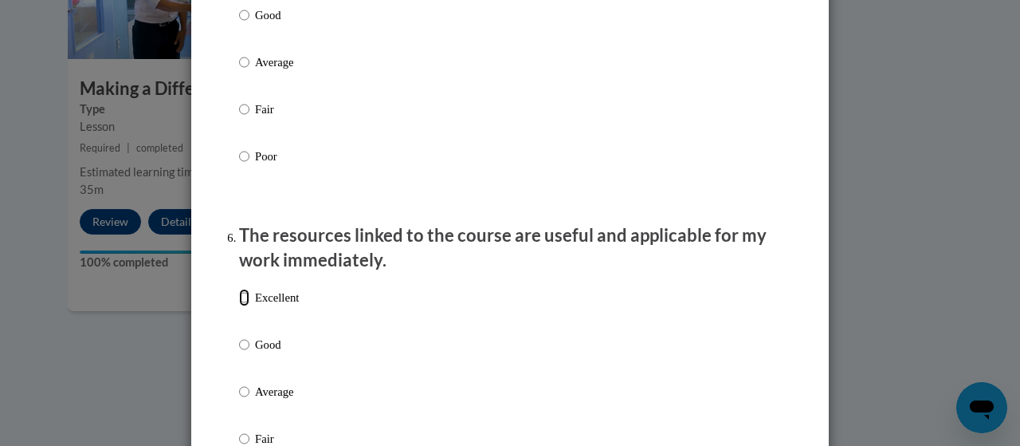
click at [241, 306] on input "Excellent" at bounding box center [244, 298] width 10 height 18
radio input "true"
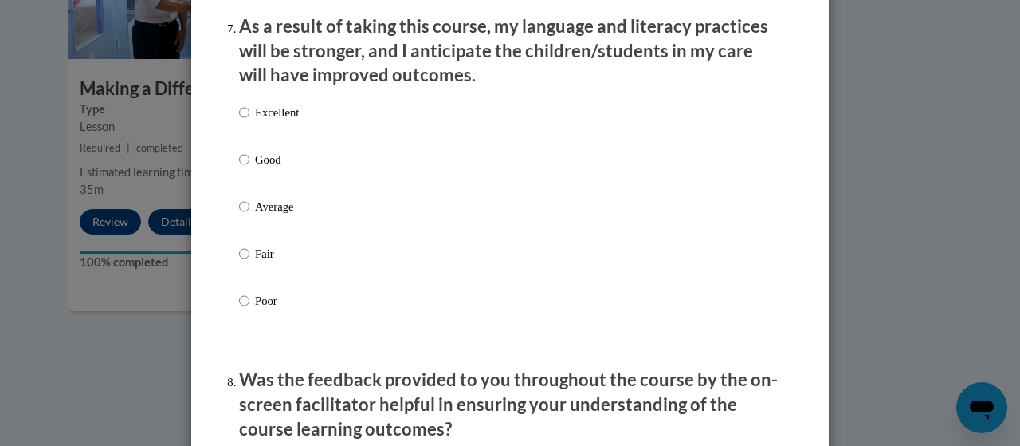
scroll to position [2153, 0]
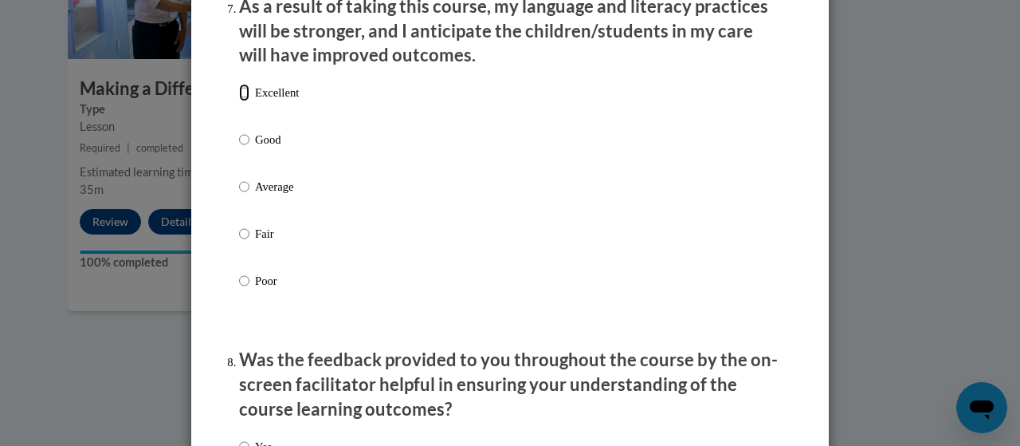
click at [239, 101] on input "Excellent" at bounding box center [244, 93] width 10 height 18
radio input "true"
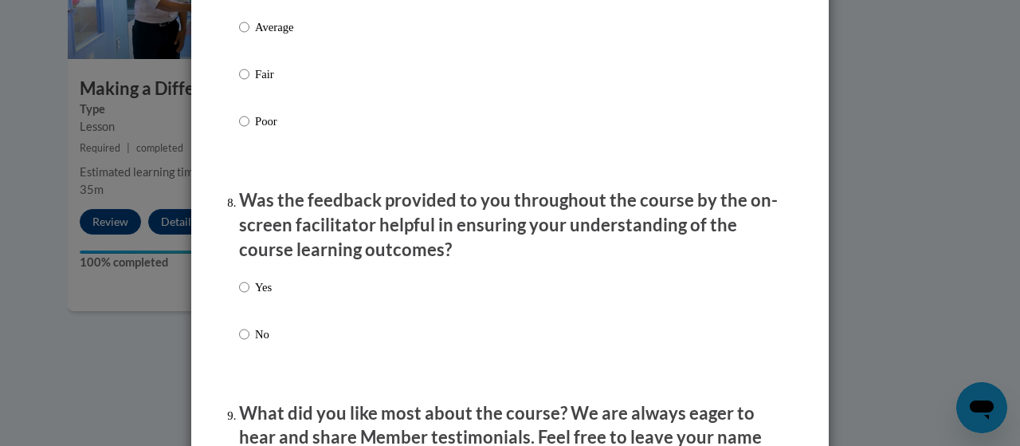
scroll to position [2472, 0]
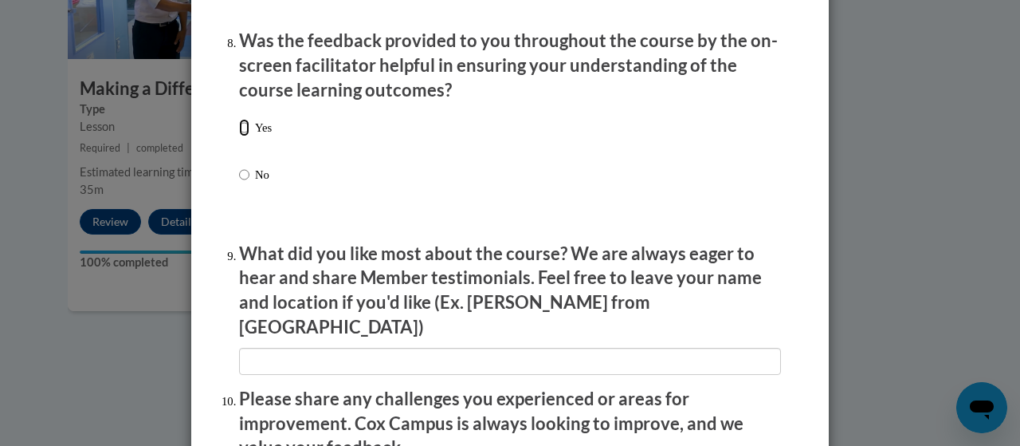
click at [242, 136] on input "Yes" at bounding box center [244, 128] width 10 height 18
radio input "true"
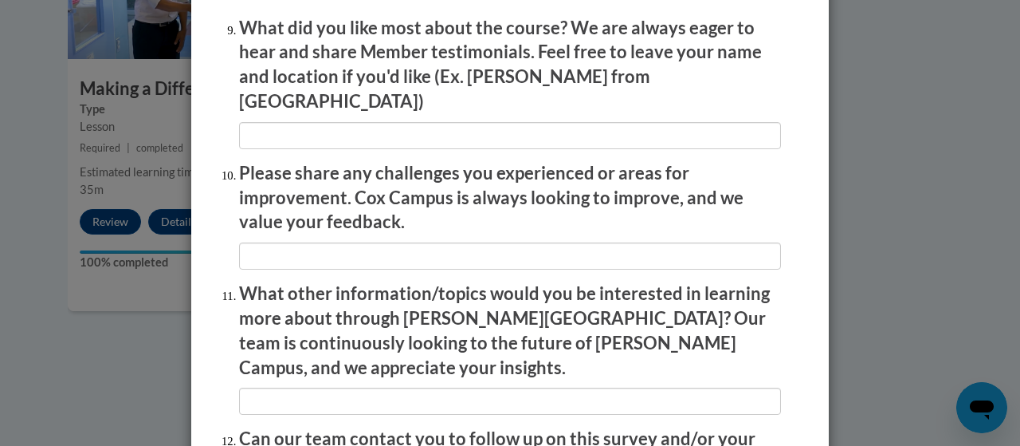
scroll to position [2869, 0]
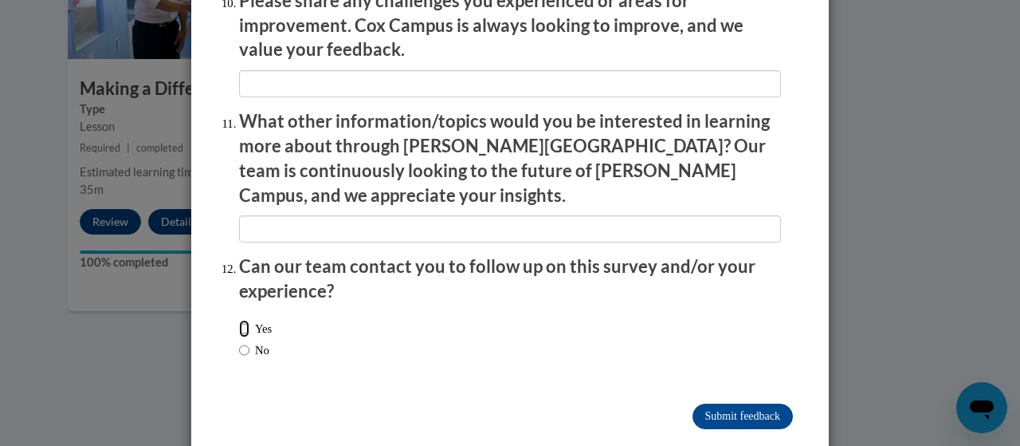
click at [240, 320] on input "Yes" at bounding box center [244, 329] width 10 height 18
radio input "true"
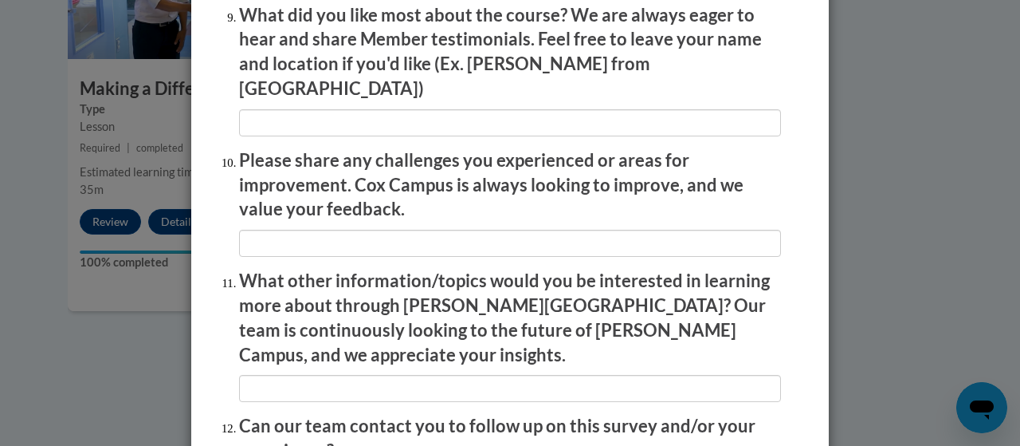
scroll to position [2550, 0]
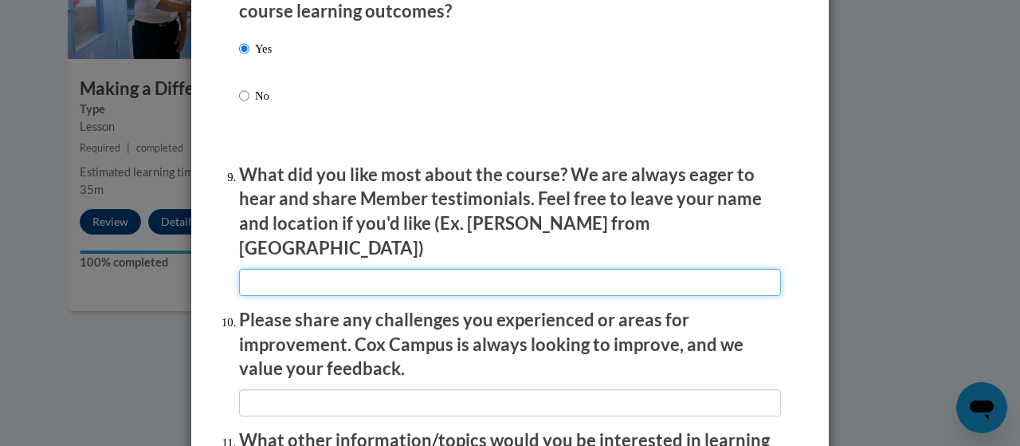
click at [272, 269] on input "textbox" at bounding box center [510, 282] width 542 height 27
type input "t"
type input "The course was segmented to include wellness checks as we went through the less…"
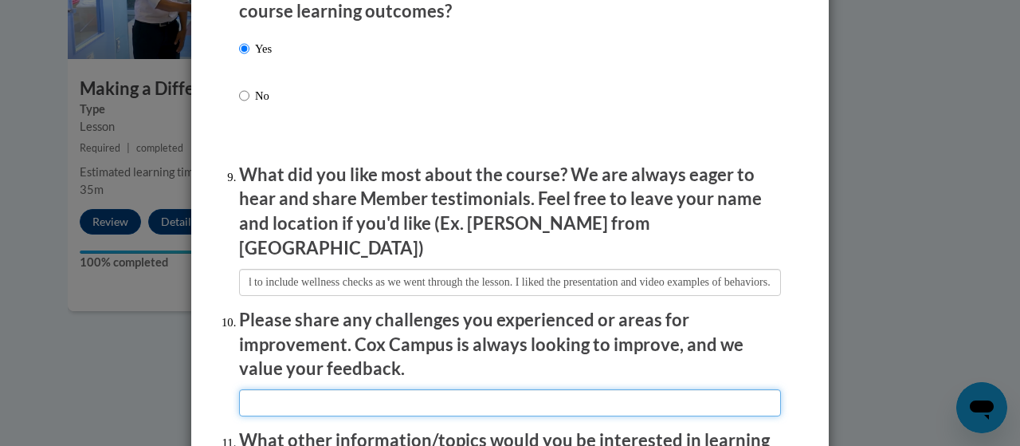
scroll to position [0, 0]
click at [276, 390] on input "textbox" at bounding box center [510, 402] width 542 height 27
type input "Y"
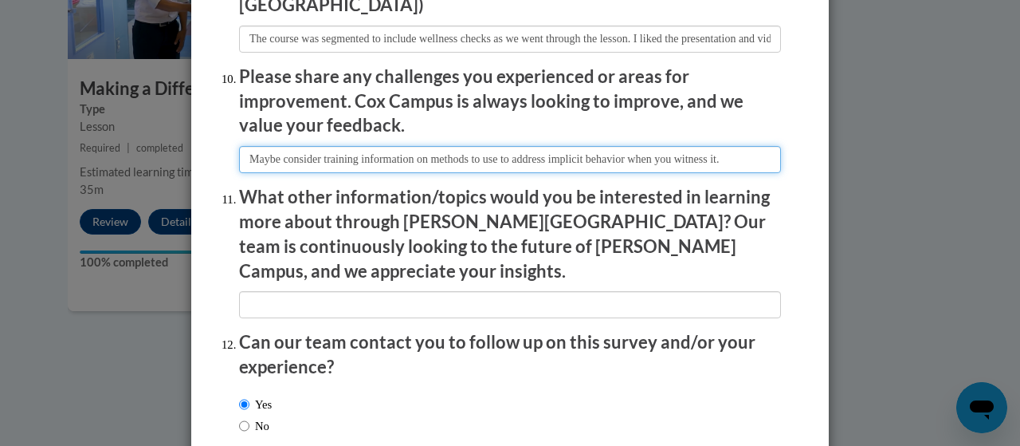
scroll to position [2869, 0]
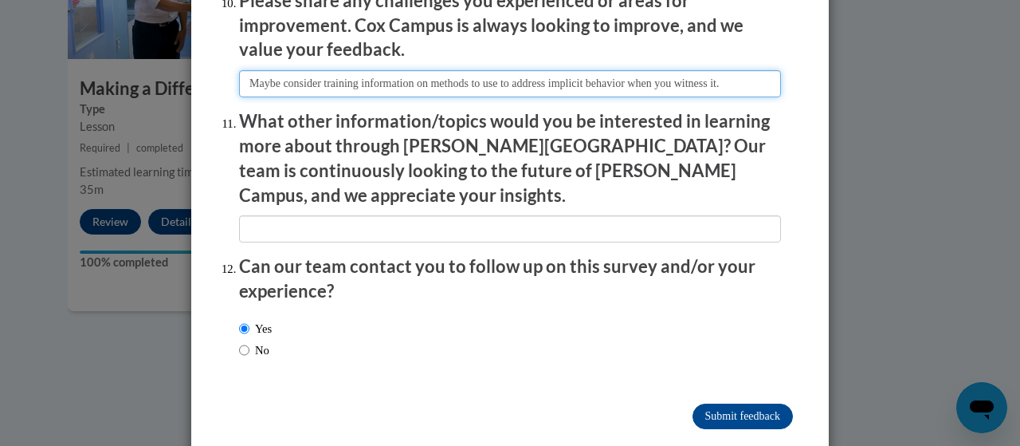
type input "Maybe consider training information on methods to use to address implicit behav…"
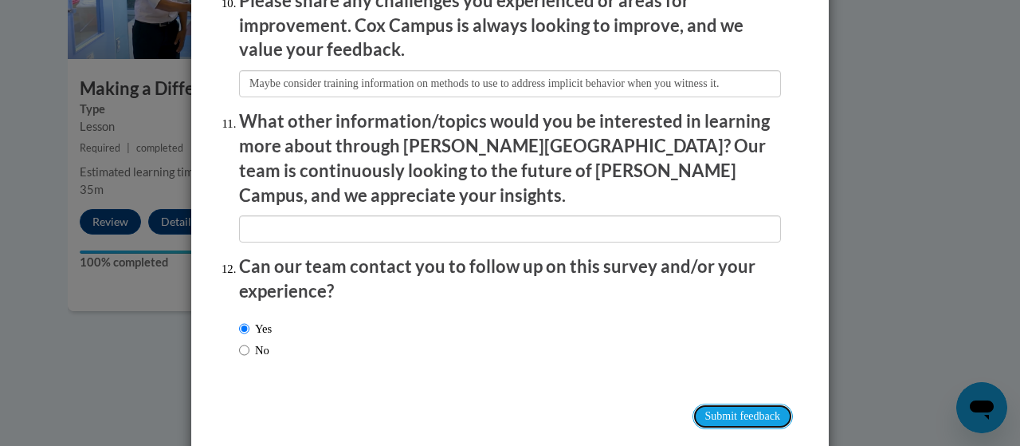
click at [733, 403] on input "Submit feedback" at bounding box center [743, 416] width 100 height 26
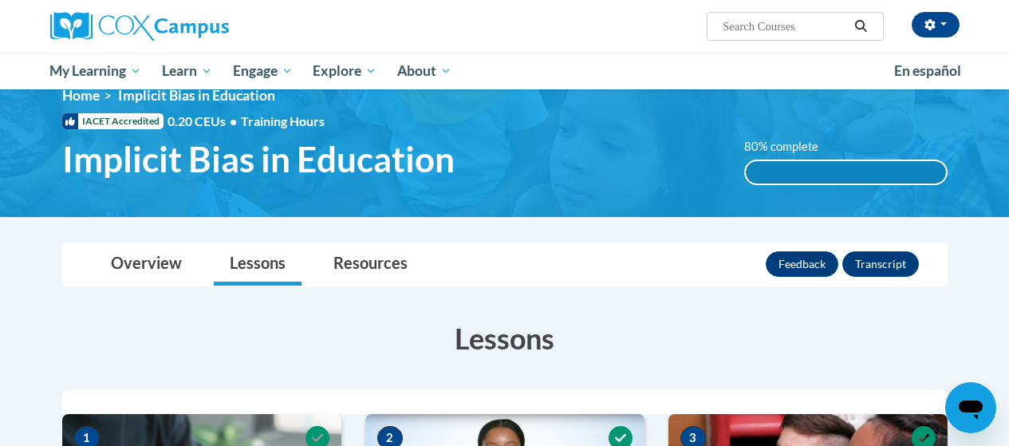
scroll to position [0, 0]
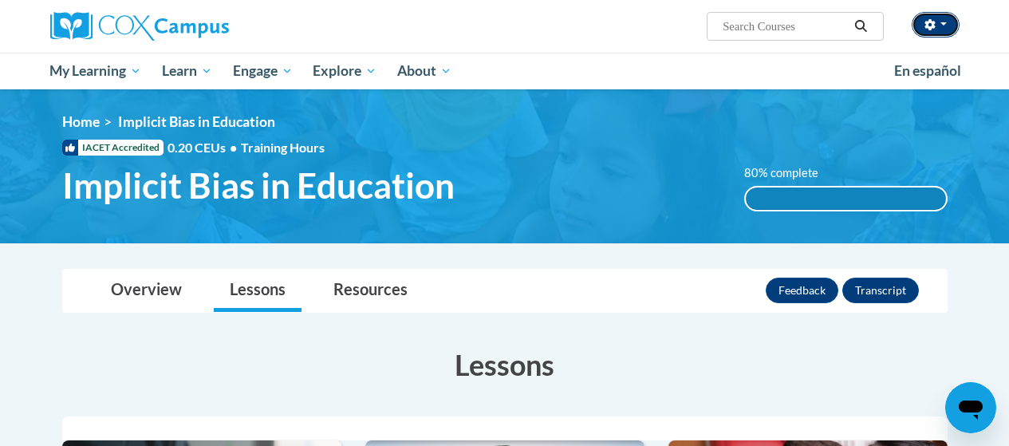
click at [939, 22] on button "button" at bounding box center [935, 25] width 48 height 26
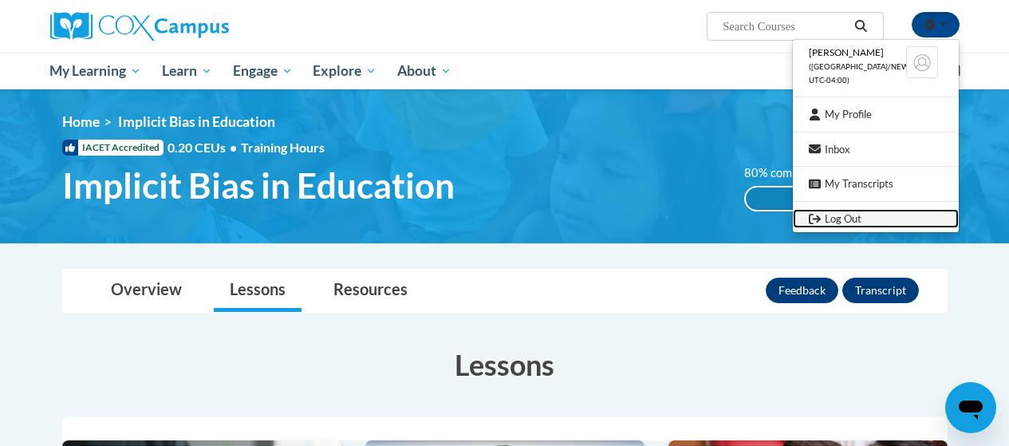
click at [838, 218] on link "Log Out" at bounding box center [875, 219] width 166 height 20
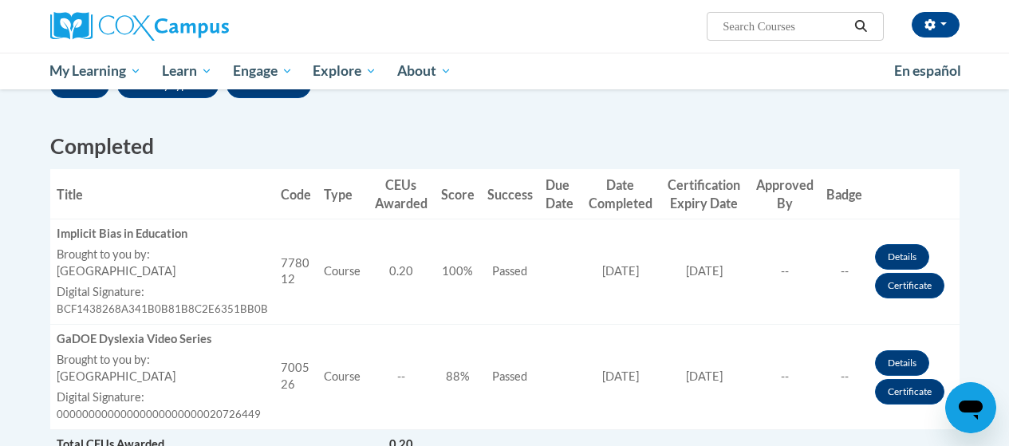
scroll to position [319, 0]
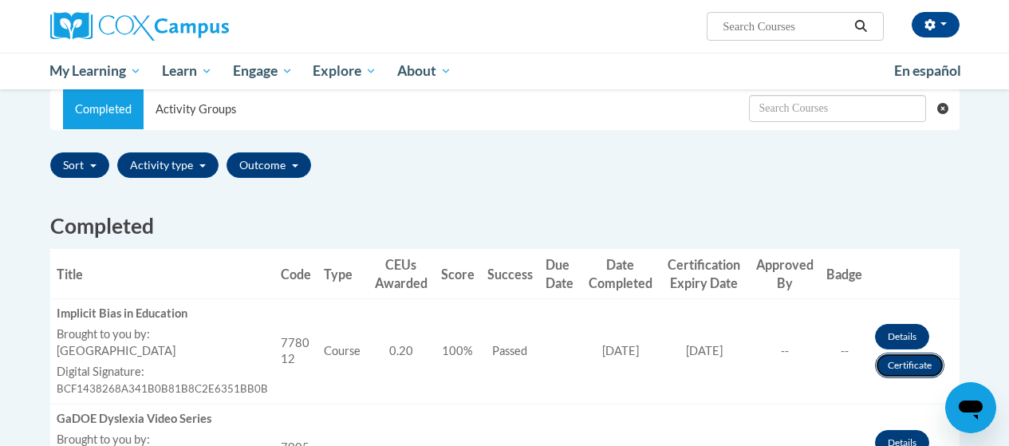
click at [904, 360] on link "Certificate" at bounding box center [909, 365] width 69 height 26
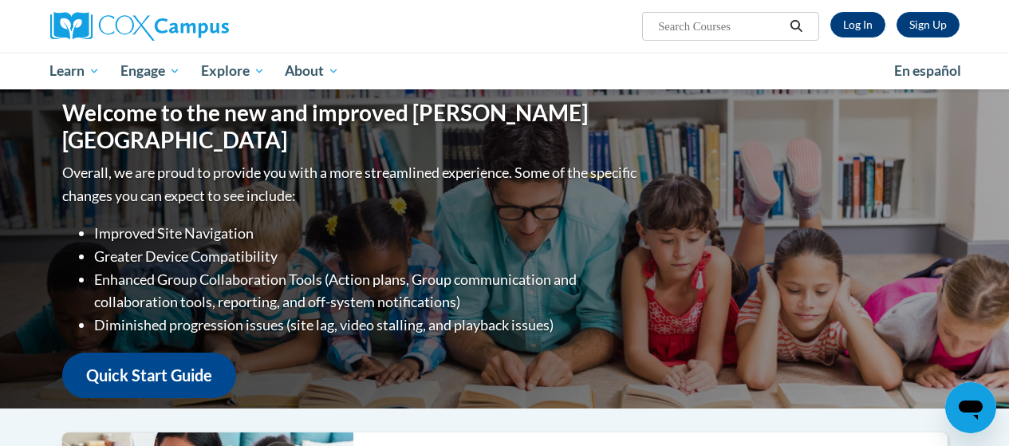
click at [453, 36] on div "Sign Up Log In Search Search..." at bounding box center [660, 20] width 622 height 41
